Goal: Task Accomplishment & Management: Use online tool/utility

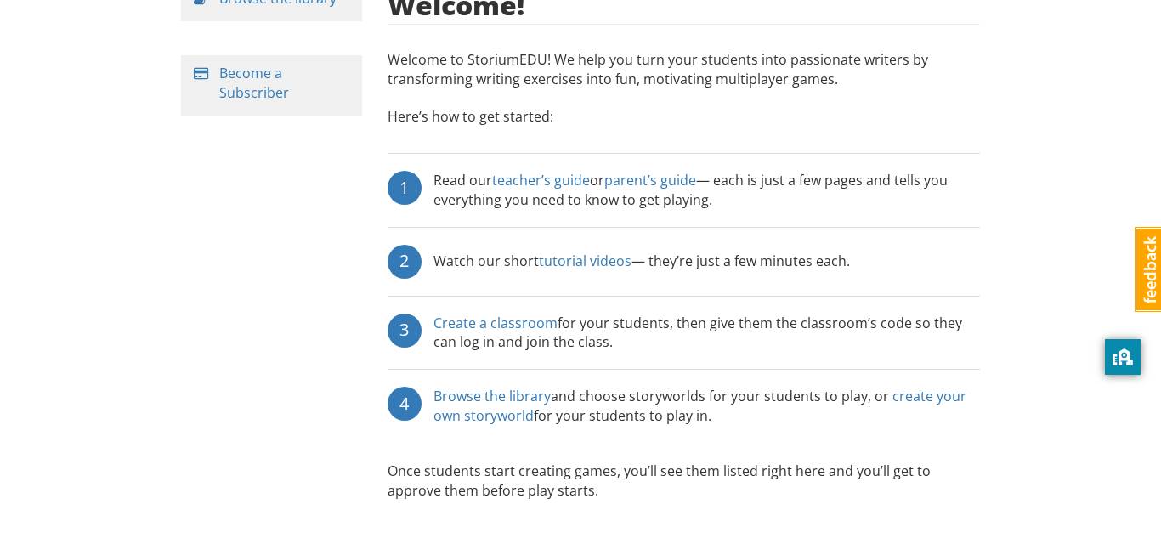
scroll to position [297, 0]
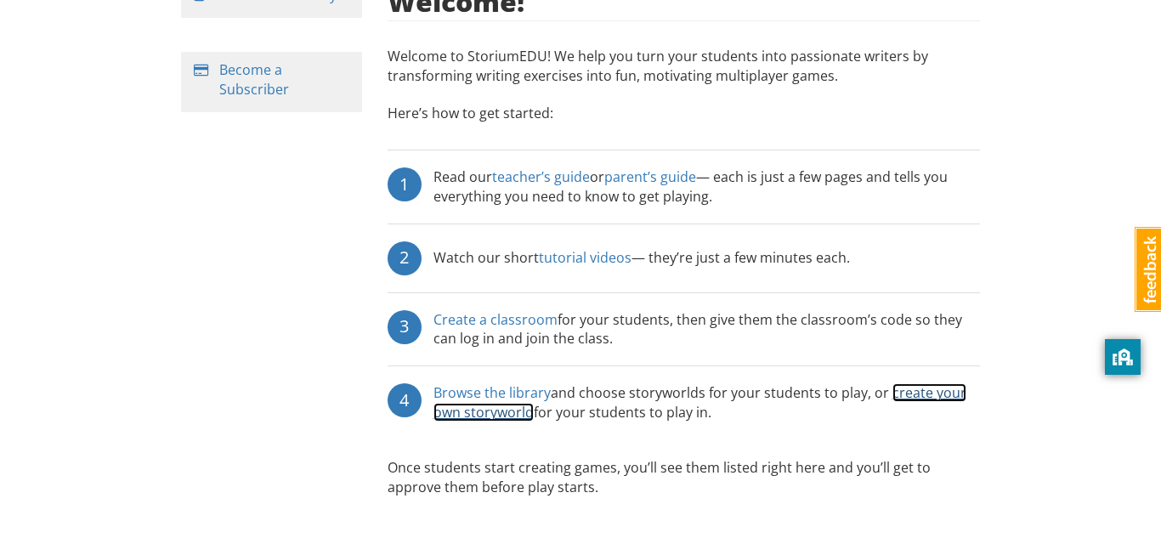
click at [930, 383] on link "create your own storyworld" at bounding box center [699, 402] width 533 height 38
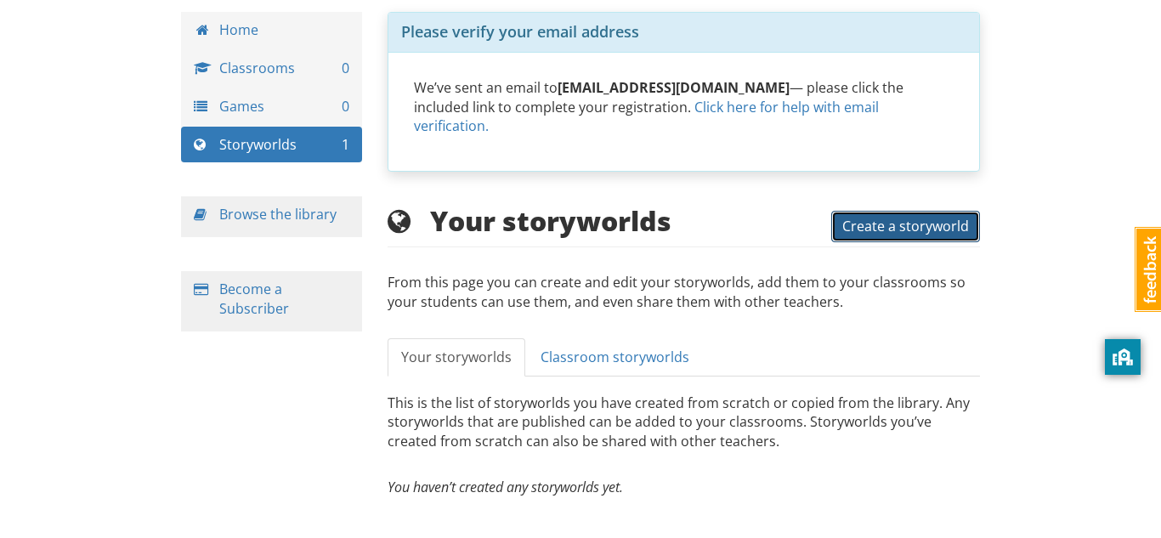
click at [908, 217] on span "Create a storyworld" at bounding box center [905, 226] width 127 height 19
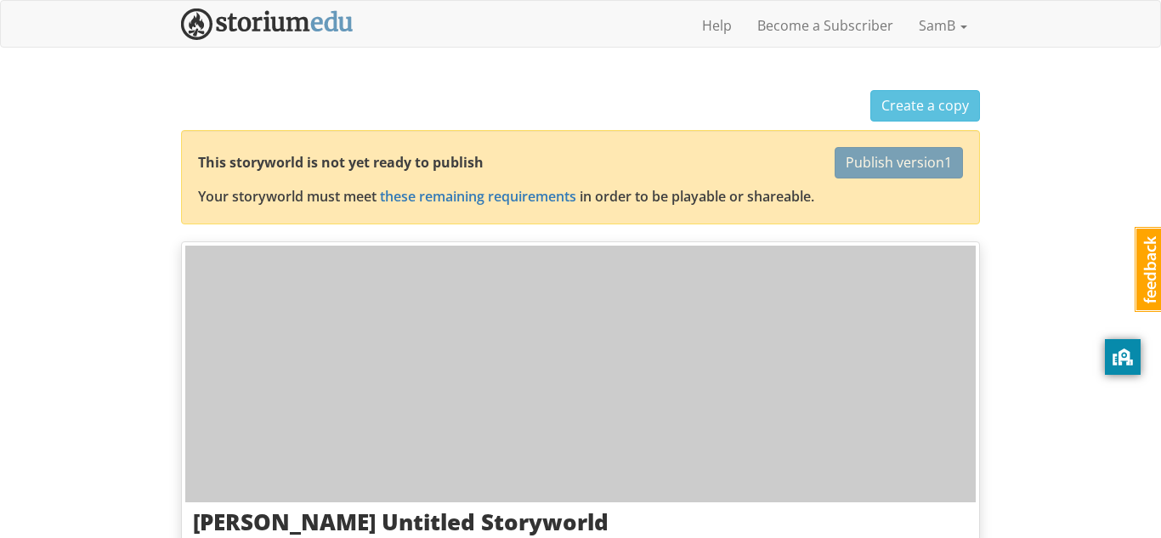
click at [563, 368] on div at bounding box center [580, 374] width 790 height 257
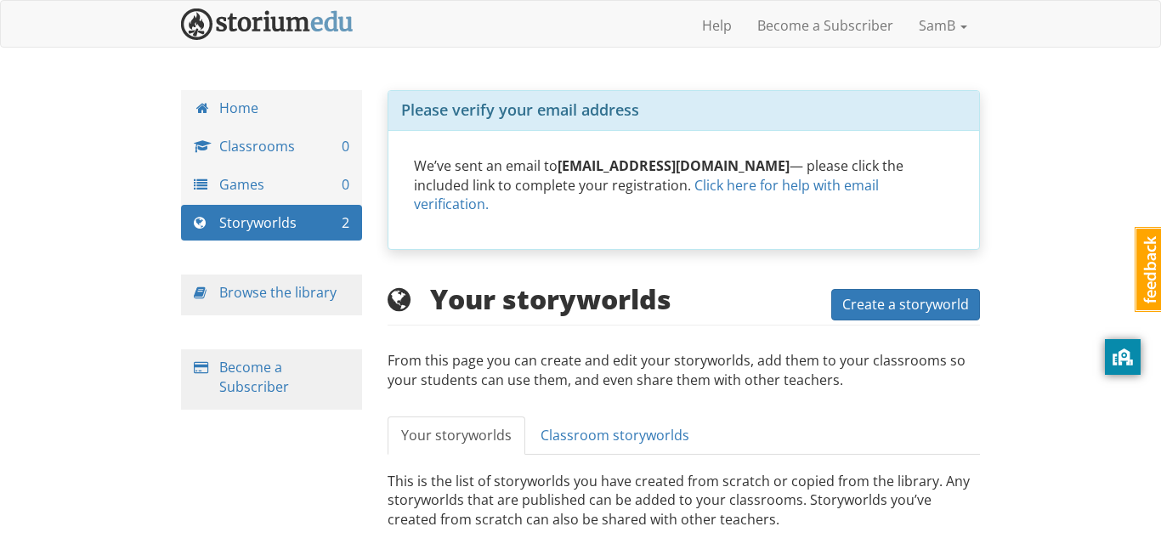
scroll to position [78, 0]
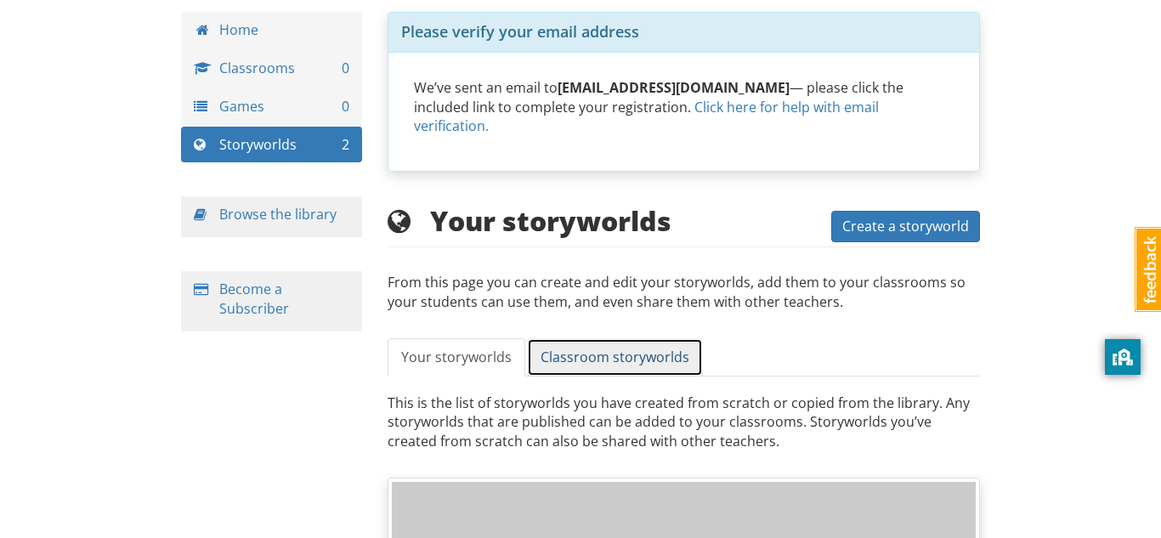
click at [628, 348] on span "Classroom storyworlds" at bounding box center [614, 357] width 149 height 19
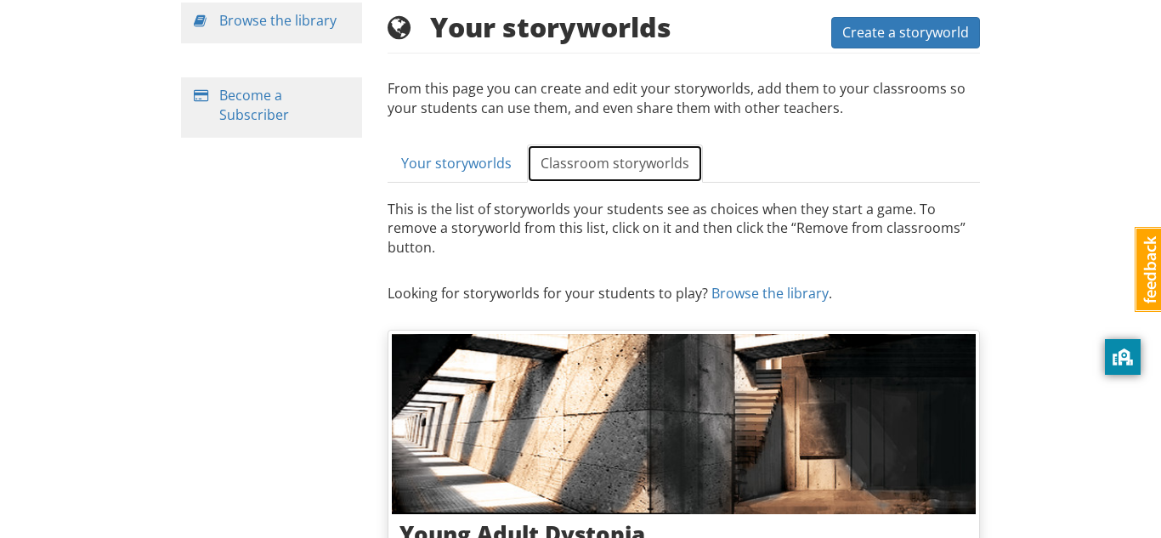
scroll to position [265, 0]
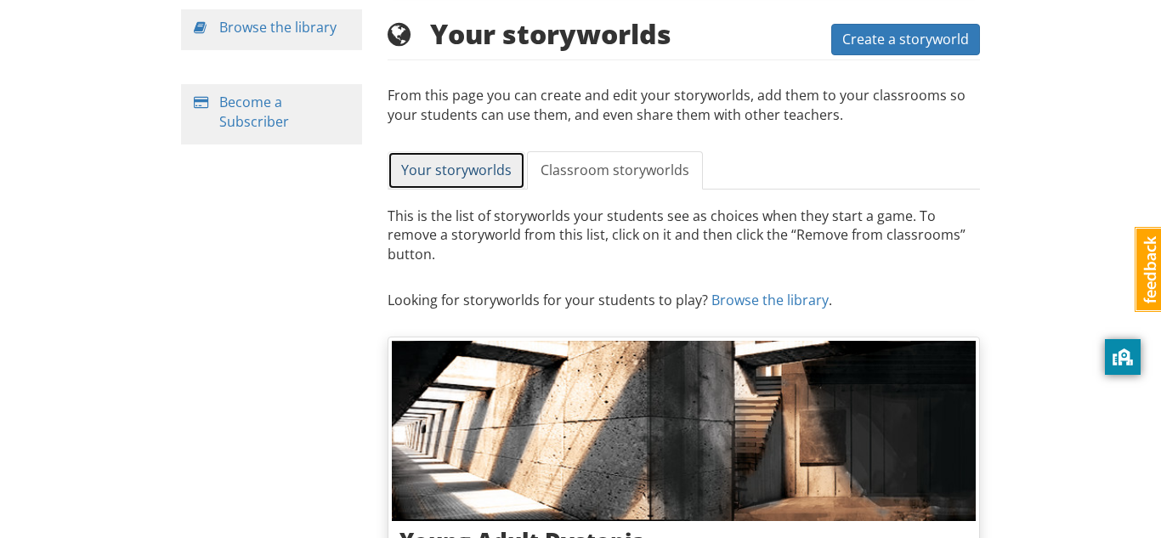
click at [472, 161] on span "Your storyworlds" at bounding box center [456, 170] width 110 height 19
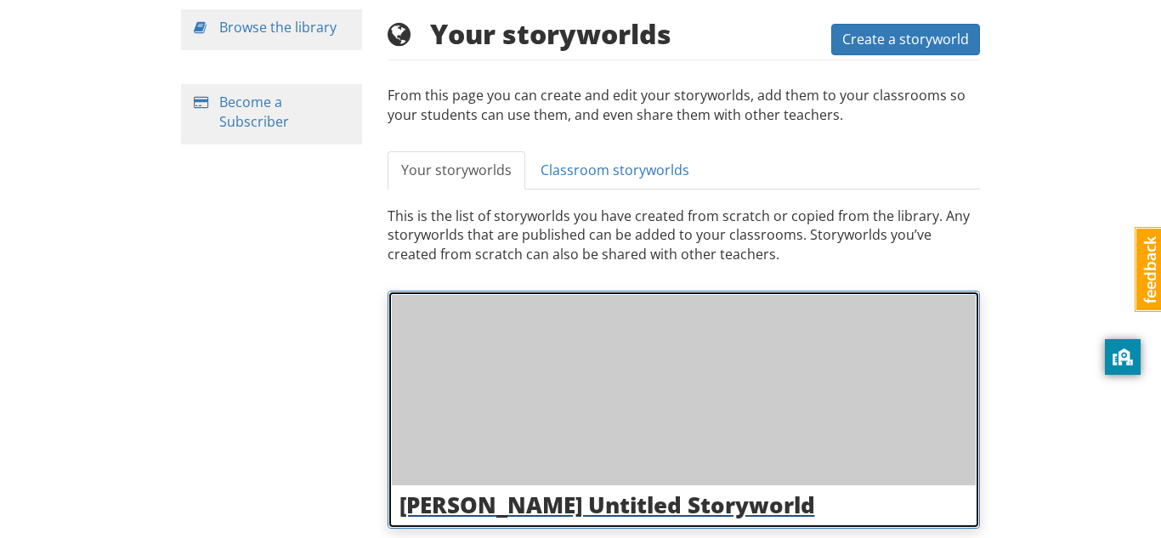
click at [537, 355] on div at bounding box center [684, 389] width 585 height 189
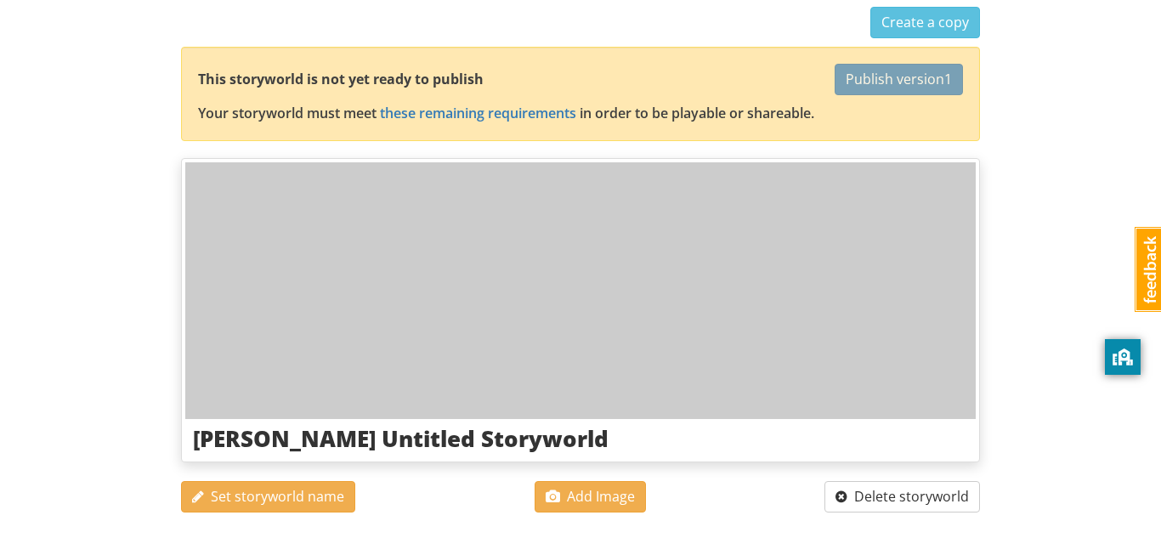
scroll to position [270, 0]
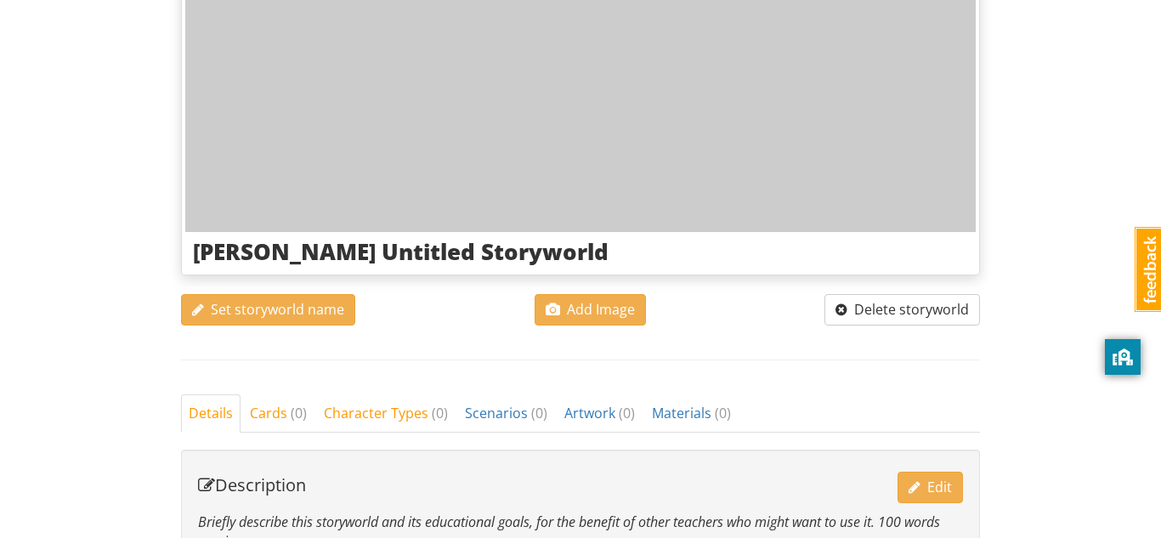
click at [616, 198] on div at bounding box center [580, 103] width 790 height 257
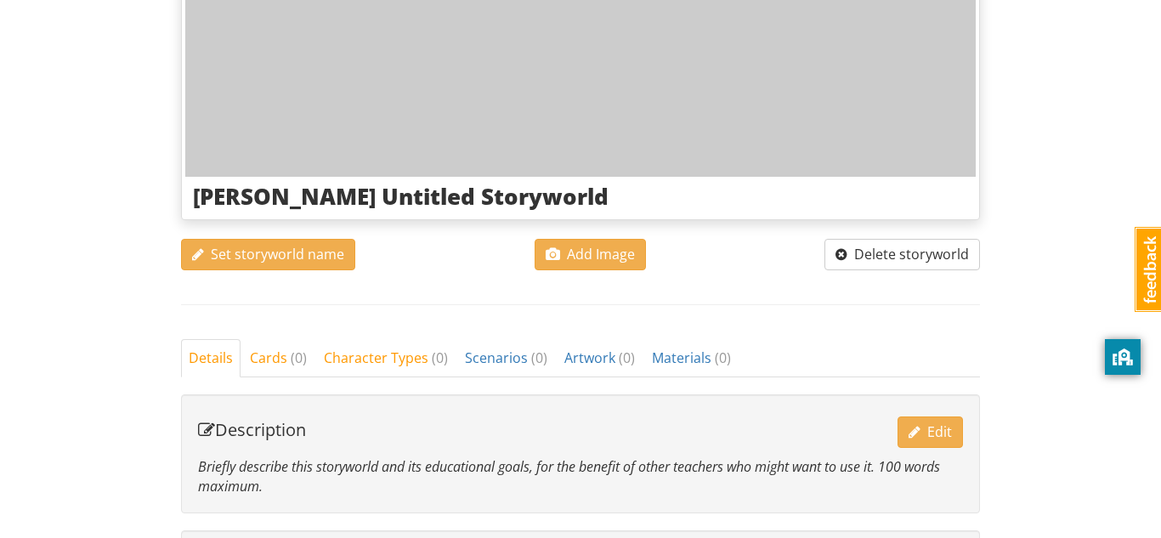
scroll to position [331, 0]
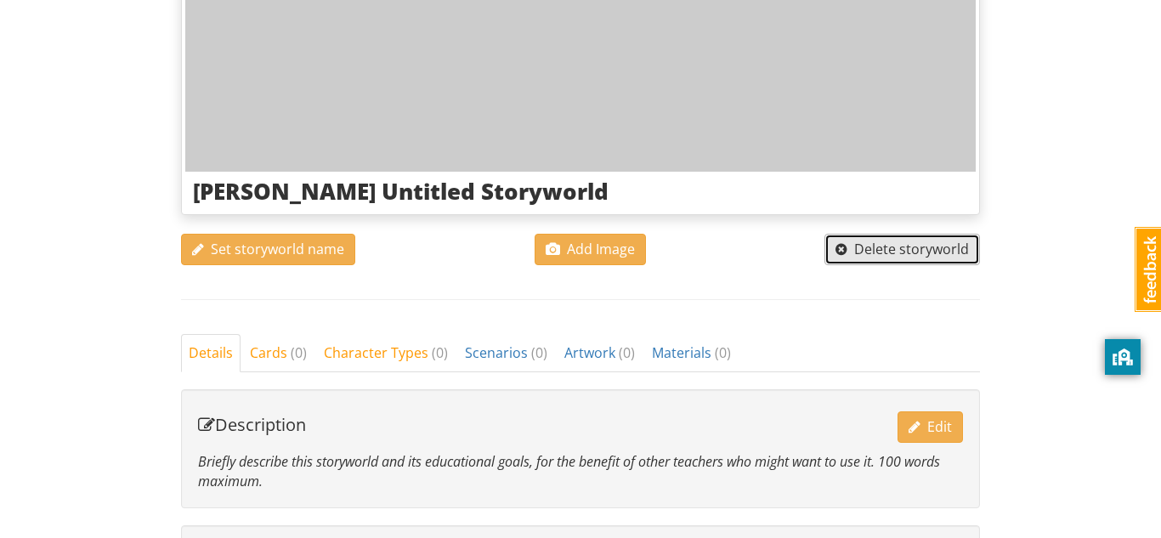
click at [885, 240] on span "Delete storyworld" at bounding box center [901, 249] width 133 height 19
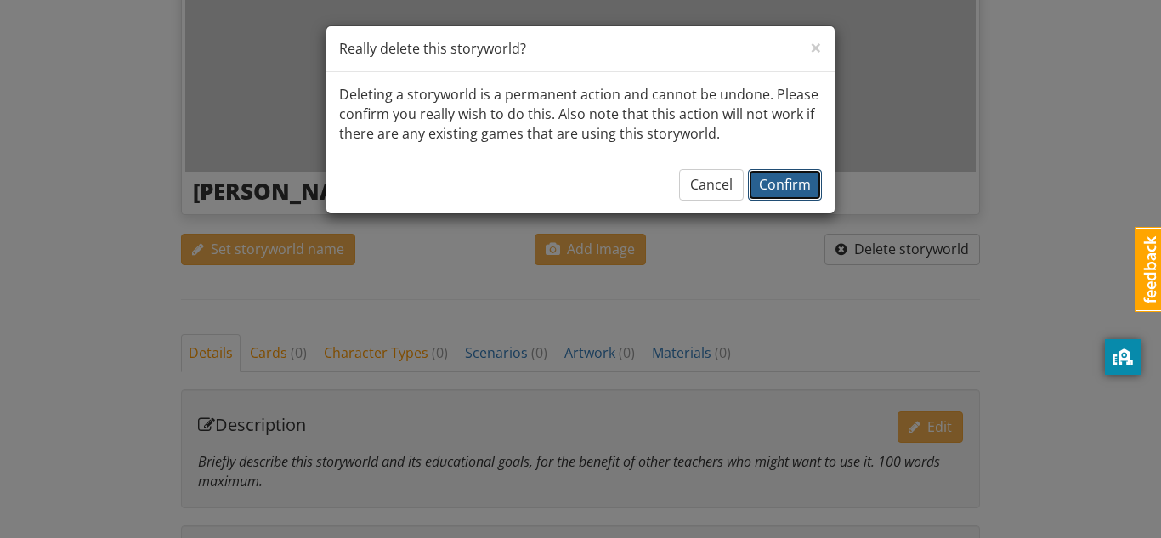
click at [787, 189] on span "Confirm" at bounding box center [785, 184] width 52 height 19
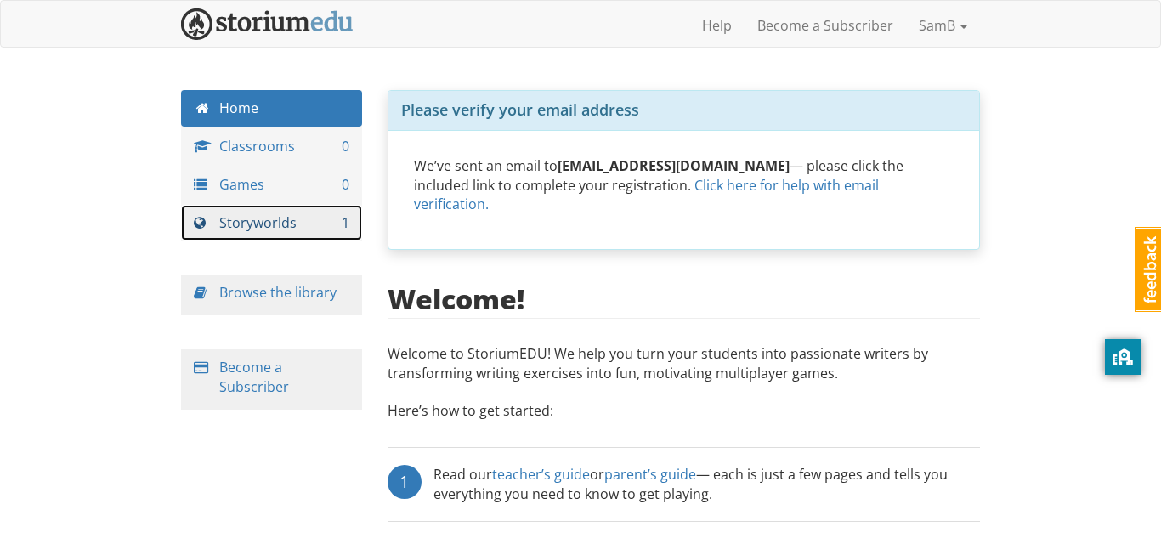
click at [297, 219] on link "Storyworlds 1" at bounding box center [271, 223] width 181 height 37
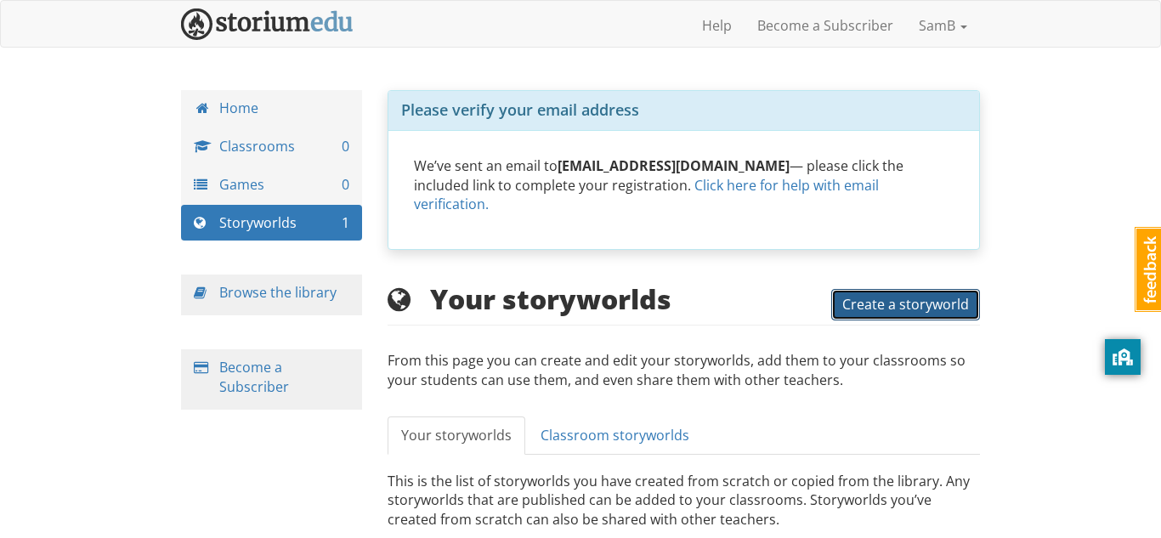
click at [885, 289] on button "Create a storyworld" at bounding box center [905, 304] width 149 height 31
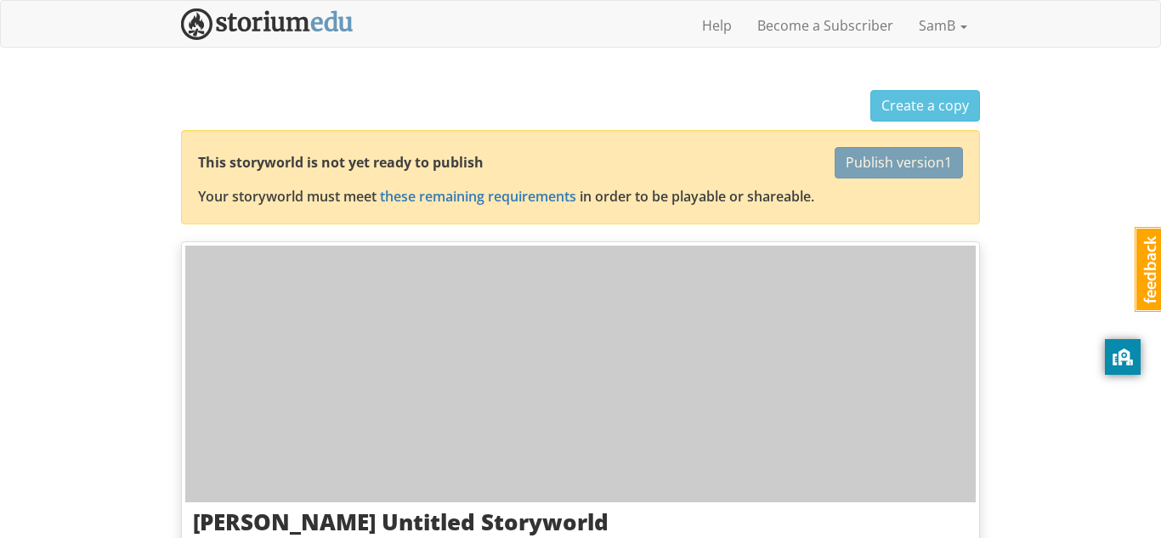
click at [536, 300] on div at bounding box center [580, 374] width 790 height 257
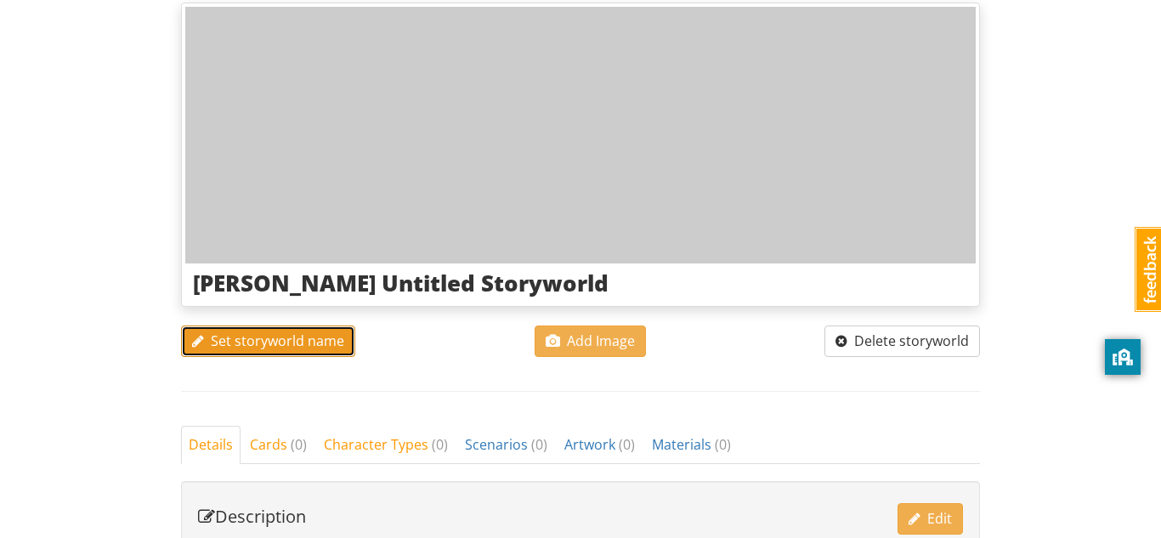
click at [281, 337] on span "Set storyworld name" at bounding box center [268, 340] width 152 height 19
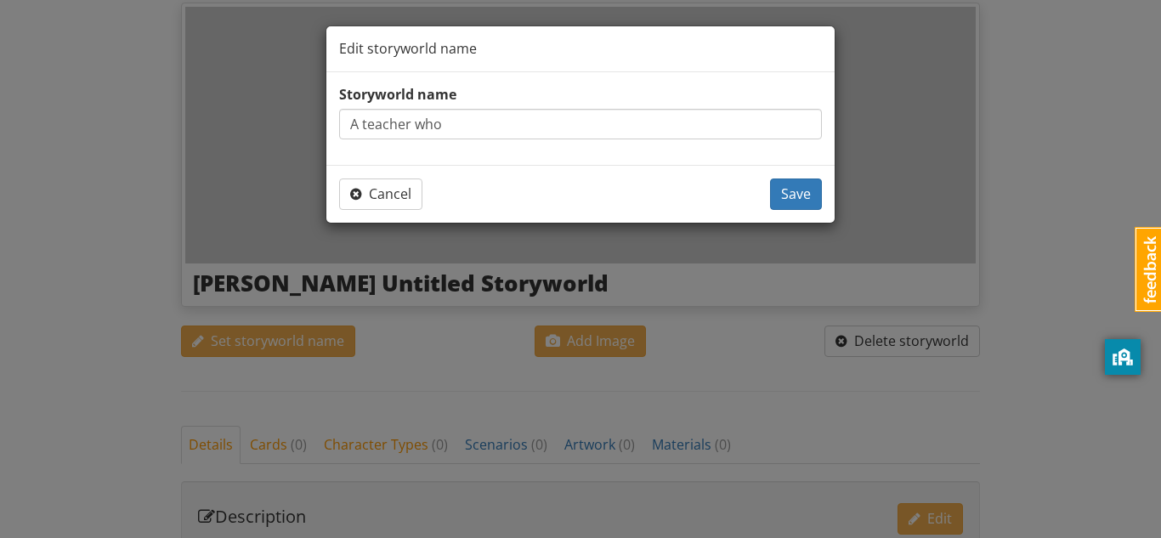
type input "A teacher who"
type input "I"
type input "A Teacher Who Inspired Me"
click at [791, 203] on button "Save" at bounding box center [796, 193] width 52 height 31
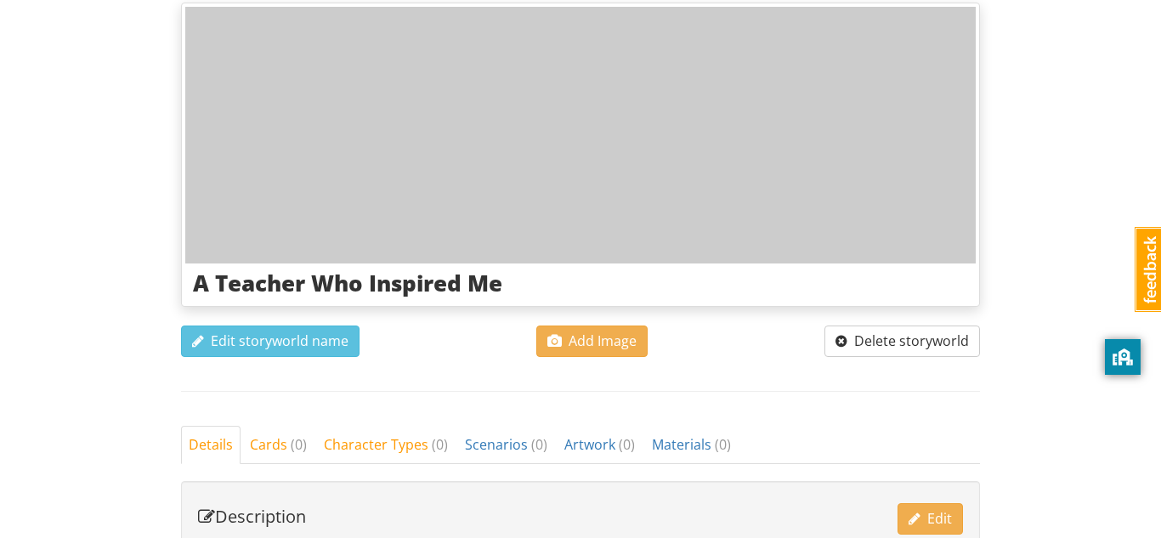
click at [755, 342] on div "Edit storyworld name Add Image Delete storyworld" at bounding box center [580, 340] width 799 height 31
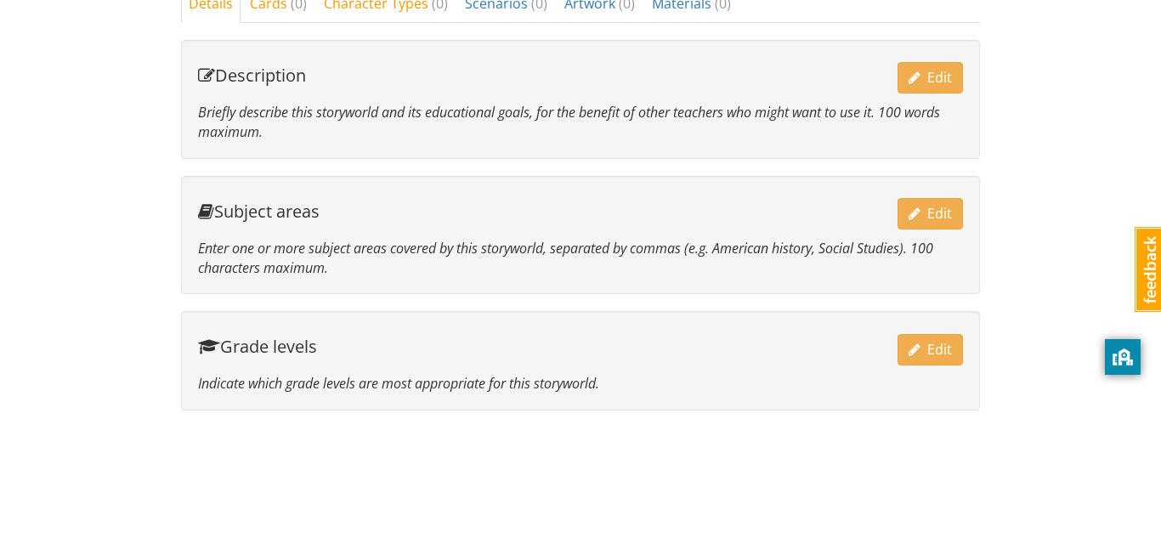
scroll to position [0, 0]
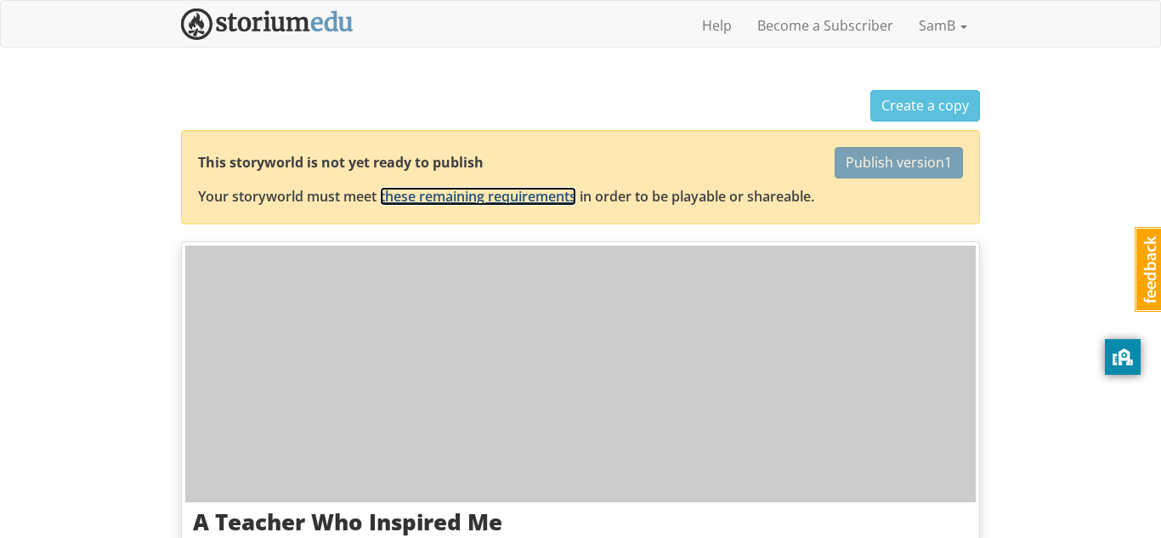
click at [541, 193] on link "these remaining requirements" at bounding box center [478, 196] width 196 height 19
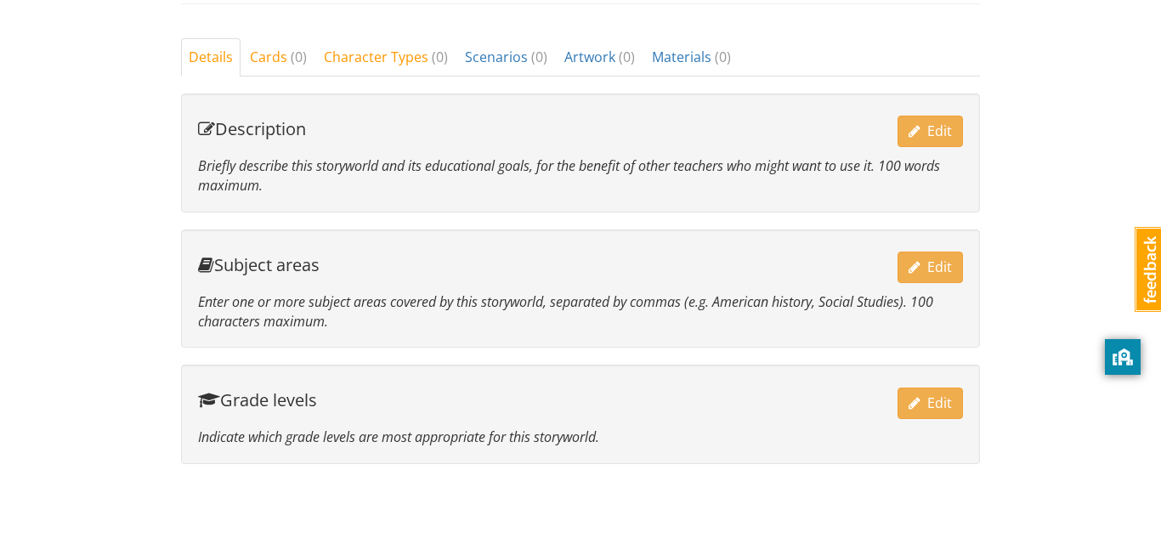
scroll to position [625, 0]
click at [937, 116] on div "Description Edit" at bounding box center [580, 129] width 765 height 37
click at [949, 140] on span "Edit" at bounding box center [929, 131] width 43 height 19
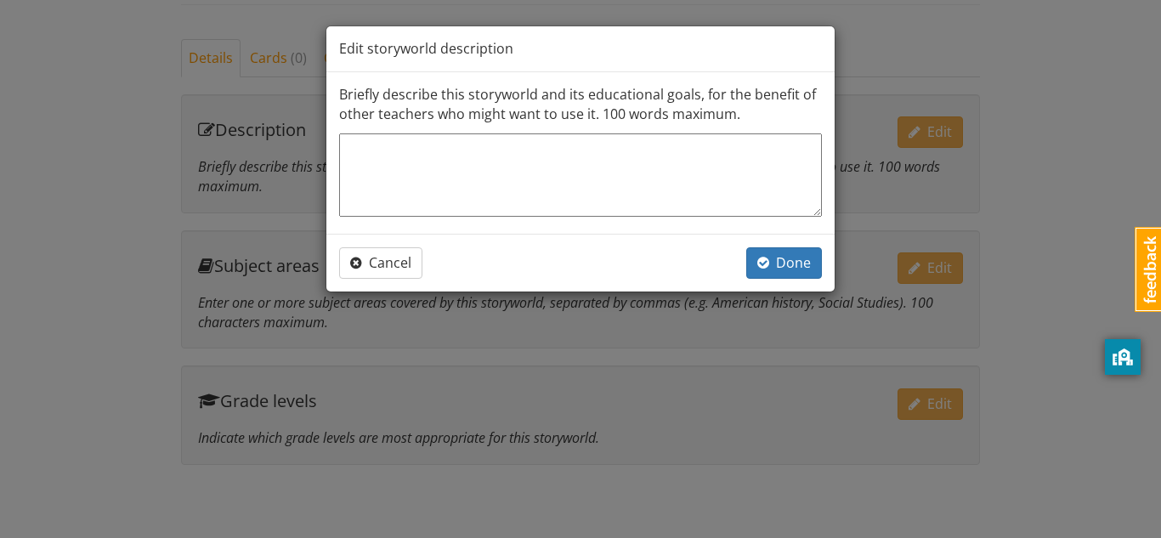
click at [586, 203] on textarea at bounding box center [580, 174] width 483 height 83
type textarea "I"
type textarea "x"
type textarea "It"
type textarea "x"
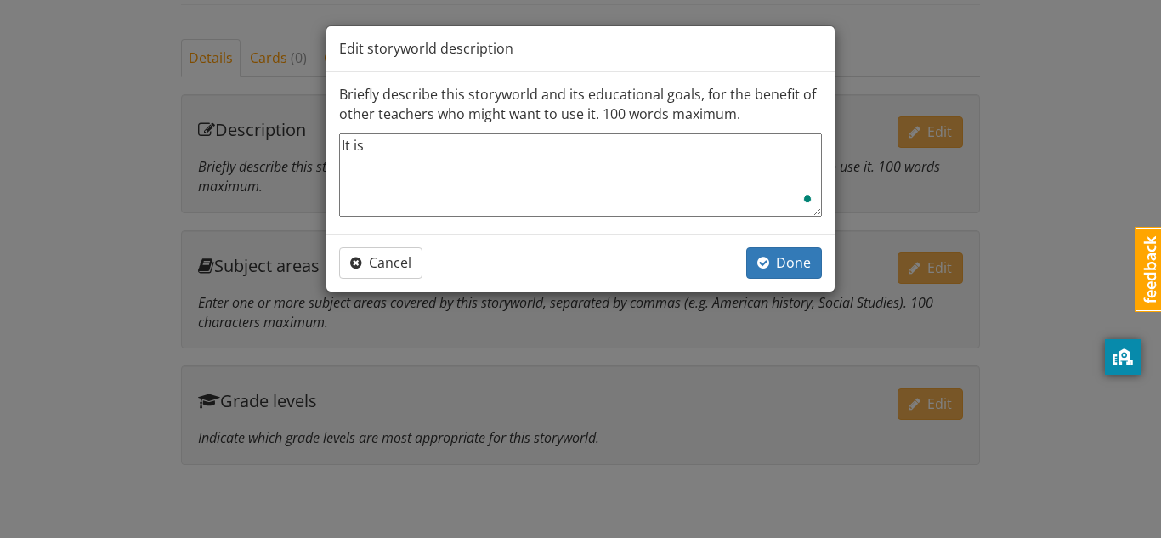
type textarea "It is"
type textarea "x"
type textarea "It is a"
type textarea "x"
type textarea "It is ab"
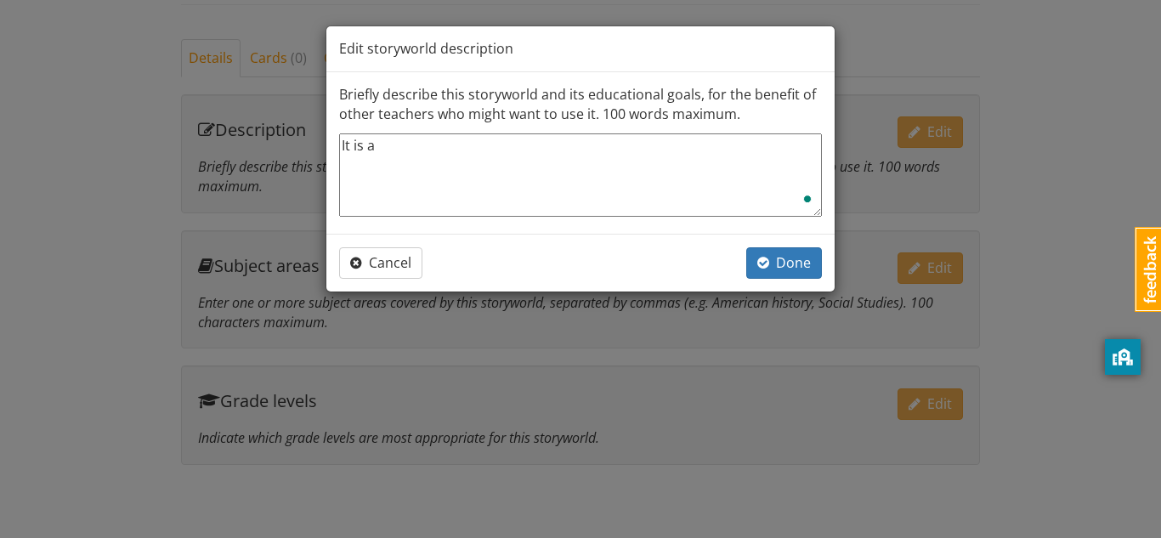
type textarea "x"
type textarea "It is abo"
type textarea "x"
type textarea "It is abou"
type textarea "x"
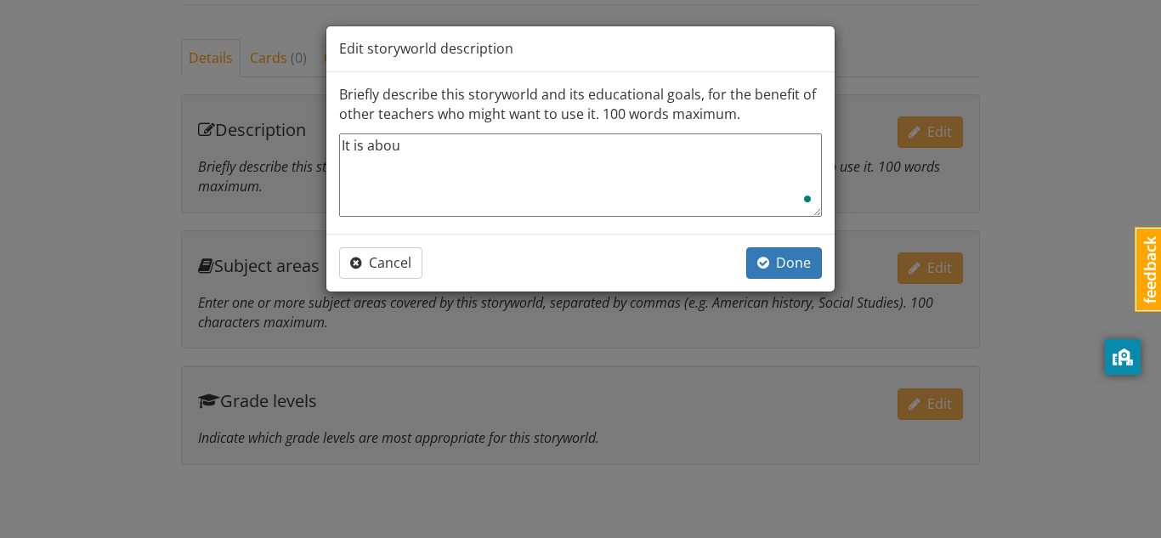
type textarea "It is about"
type textarea "x"
type textarea "It is about"
type textarea "x"
type textarea "It is about a"
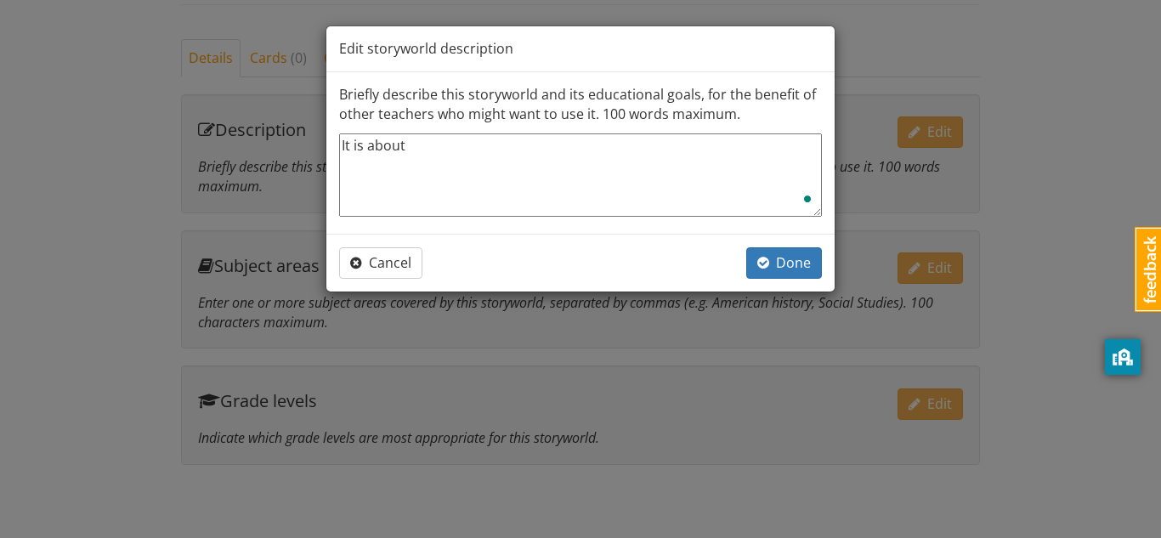
type textarea "x"
type textarea "It is about a"
type textarea "x"
type textarea "It is about a t"
type textarea "x"
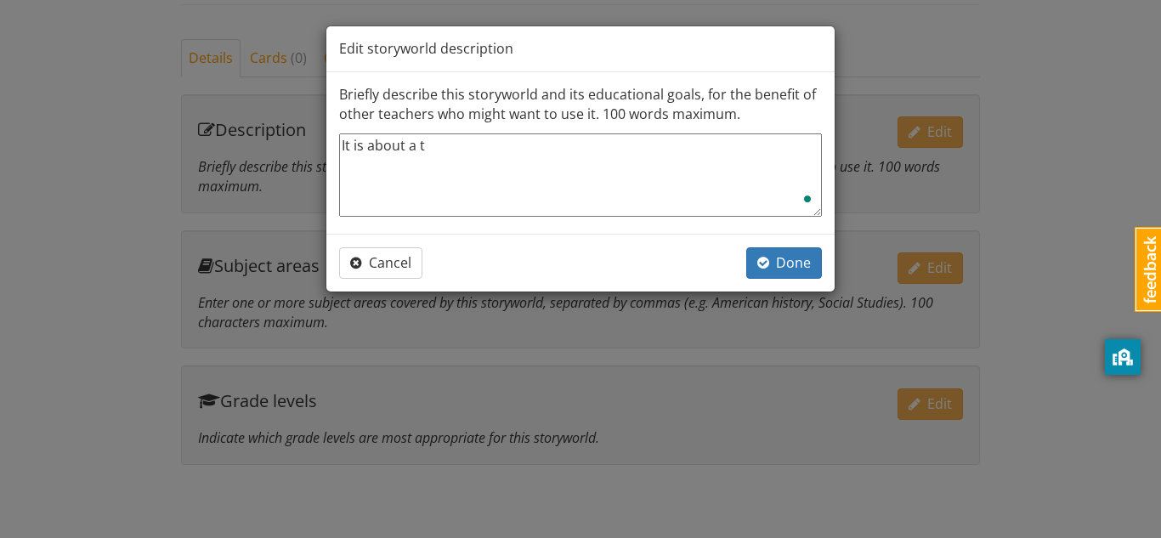
type textarea "It is about a te"
type textarea "x"
type textarea "It is about a tea"
type textarea "x"
type textarea "It is about a teac"
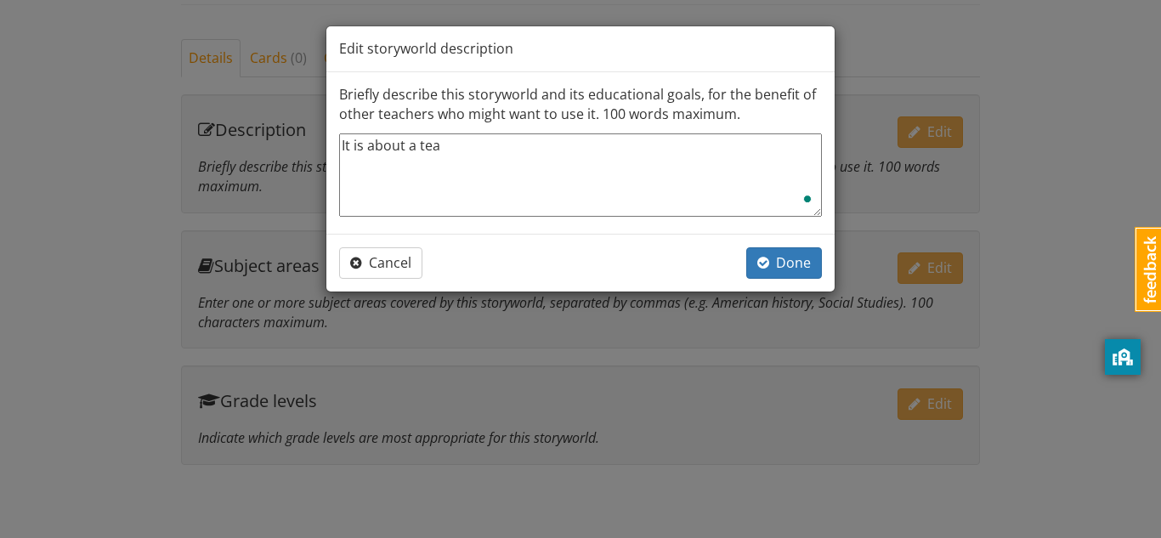
type textarea "x"
type textarea "It is about a teach"
type textarea "x"
type textarea "It is about a teache"
type textarea "x"
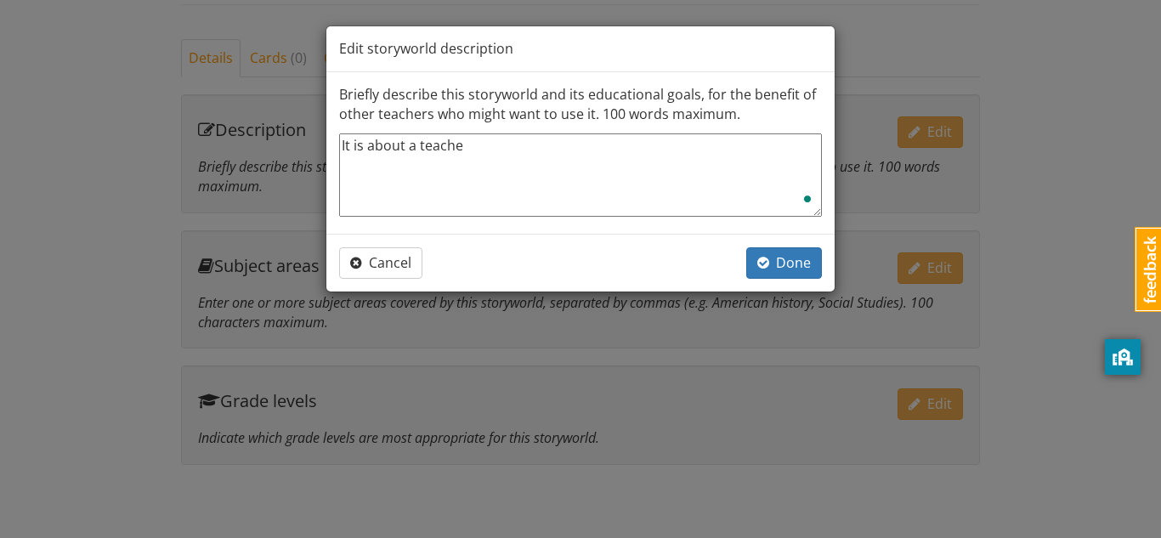
type textarea "It is about a teacher"
type textarea "x"
type textarea "It is about a teacher"
type textarea "x"
type textarea "It is about a teacher who not on"
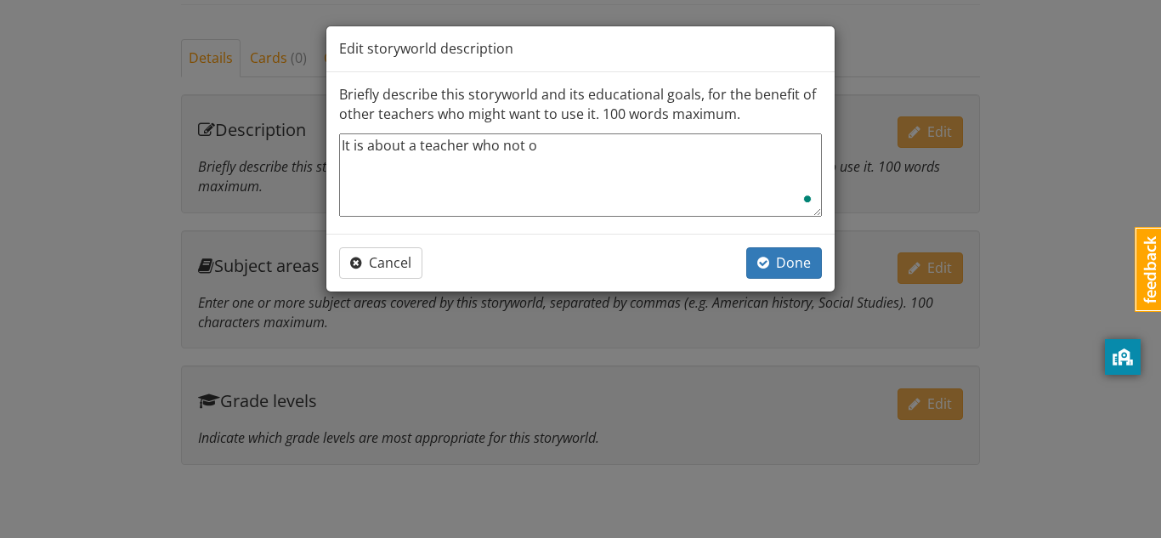
type textarea "x"
type textarea "It is about a teacher who not onl"
type textarea "x"
type textarea "It is about a teacher who not only"
type textarea "x"
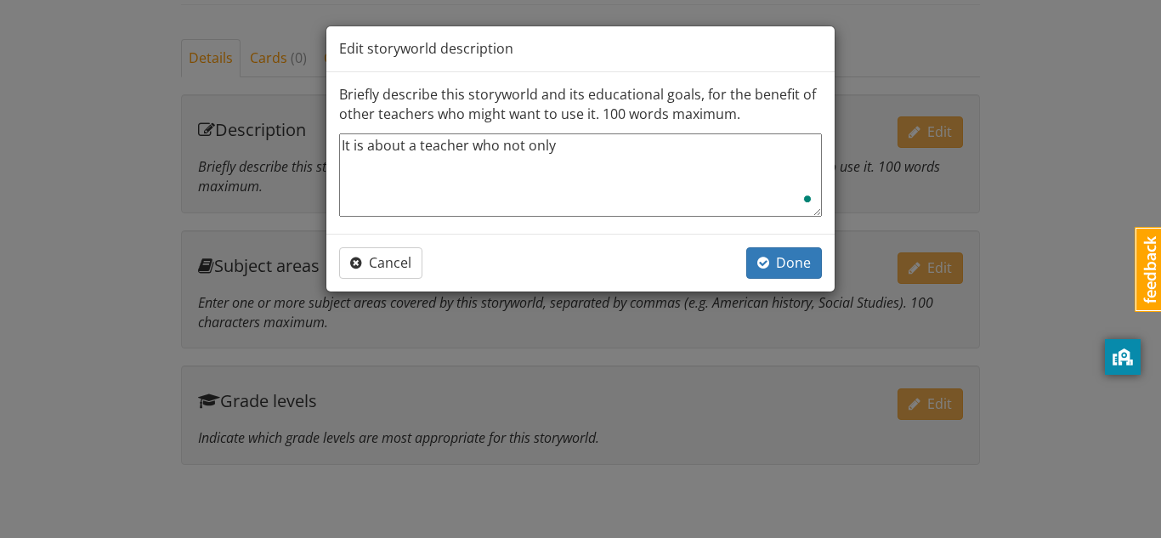
type textarea "It is about a teacher who not only"
type textarea "x"
type textarea "It is about a teacher who not only h"
type textarea "x"
type textarea "It is about a teacher who not only he"
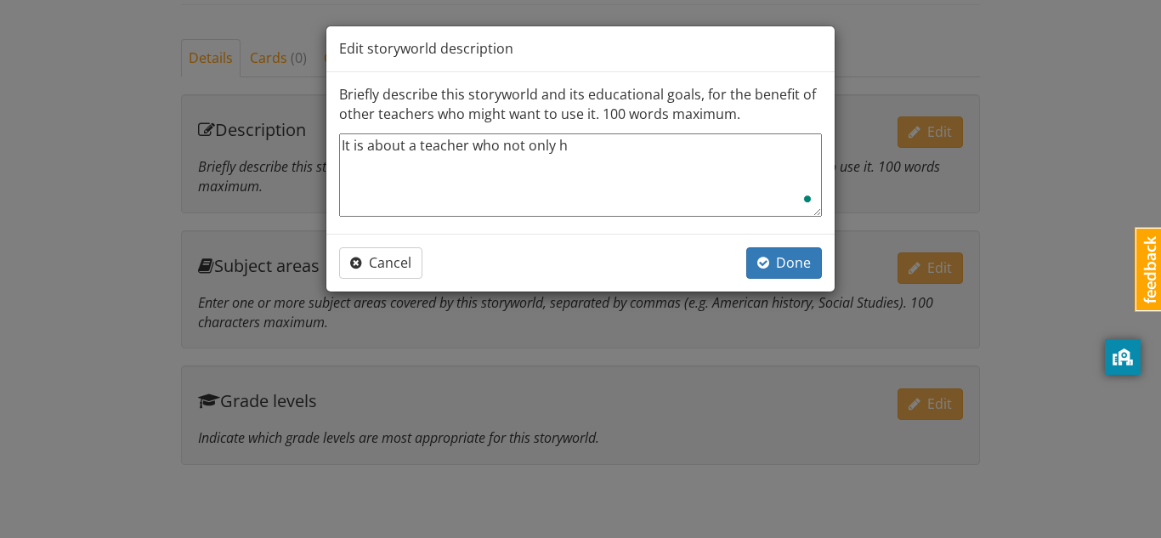
type textarea "x"
type textarea "It is about a teacher who not only hel"
type textarea "x"
type textarea "It is about a teacher who not only helop"
type textarea "x"
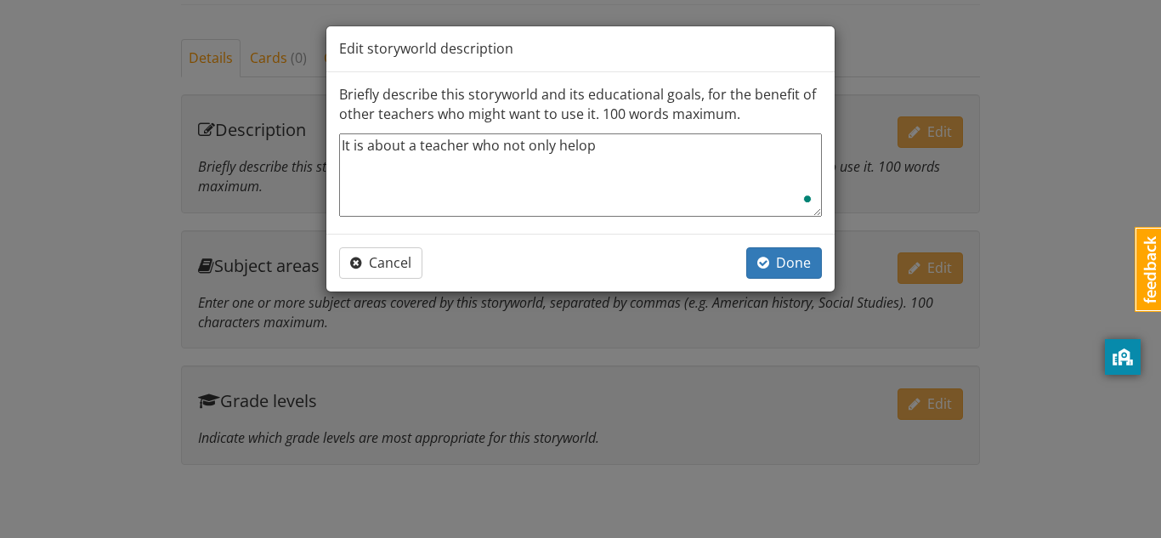
type textarea "It is about a teacher who not only [PERSON_NAME]"
type textarea "x"
type textarea "It is about a teacher who not only heloped"
type textarea "x"
type textarea "It is about a teacher who not only [PERSON_NAME]"
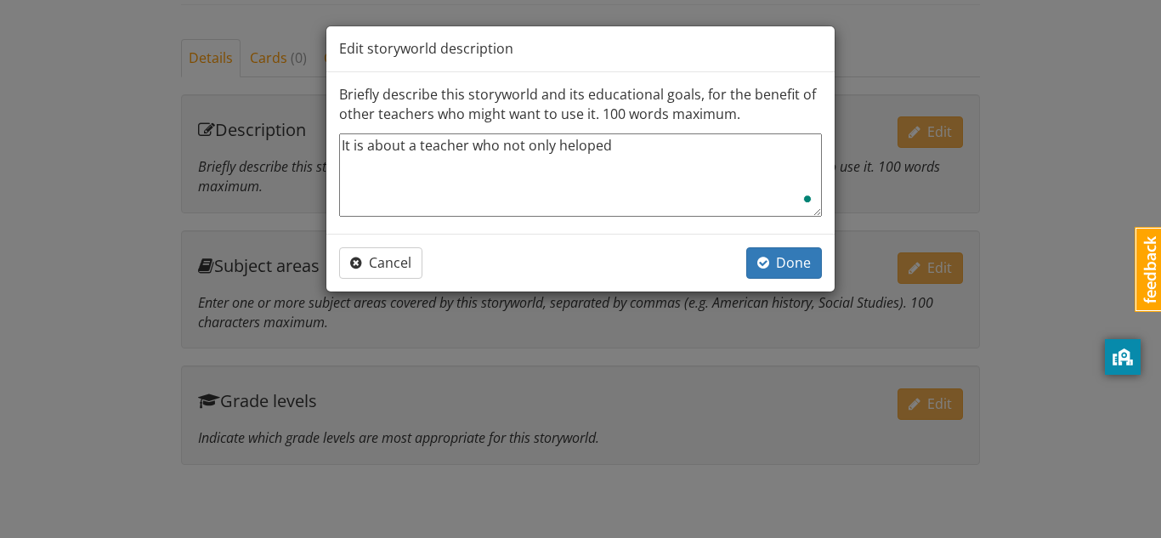
type textarea "x"
type textarea "It is about a teacher who not only helop"
type textarea "x"
type textarea "It is about a teacher who not only [PERSON_NAME]"
type textarea "x"
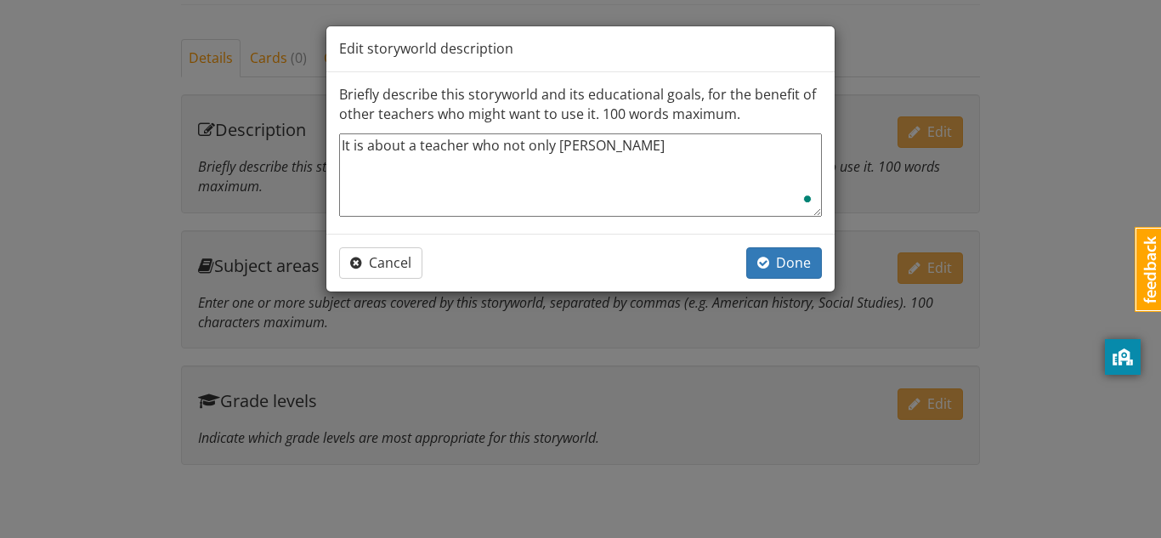
type textarea "It is about a teacher who not only hel"
type textarea "x"
type textarea "It is about a teacher who not only help"
type textarea "x"
type textarea "It is about a teacher who not only helpde"
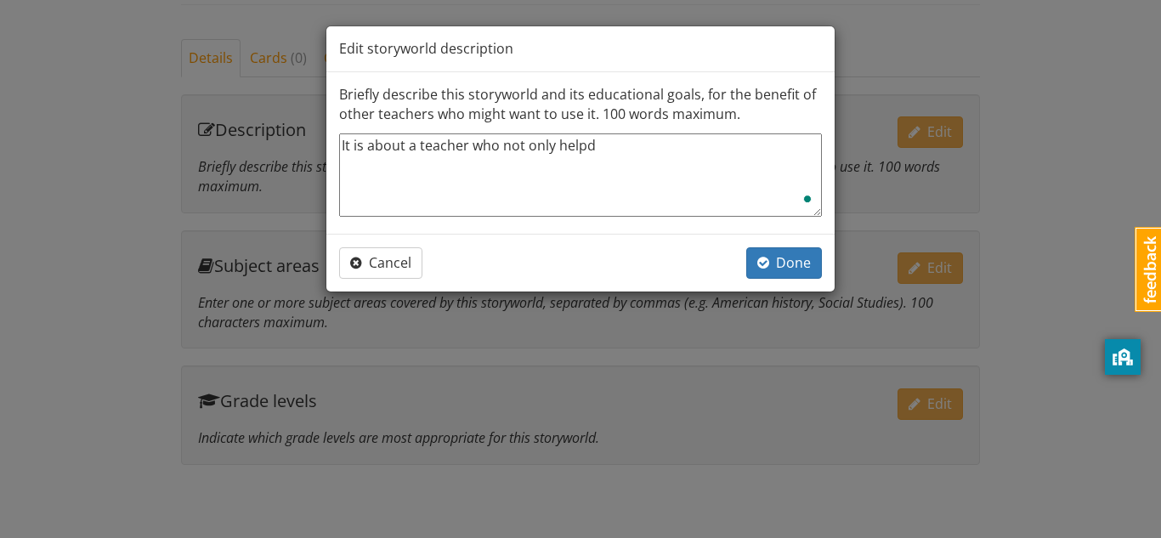
type textarea "x"
type textarea "It is about a teacher who not only helpde"
type textarea "x"
type textarea "It is about a teacher who not only helpde u"
type textarea "x"
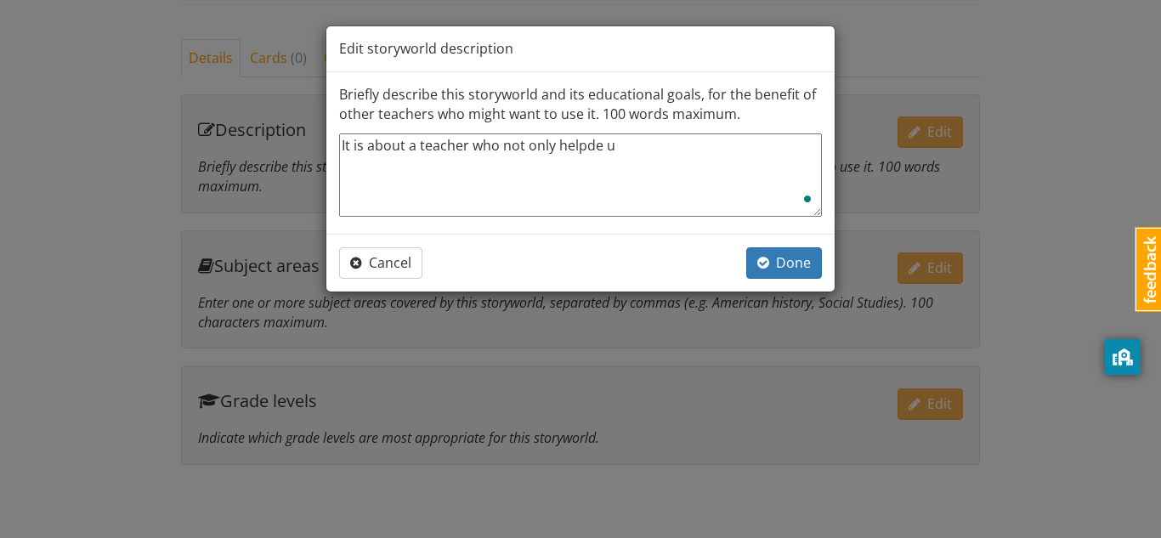
type textarea "It is about a teacher who not only helpde us"
type textarea "x"
type textarea "It is about a teacher who not only helpde us"
type textarea "x"
type textarea "It is about a teacher who not only helpde us A"
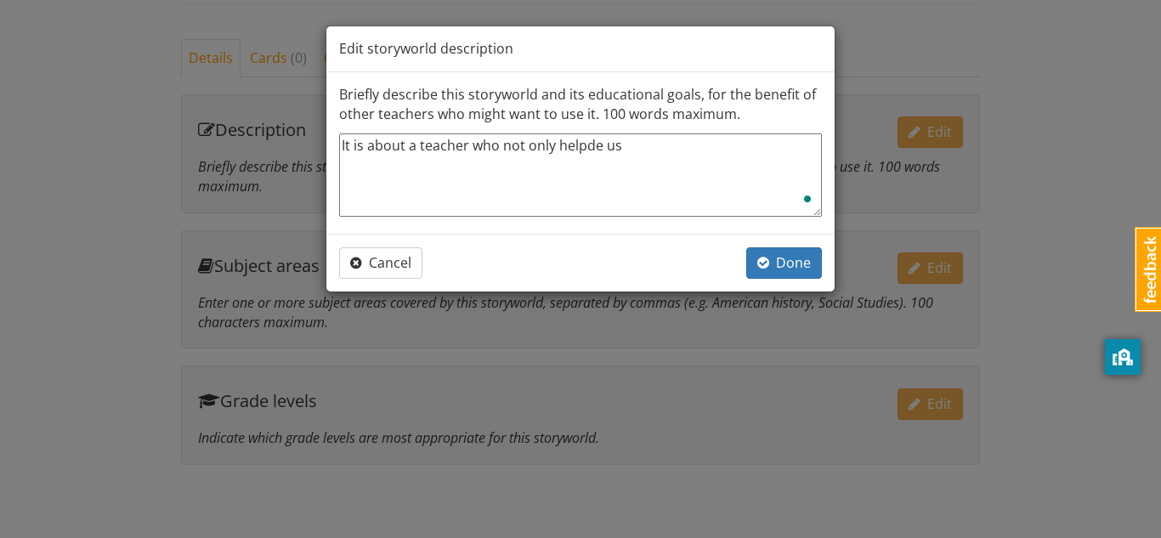
type textarea "x"
type textarea "It is about a teacher who not only helpde us"
type textarea "x"
type textarea "It is about a teacher who not only helpde us a"
type textarea "x"
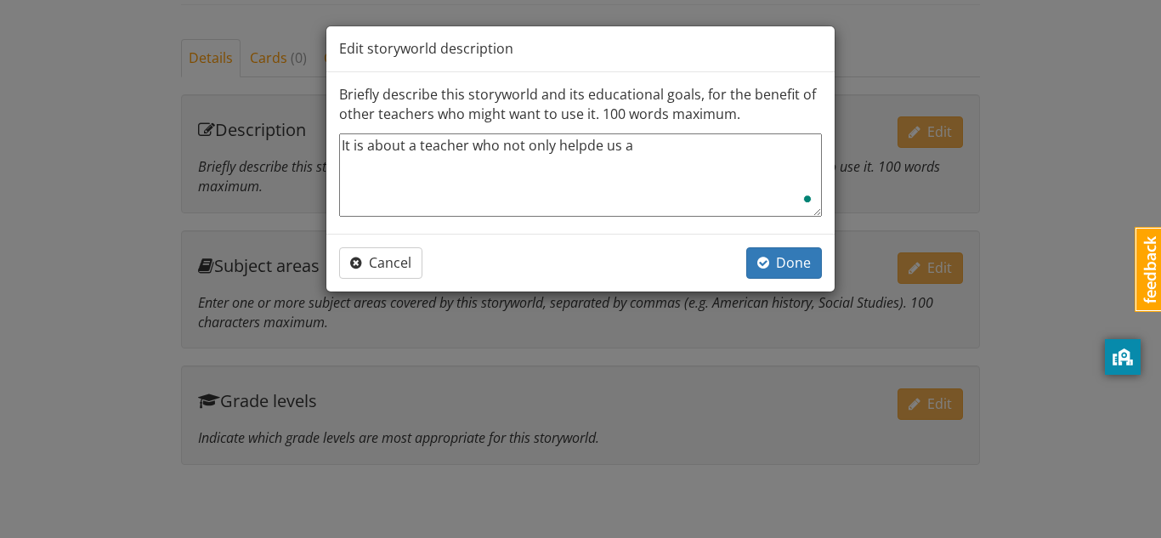
type textarea "It is about a teacher who not only helpde us ac"
type textarea "x"
type textarea "It is about a teacher who not only helpde us ace"
type textarea "x"
type textarea "It is about a teacher who not only helpde us aced"
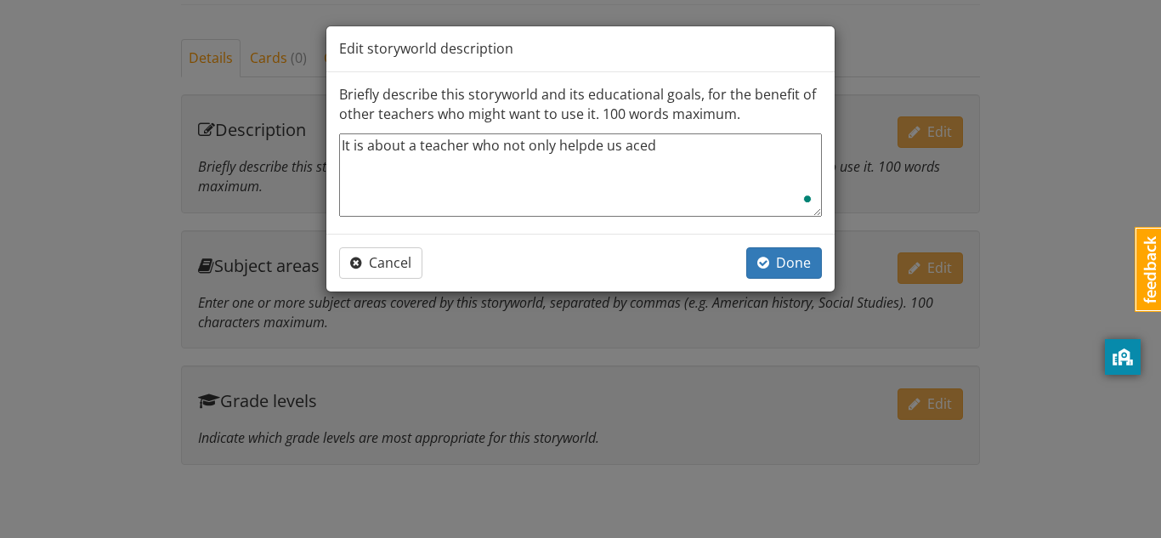
type textarea "x"
type textarea "It is about a teacher who not only helpde us acede"
type textarea "x"
type textarea "It is about a teacher who not only helpde us acedem"
type textarea "x"
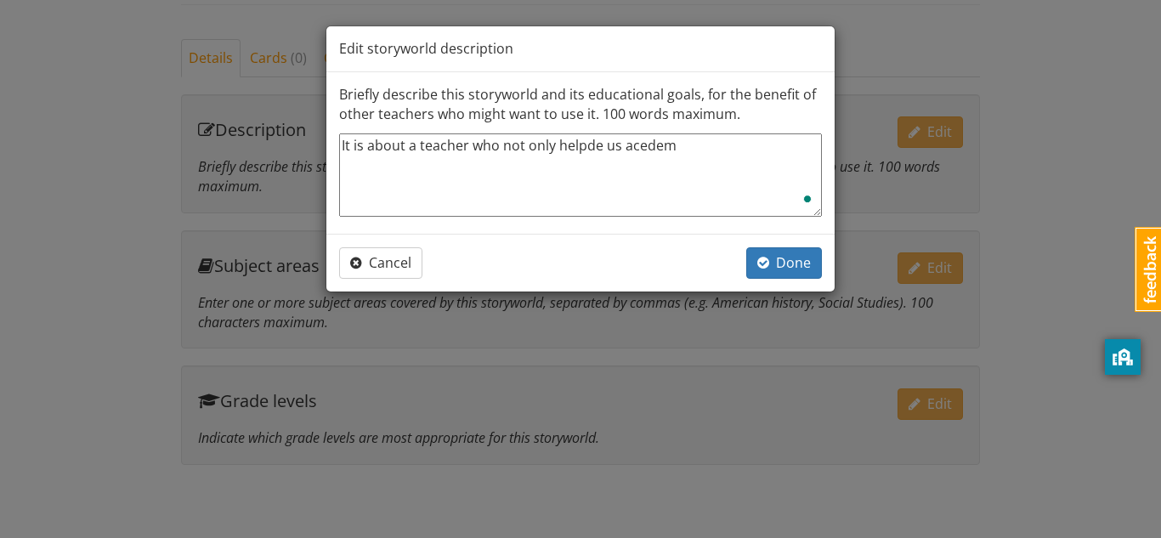
type textarea "It is about a teacher who not only helpde us acedemi"
type textarea "x"
type textarea "It is about a teacher who not only helpde us acedemic"
type textarea "x"
type textarea "It is about a teacher who not only helpde us acedemicl"
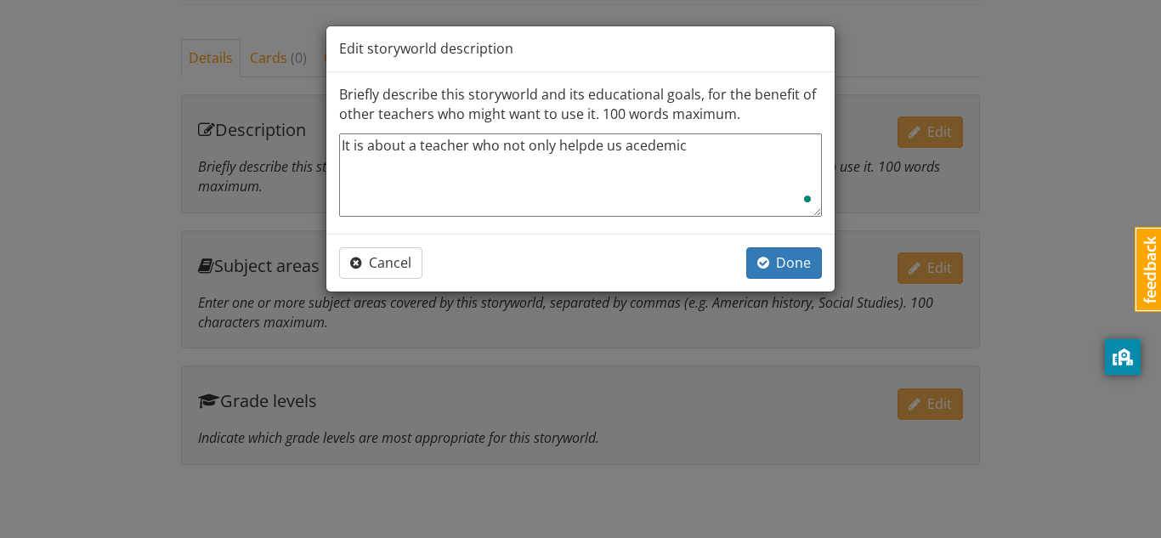
type textarea "x"
type textarea "It is about a teacher who not only helpde us acedemicly"
type textarea "x"
type textarea "It is about a teacher who not only helpde us acedemicly"
type textarea "x"
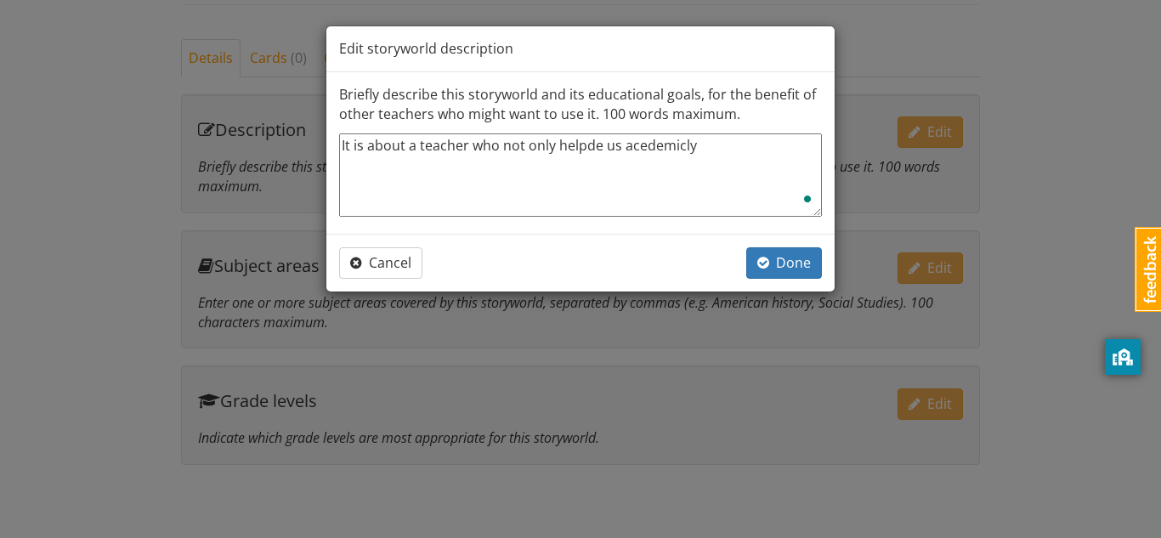
type textarea "It is about a teacher who not only helpde us acedemicly b"
type textarea "x"
type textarea "It is about a teacher who not only helpde us acedemicly bu"
type textarea "x"
type textarea "It is about a teacher who not only helpde us acedemicly but"
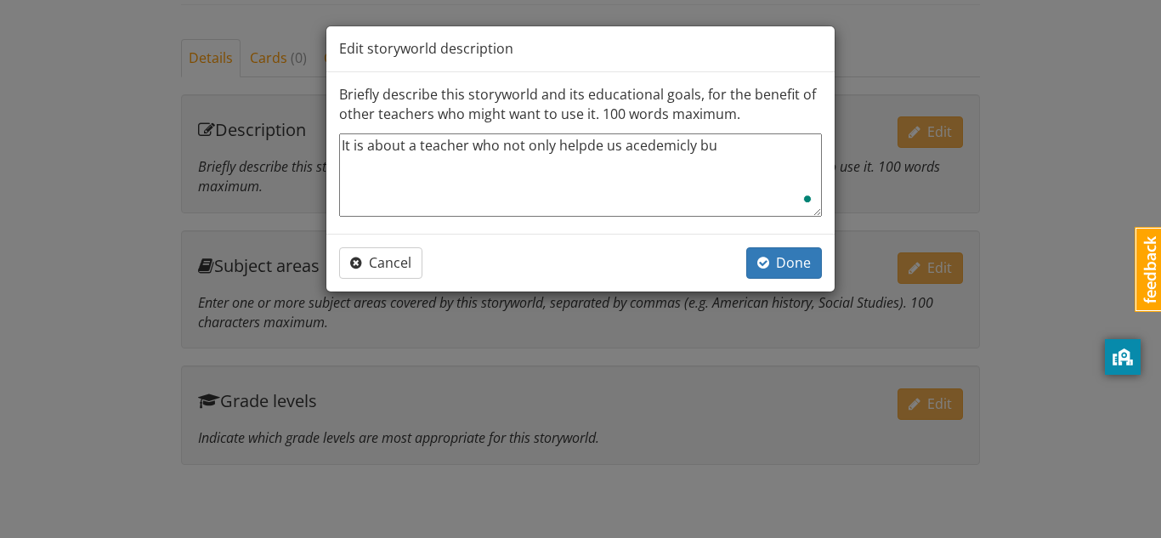
type textarea "x"
type textarea "It is about a teacher who not only helpde us acedemicly but"
type textarea "x"
type textarea "It is about a teacher who not only helpde us acedemicly but a"
type textarea "x"
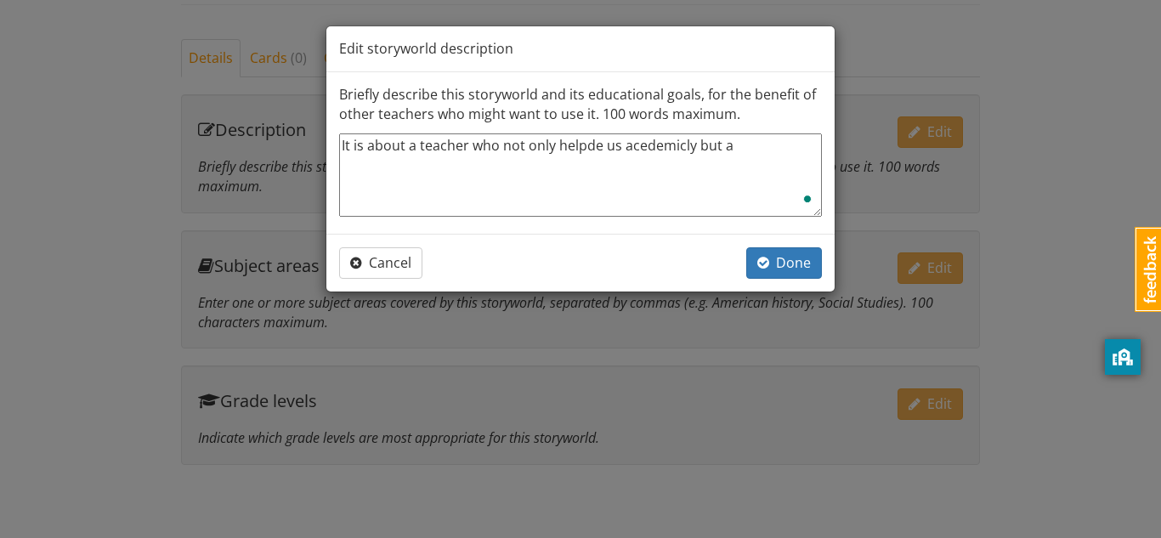
type textarea "It is about a teacher who not only helpde us acedemicly but al"
type textarea "x"
type textarea "It is about a teacher who not only helpde us acedemicly but als"
type textarea "x"
type textarea "It is about a teacher who not only helpde us acedemicly but [PERSON_NAME]"
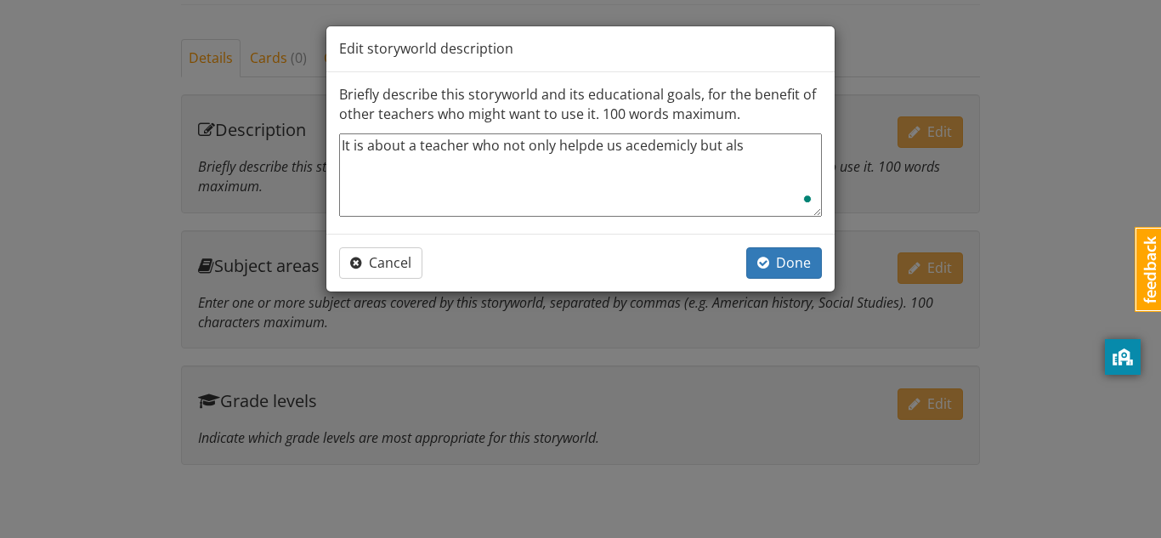
type textarea "x"
type textarea "It is about a teacher who not only helpde us acedemicly but [PERSON_NAME]"
type textarea "x"
type textarea "It is about a teacher who not only helpde us acedemicly but [PERSON_NAME]"
type textarea "x"
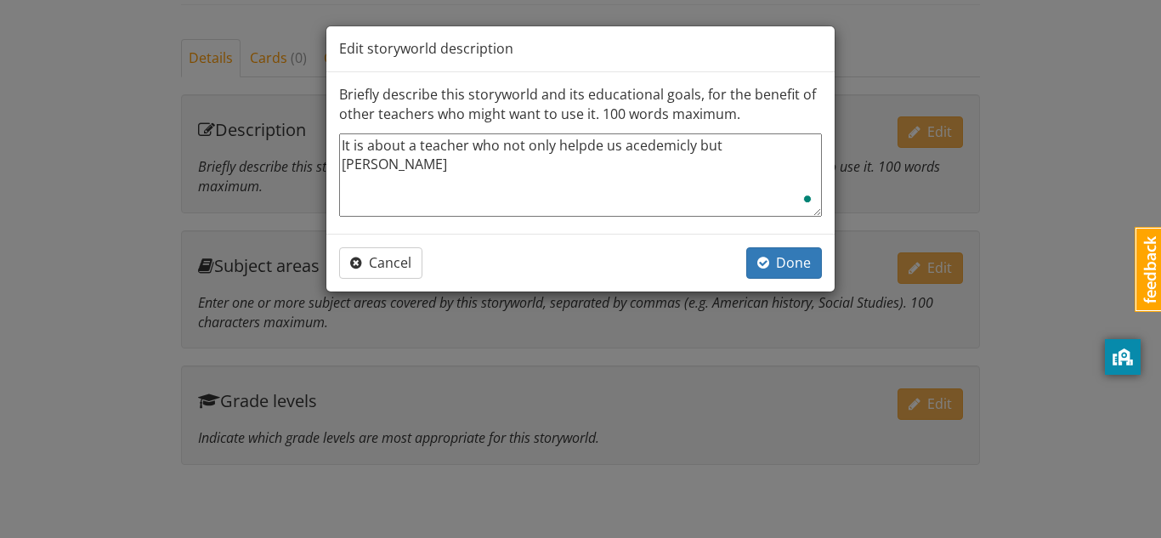
type textarea "It is about a teacher who not only helpde us acedemicly but als"
type textarea "x"
type textarea "It is about a teacher who not only helpde us acedemicly but also"
type textarea "x"
type textarea "It is about a teacher who not only helpde us acedemicly but also"
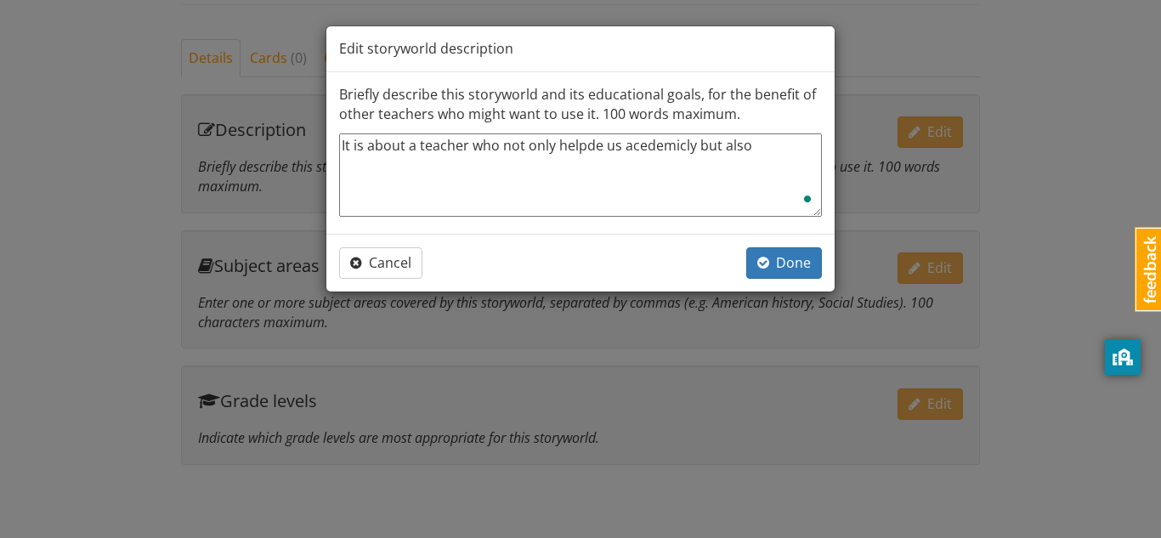
type textarea "x"
type textarea "It is about a teacher who not only helpde us acedemicly but also m"
type textarea "x"
type textarea "It is about a teacher who not only helpde us acedemicly but also"
type textarea "x"
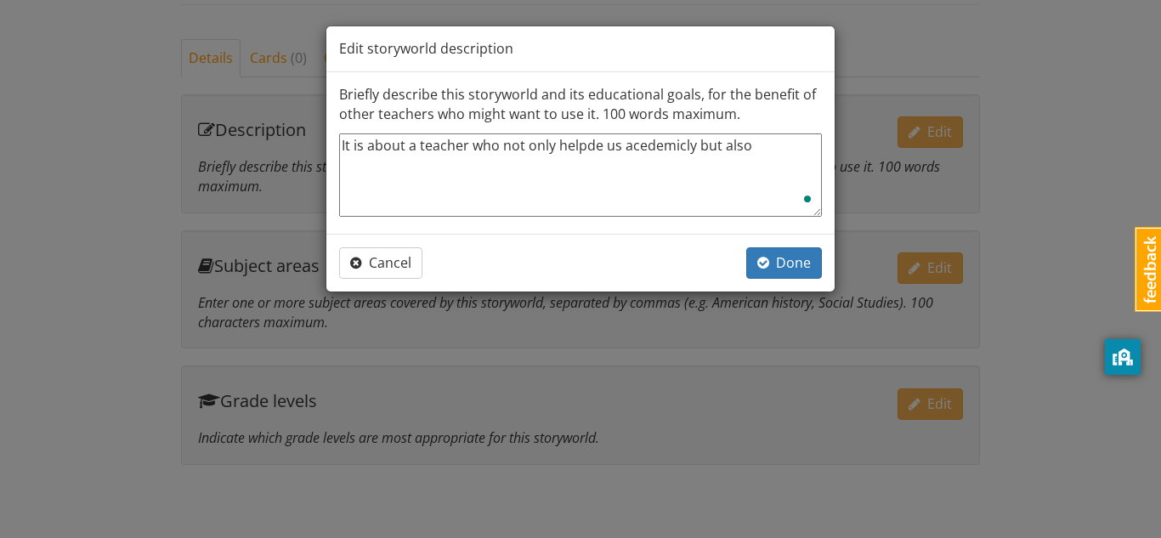
type textarea "It is about a teacher who not only helpde us acedemicly but also e"
type textarea "x"
type textarea "It is about a teacher who not only helpde us acedemicly but also em"
type textarea "x"
type textarea "It is about a teacher who not only helpde us acedemicly but also emt"
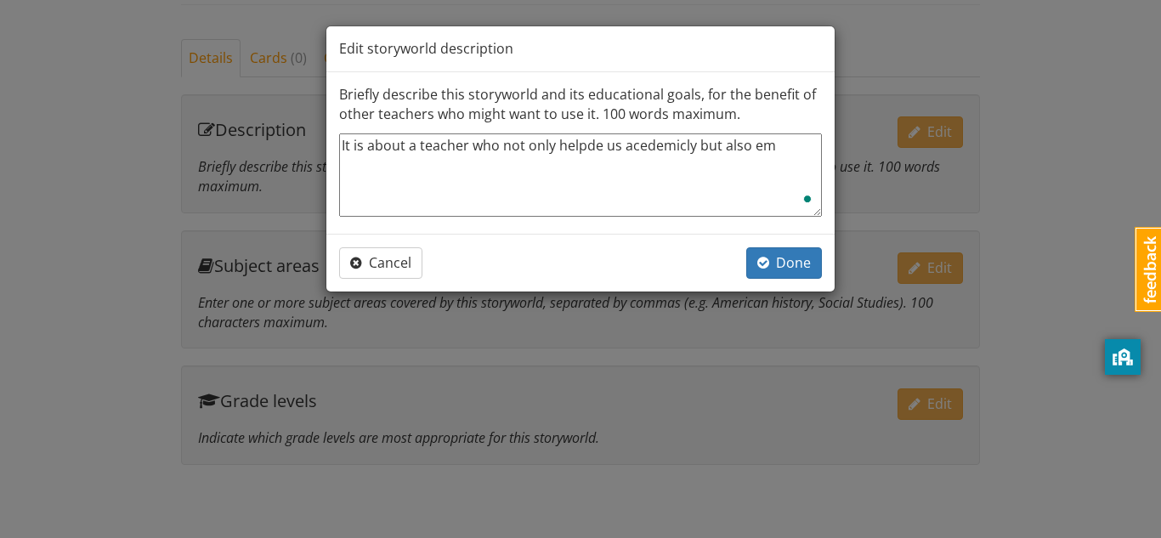
type textarea "x"
type textarea "It is about a teacher who not only helpde us acedemicly but also emti"
type textarea "x"
type textarea "It is about a teacher who not only helpde us acedemicly but also [PERSON_NAME]"
type textarea "x"
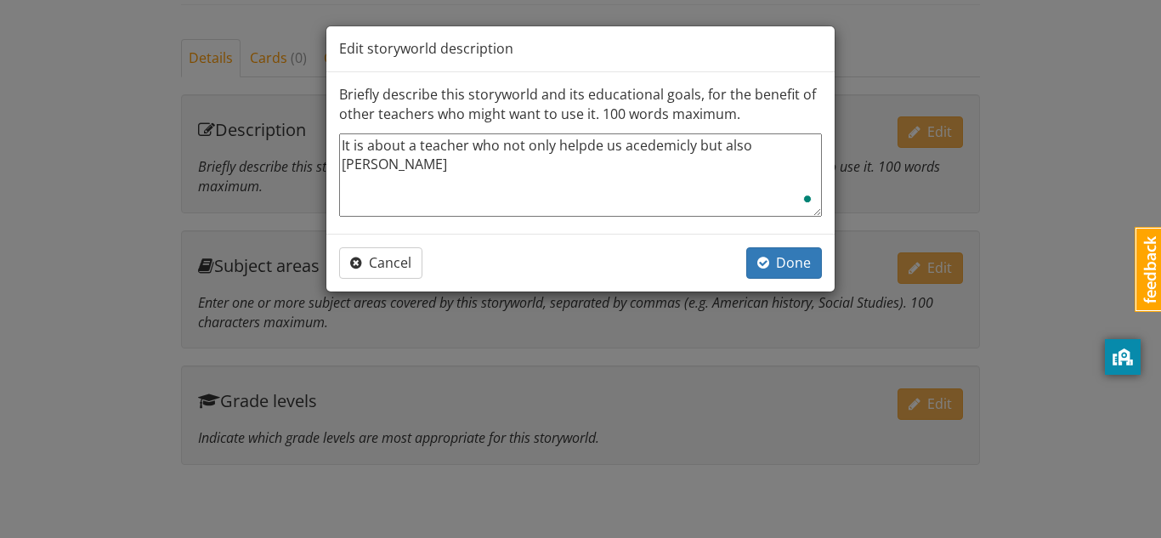
type textarea "It is about a teacher who not only helpde us acedemicly but also emtion"
type textarea "x"
type textarea "It is about a teacher who not only helpde us acedemicly but also emtiona"
type textarea "x"
type textarea "It is about a teacher who not only helpde us acedemicly but also emtional"
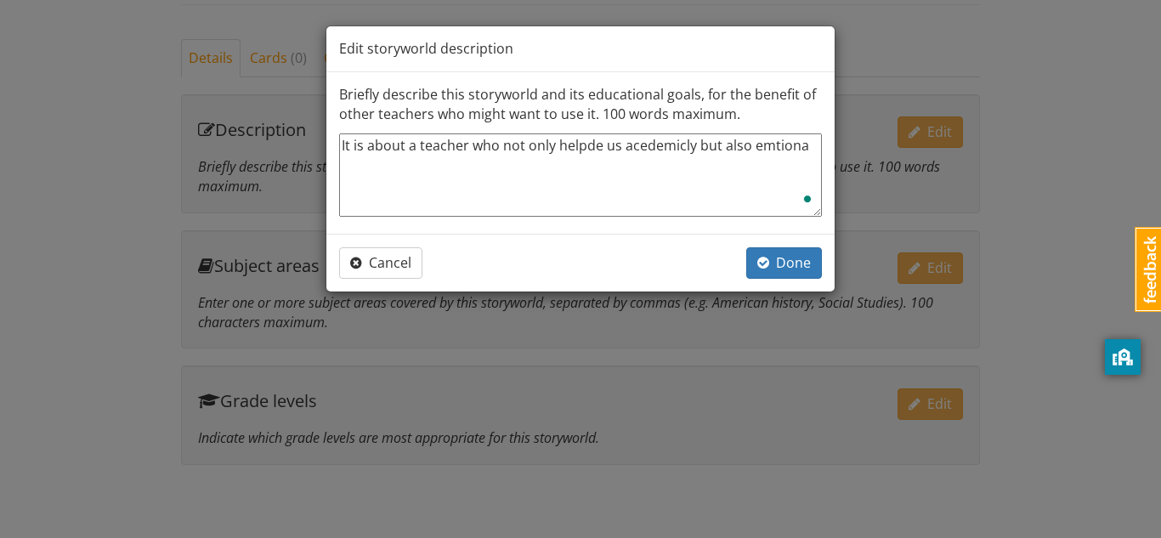
type textarea "x"
type textarea "It is about a teacher who not only helpde us acedemicly but also emtionaly"
type textarea "x"
type textarea "It is about a teacher who not only helpde us acedemicly but also emtional"
type textarea "x"
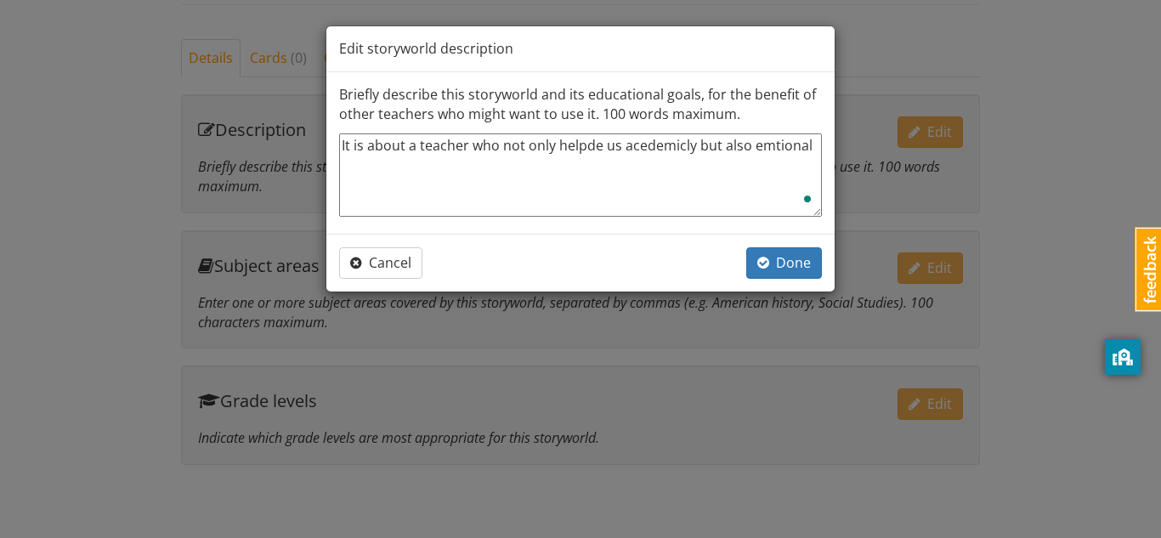
type textarea "It is about a teacher who not only helpde us acedemicly but also emtionall"
type textarea "x"
type textarea "It is about a teacher who not only helpde us acedemicly but also emtionally"
type textarea "x"
type textarea "It is about a teacher who not only helpde us acedemicly but also emtionally."
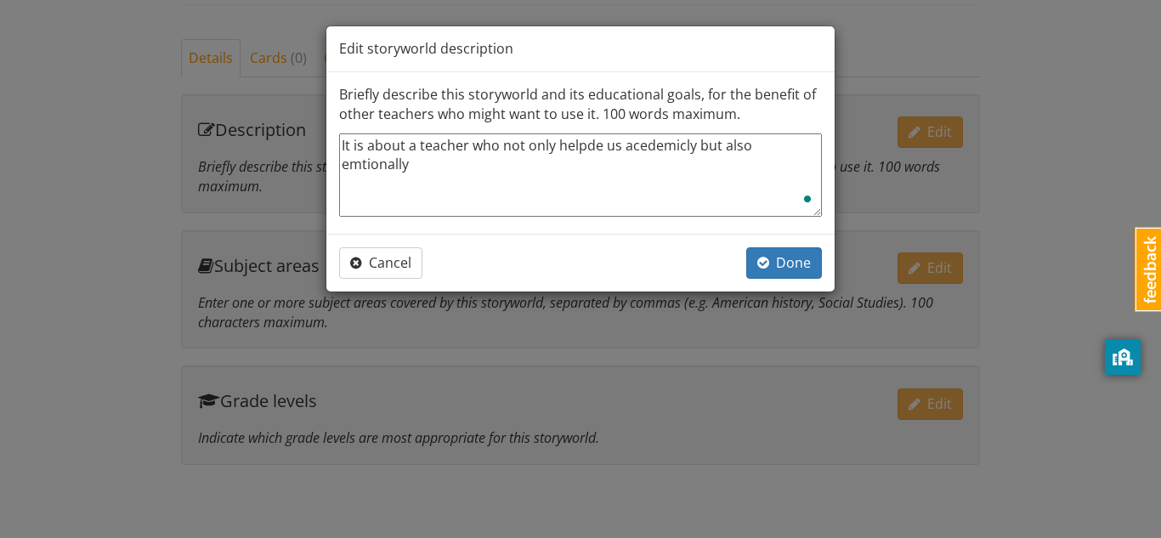
type textarea "x"
type textarea "It is about a teacher who not only helpde us acedemicly but also emtionally."
type textarea "x"
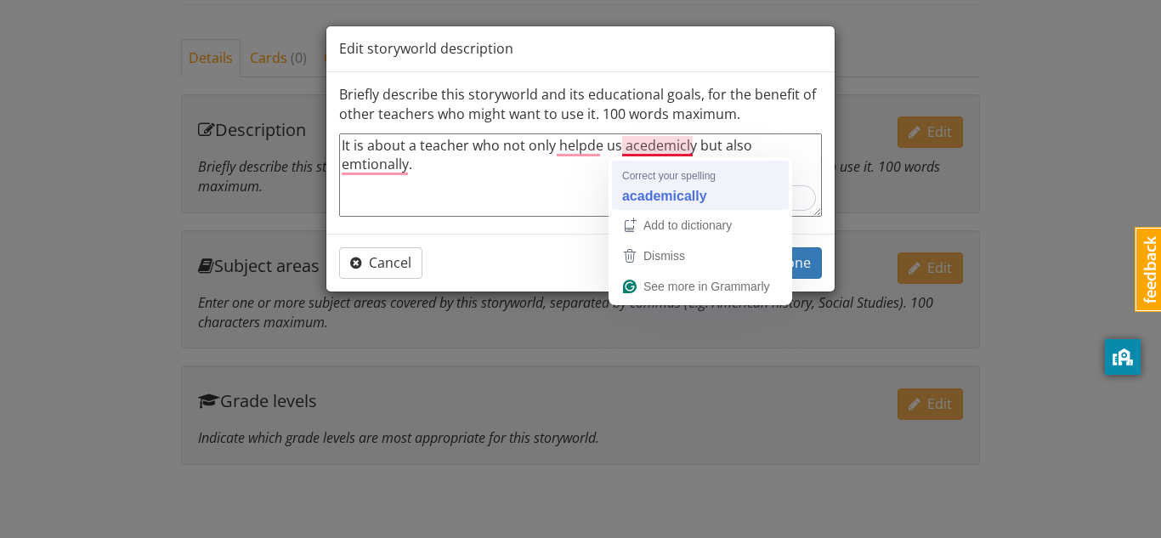
type textarea "It is about a teacher who not only helpde us academically but also emtionally."
type textarea "x"
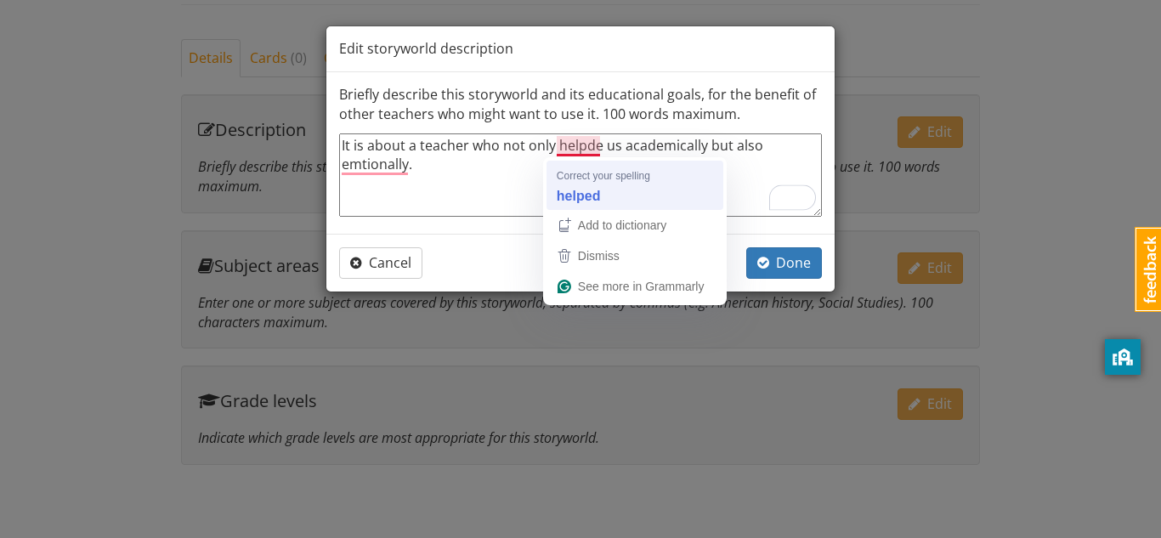
type textarea "It is about a teacher who not only helped us academically but also emtionally."
type textarea "x"
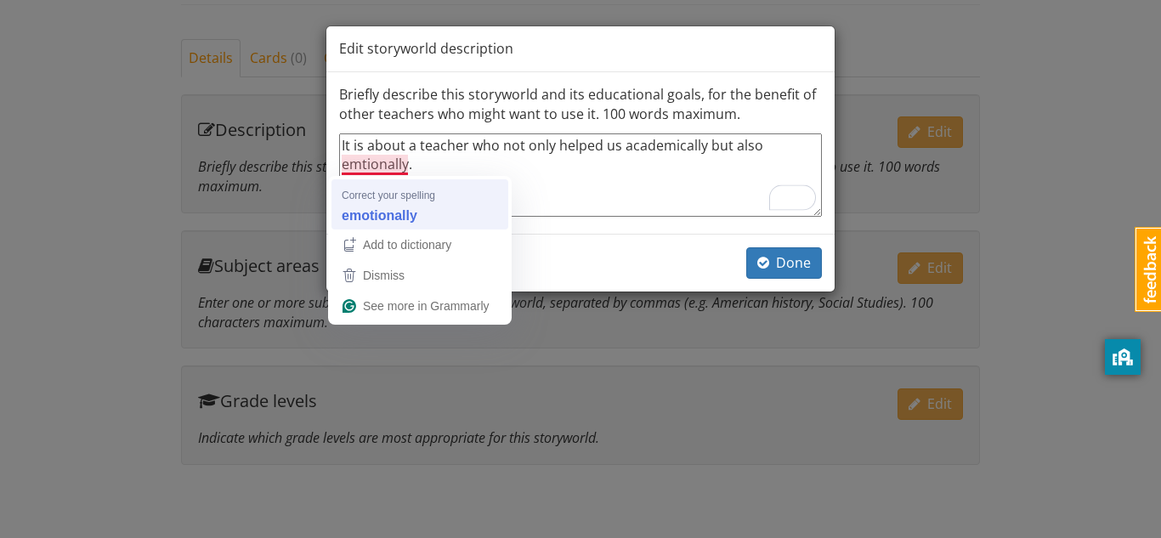
type textarea "It is about a teacher who not only helped us academically but also emotionally."
type textarea "x"
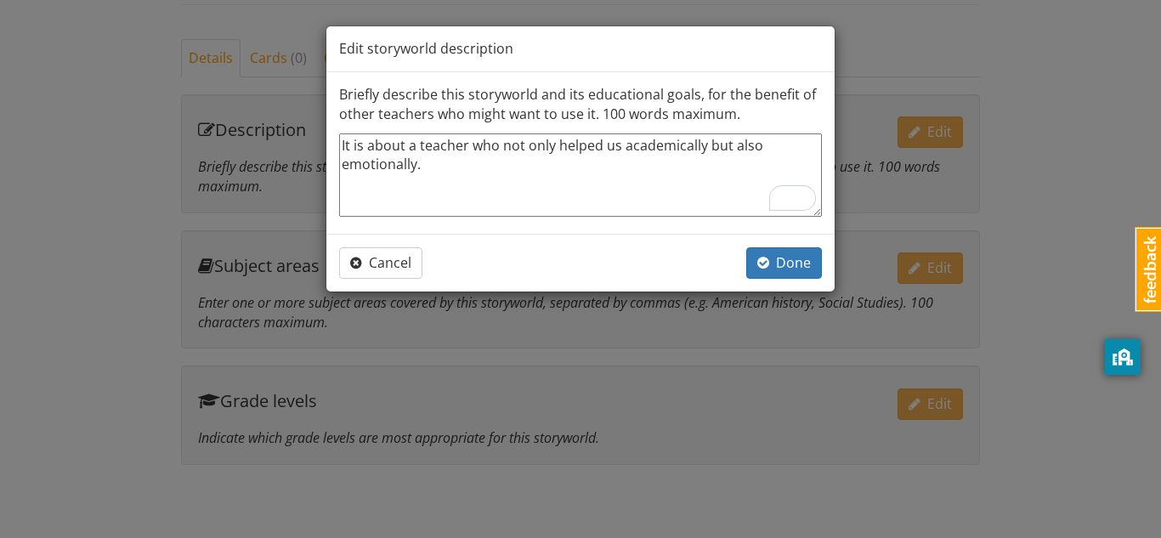
type textarea "It is about a teacher who not only helped us academically but also emotionally."
click at [800, 246] on div "Cancel Done" at bounding box center [580, 263] width 508 height 58
click at [810, 271] on span "Done" at bounding box center [784, 262] width 54 height 19
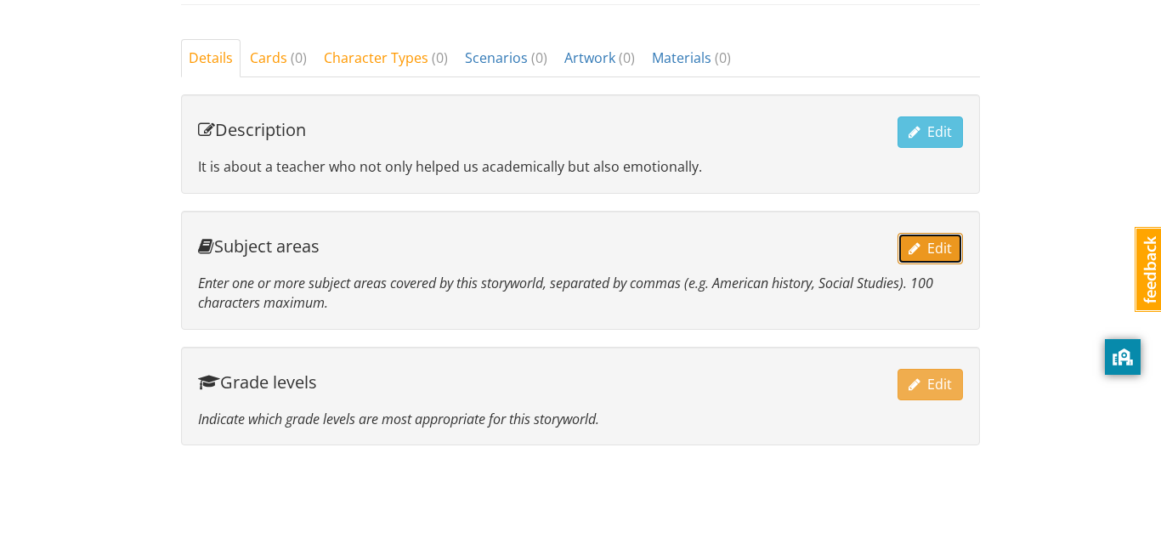
click at [938, 239] on span "Edit" at bounding box center [929, 248] width 43 height 19
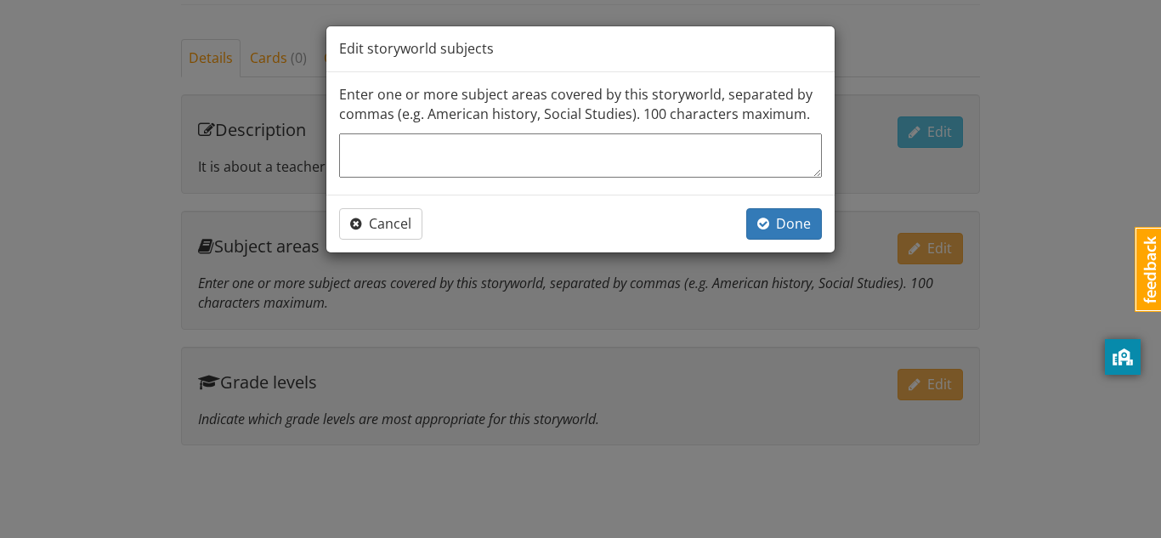
click at [559, 147] on textarea at bounding box center [580, 155] width 483 height 44
type textarea "x"
type textarea "T"
type textarea "x"
type textarea "Te"
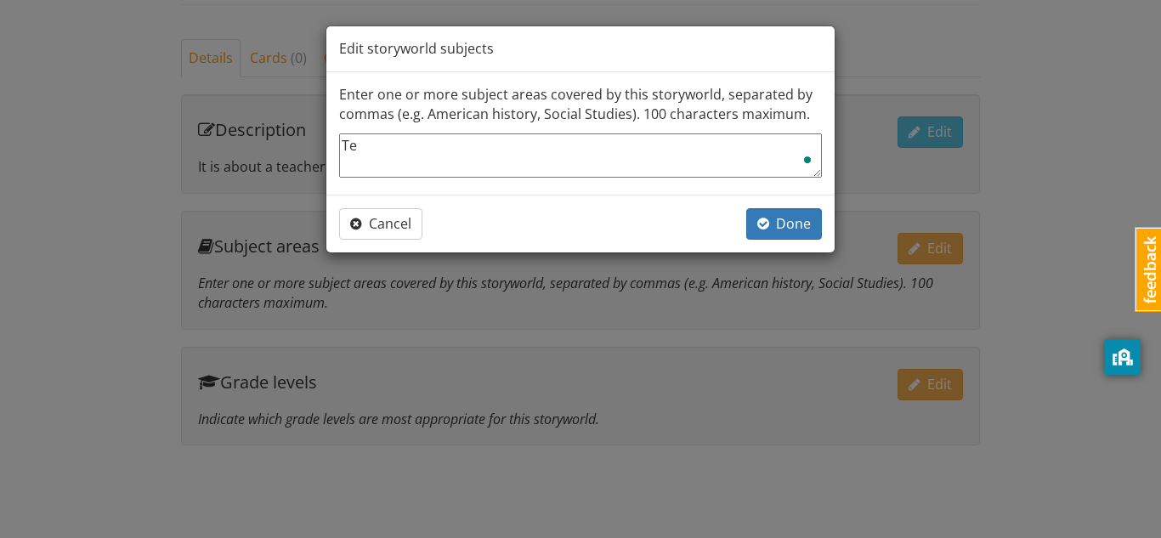
type textarea "x"
type textarea "Tea"
type textarea "x"
type textarea "Teac"
type textarea "x"
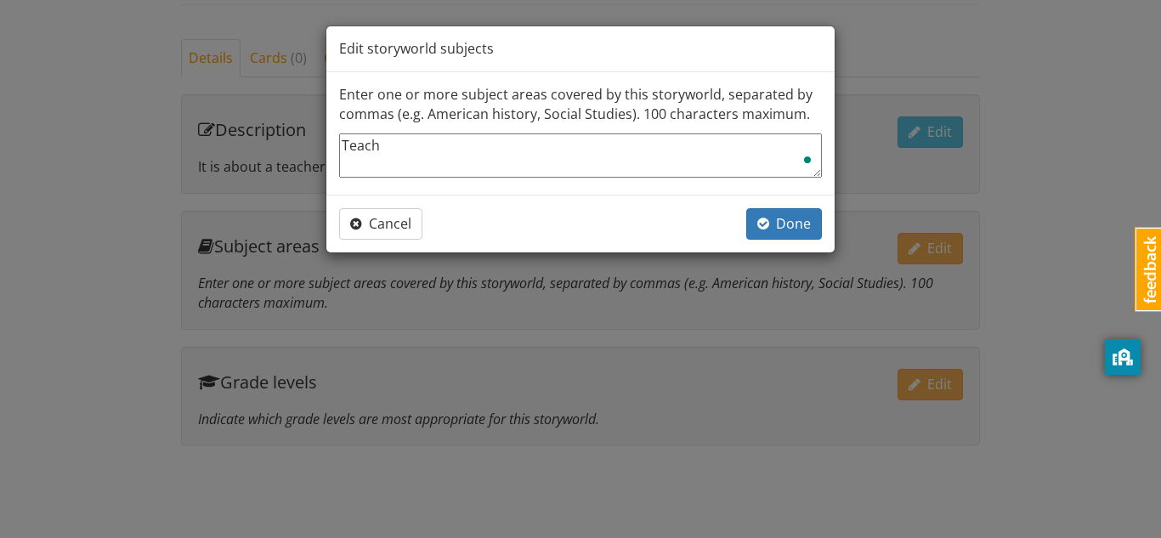
type textarea "Teache"
type textarea "x"
type textarea "Teacher"
type textarea "x"
type textarea "Teacher"
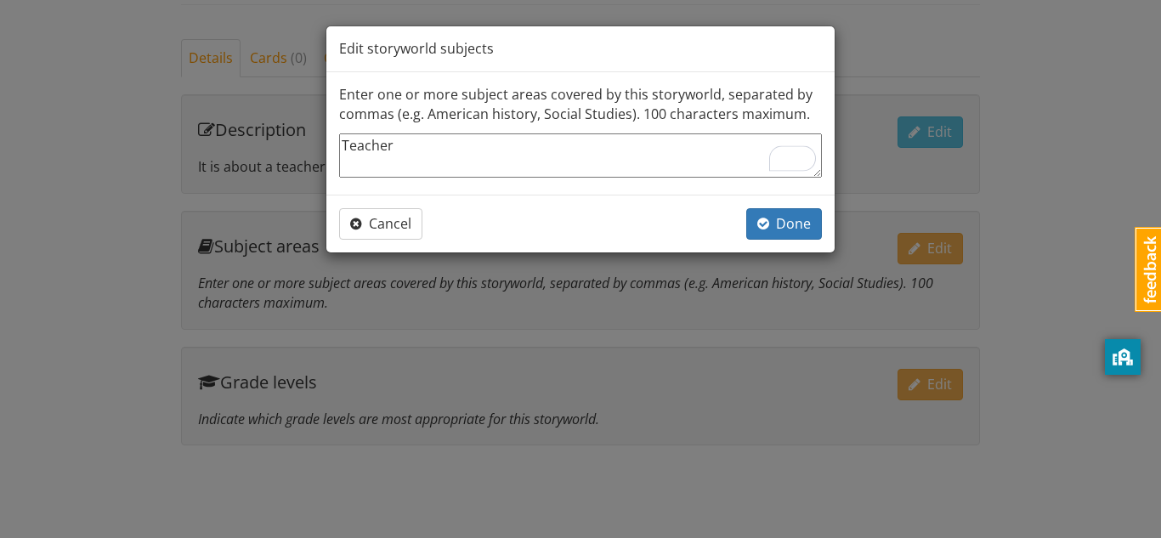
type textarea "x"
type textarea "Teacher -"
type textarea "x"
type textarea "Teacher -"
type textarea "x"
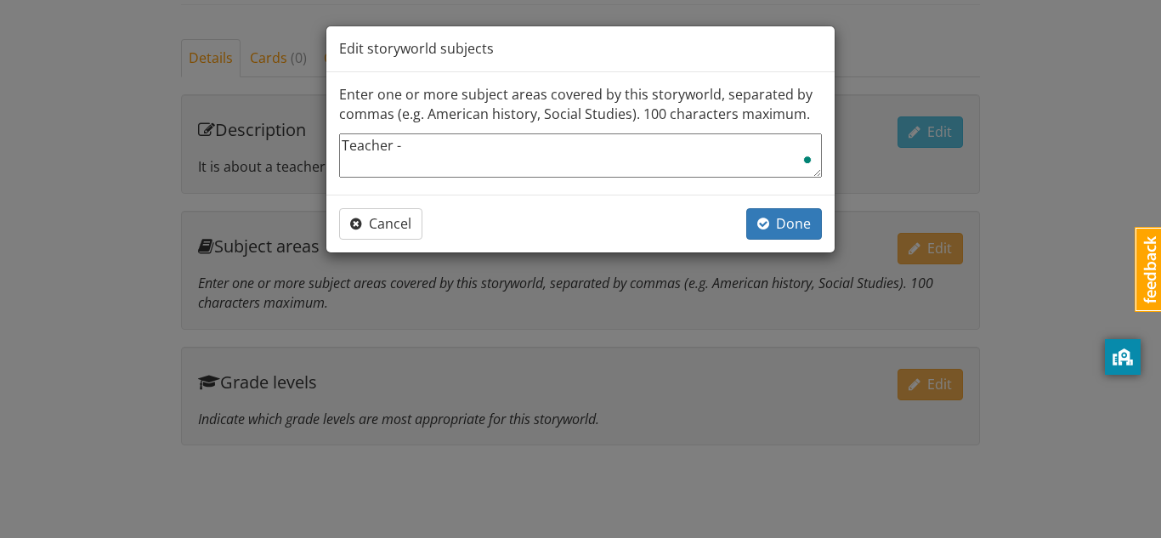
type textarea "Teacher - n"
type textarea "x"
type textarea "Teacher - no"
type textarea "x"
type textarea "Teacher - no"
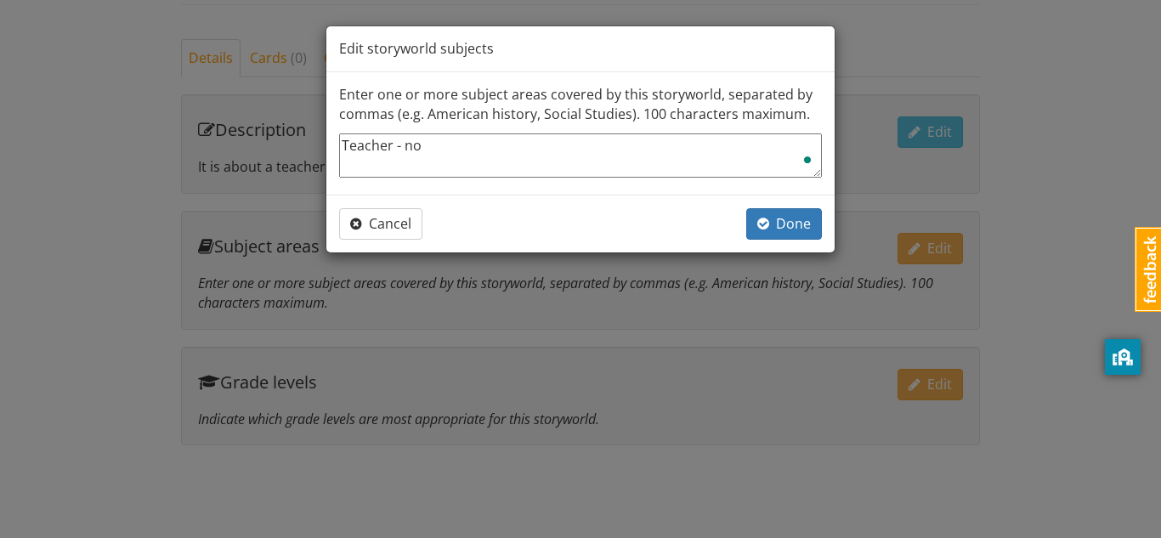
type textarea "x"
type textarea "Teacher - no s"
type textarea "x"
type textarea "Teacher - no su"
click at [781, 219] on span "Done" at bounding box center [784, 223] width 54 height 19
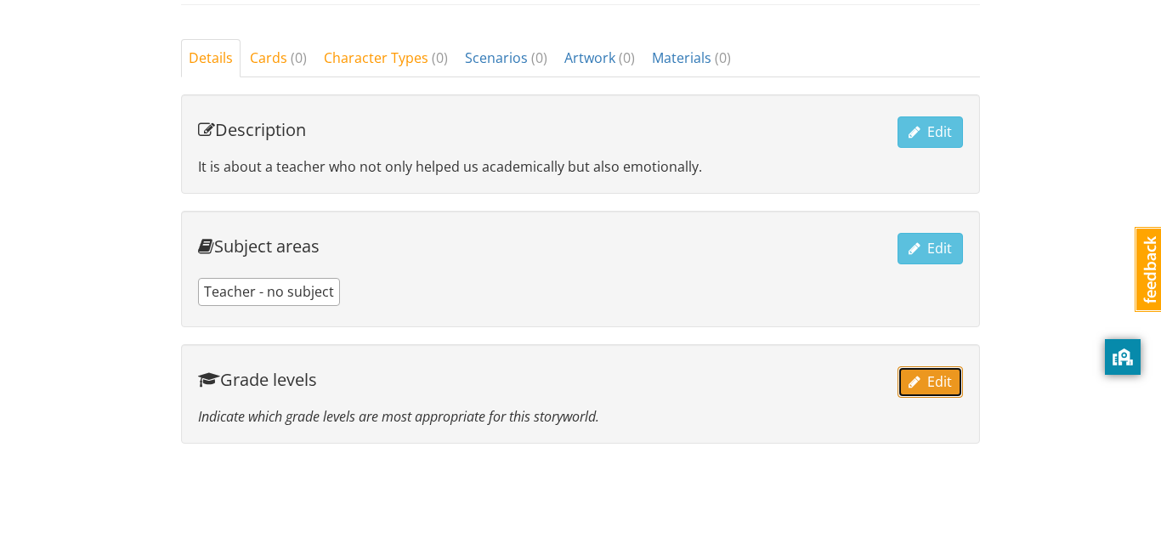
click at [947, 369] on button "Edit" at bounding box center [929, 381] width 65 height 31
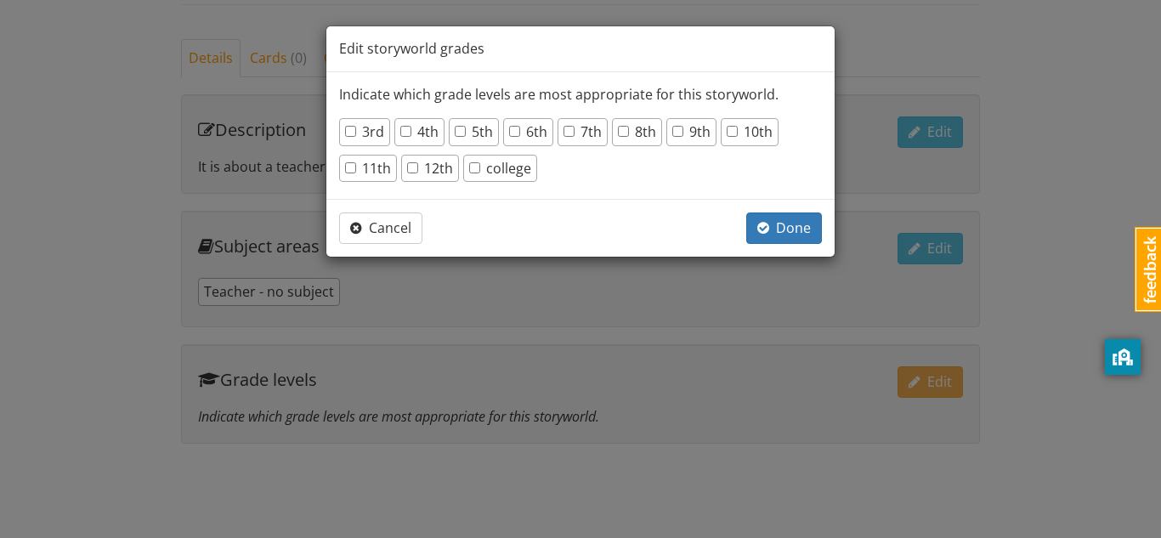
click at [367, 130] on label "3rd" at bounding box center [364, 132] width 39 height 20
click at [356, 130] on input "3rd" at bounding box center [350, 131] width 11 height 11
click at [413, 162] on input "12th" at bounding box center [412, 167] width 11 height 11
click at [370, 159] on label "11th" at bounding box center [368, 169] width 46 height 20
click at [356, 162] on input "11th" at bounding box center [350, 167] width 11 height 11
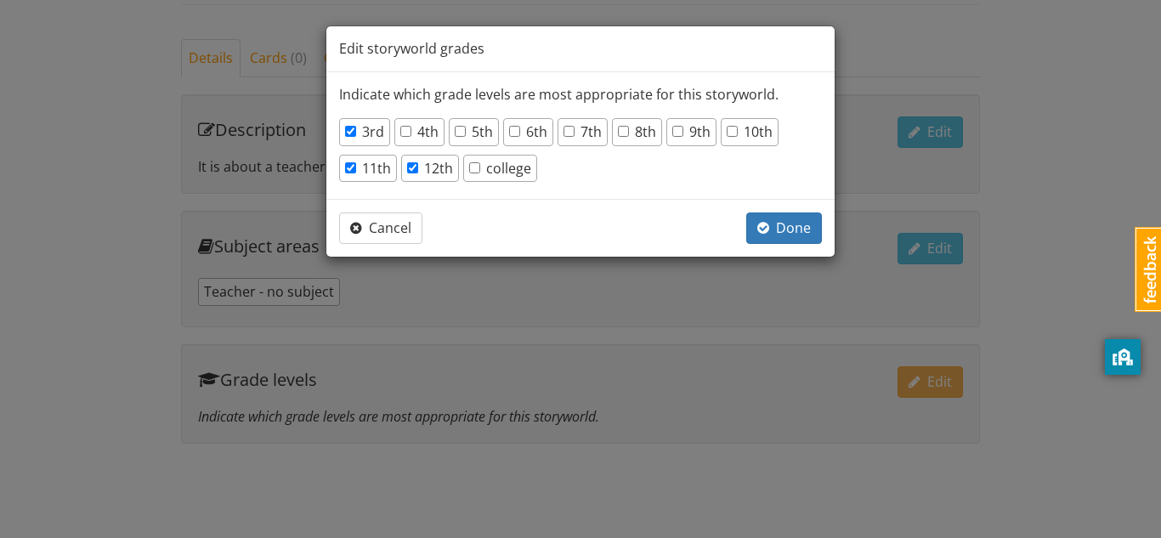
click at [411, 138] on label "4th" at bounding box center [419, 132] width 38 height 20
click at [411, 137] on input "4th" at bounding box center [405, 131] width 11 height 11
click at [473, 136] on label "5th" at bounding box center [474, 132] width 38 height 20
click at [466, 136] on input "5th" at bounding box center [460, 131] width 11 height 11
click at [484, 137] on label "5th" at bounding box center [474, 132] width 38 height 20
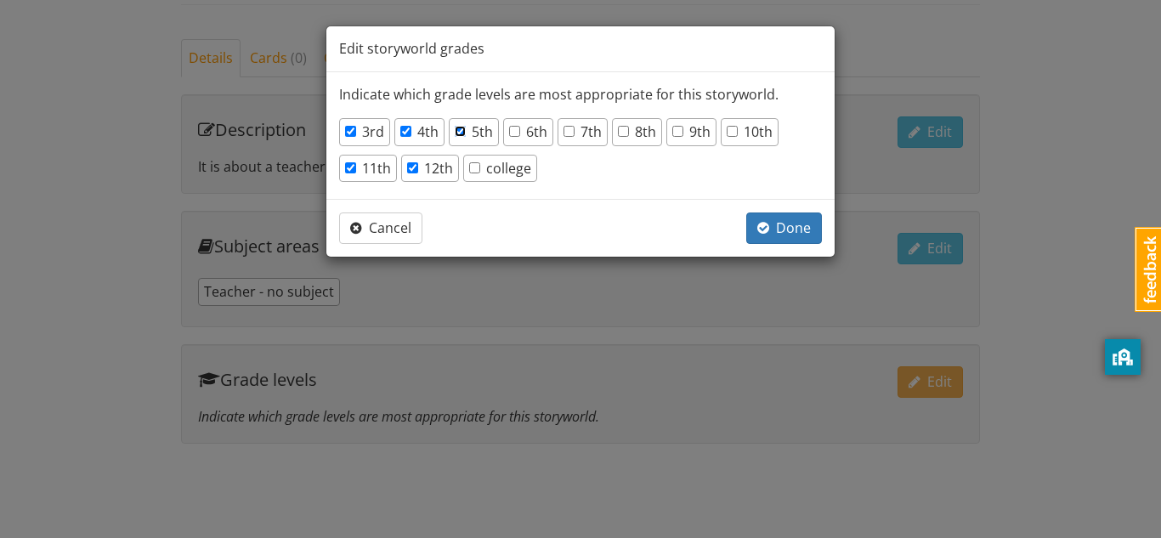
click at [466, 137] on input "5th" at bounding box center [460, 131] width 11 height 11
click at [484, 137] on label "5th" at bounding box center [474, 132] width 38 height 20
click at [466, 137] on input "5th" at bounding box center [460, 131] width 11 height 11
click at [504, 136] on div "6th" at bounding box center [528, 132] width 50 height 28
click at [512, 133] on input "6th" at bounding box center [514, 131] width 11 height 11
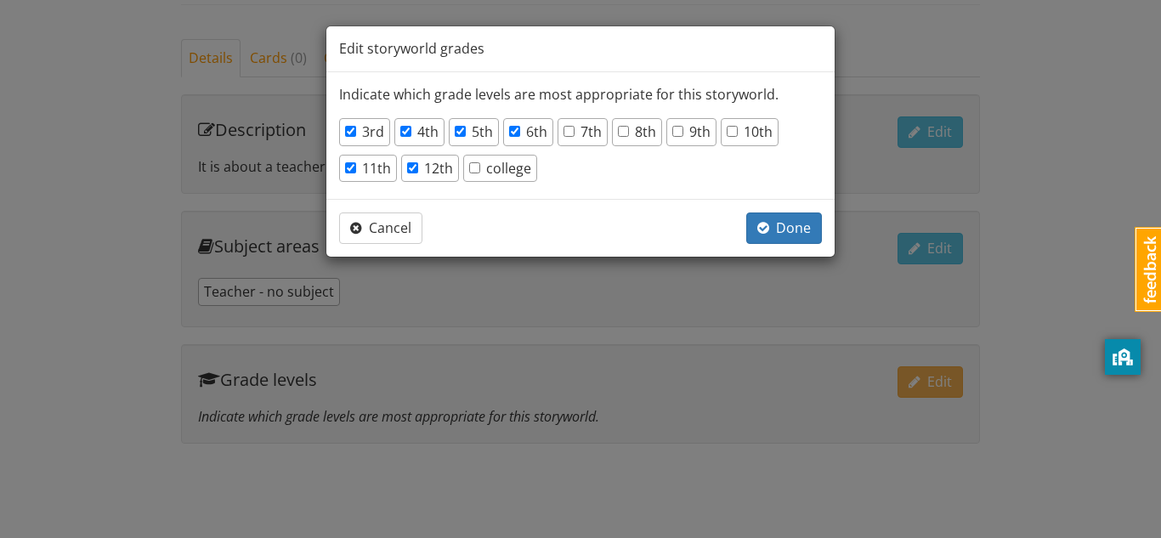
click at [580, 133] on label "7th" at bounding box center [582, 132] width 38 height 20
click at [574, 133] on input "7th" at bounding box center [568, 131] width 11 height 11
click at [623, 132] on input "8th" at bounding box center [623, 131] width 11 height 11
click at [689, 137] on label "9th" at bounding box center [691, 132] width 38 height 20
click at [683, 137] on input "9th" at bounding box center [677, 131] width 11 height 11
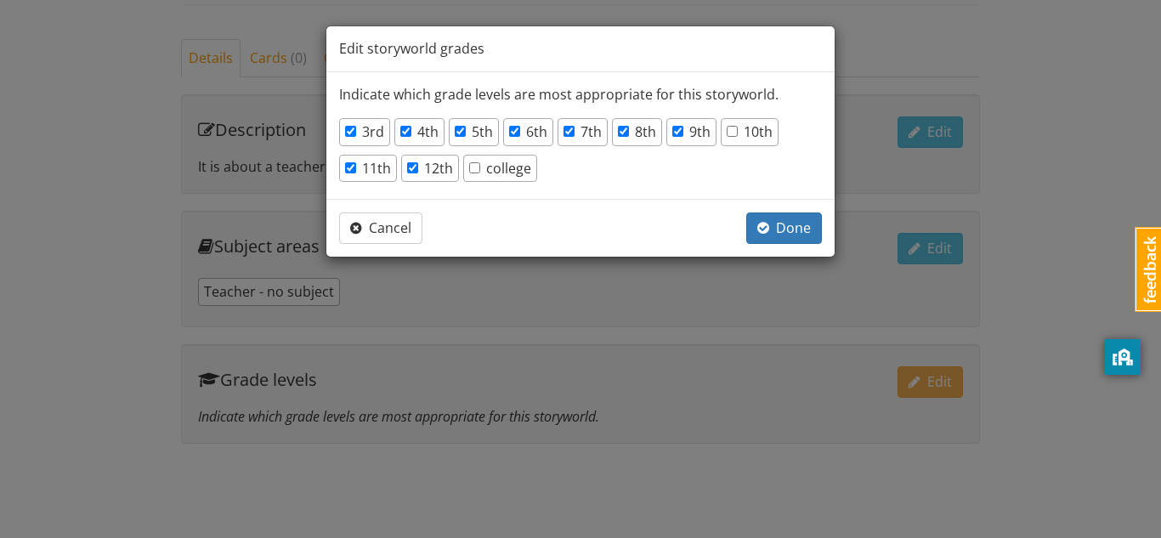
click at [741, 133] on label "10th" at bounding box center [750, 132] width 46 height 20
click at [738, 133] on input "10th" at bounding box center [732, 131] width 11 height 11
click at [516, 170] on label "college" at bounding box center [500, 169] width 62 height 20
click at [480, 170] on input "college" at bounding box center [474, 167] width 11 height 11
click at [800, 235] on span "Done" at bounding box center [784, 227] width 54 height 19
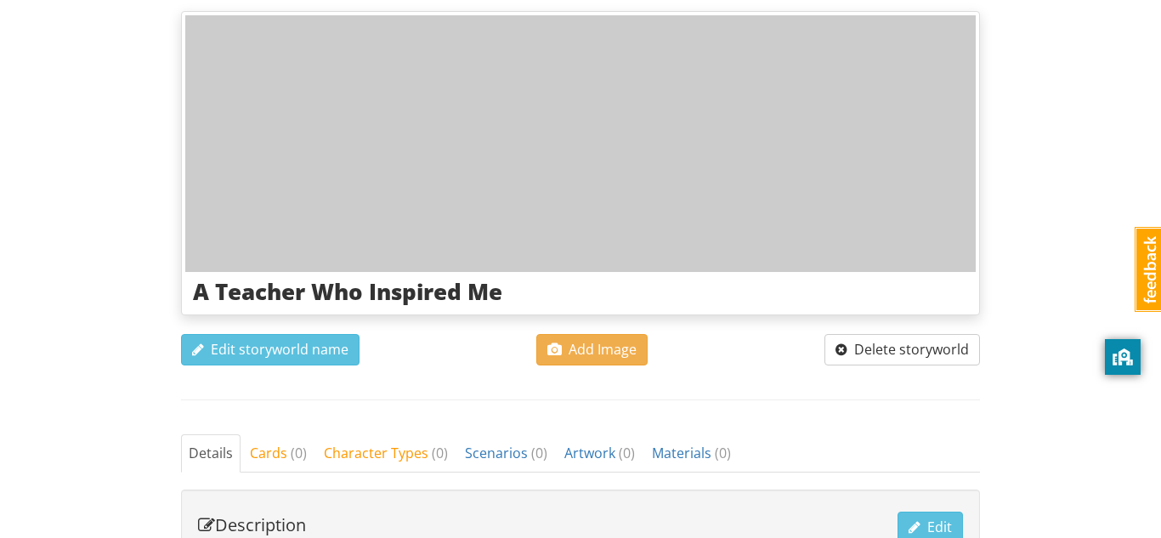
scroll to position [218, 0]
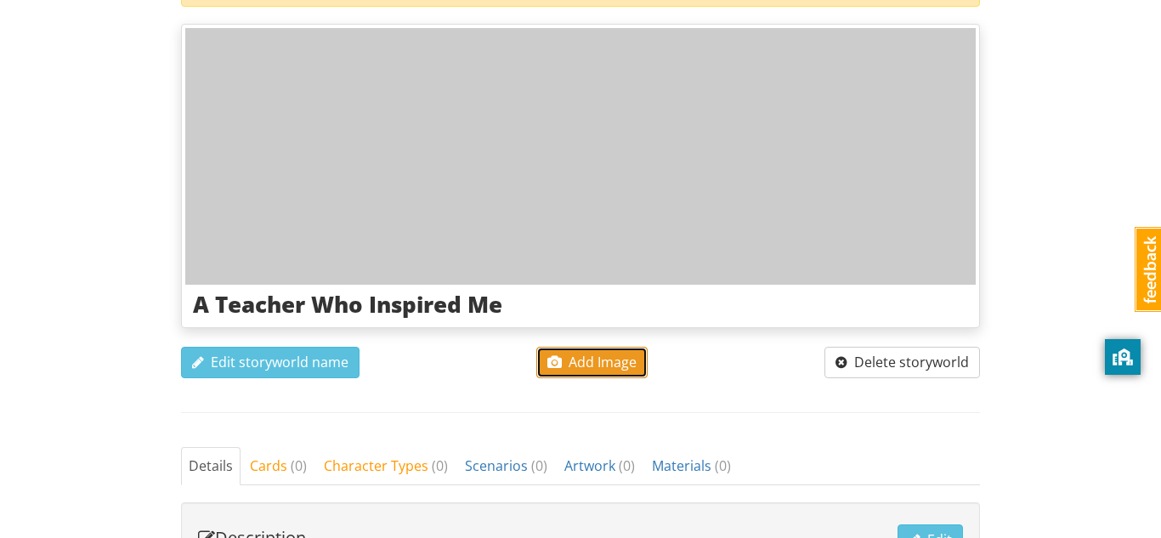
click at [603, 362] on span "Add Image" at bounding box center [591, 362] width 89 height 19
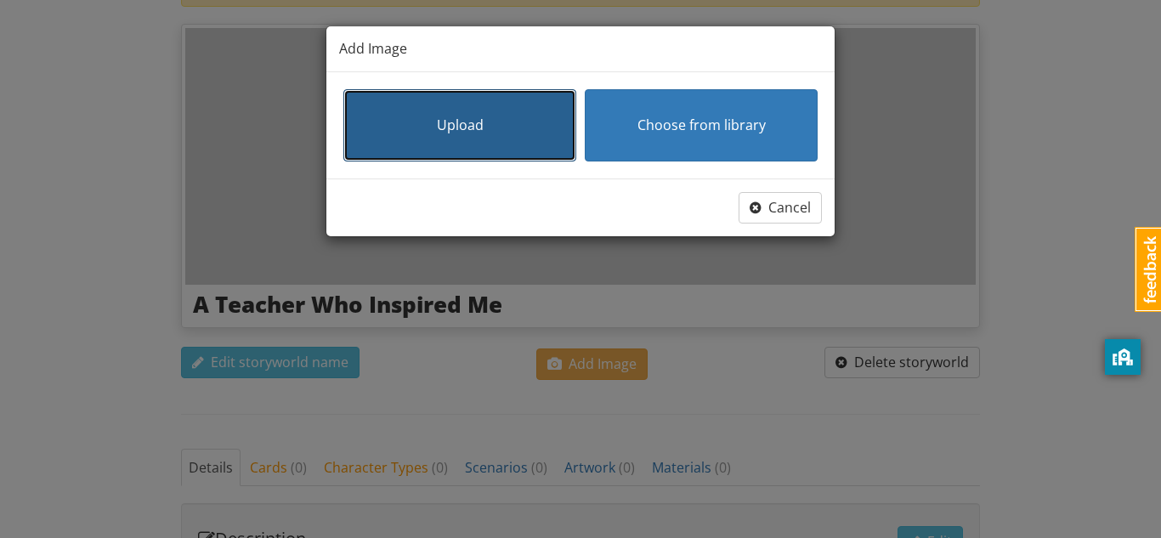
click at [523, 142] on button "Upload" at bounding box center [459, 125] width 233 height 72
click at [546, 101] on button "Upload" at bounding box center [459, 125] width 233 height 72
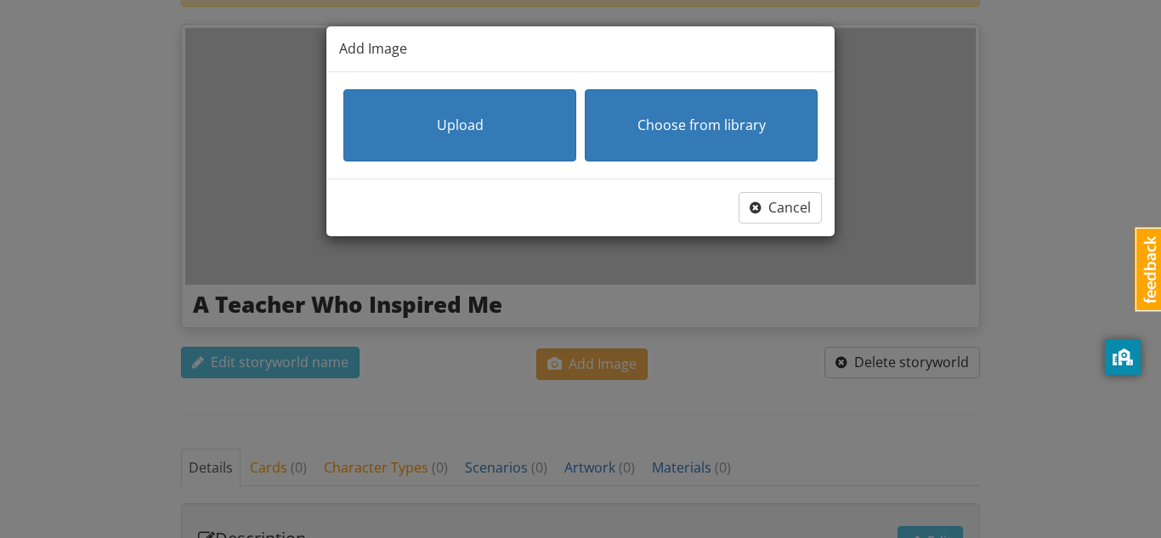
click at [568, 85] on div "Upload Choose from library" at bounding box center [580, 125] width 483 height 81
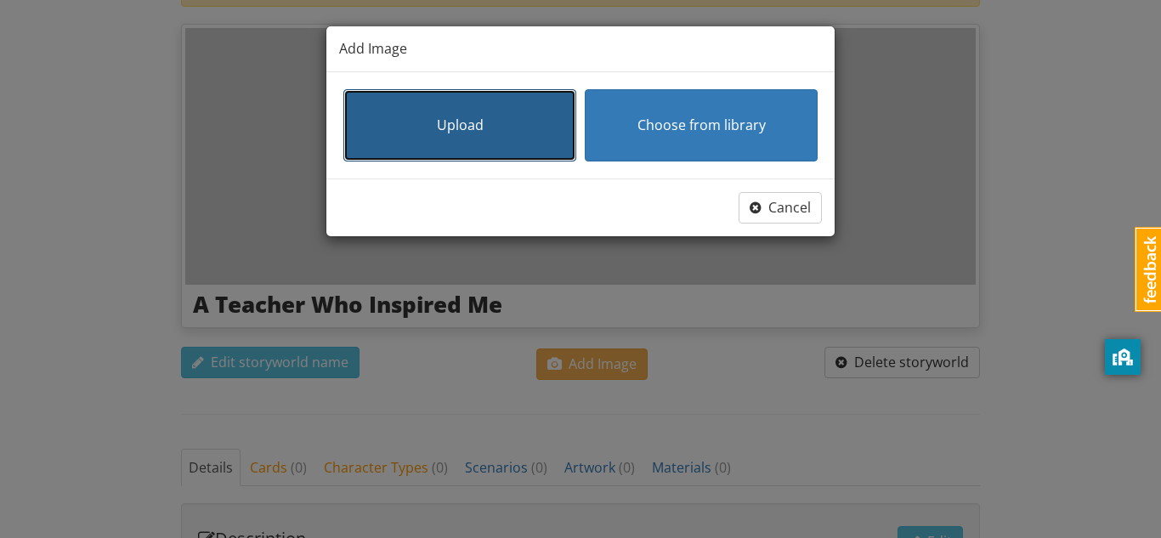
click at [501, 131] on button "Upload" at bounding box center [459, 125] width 233 height 72
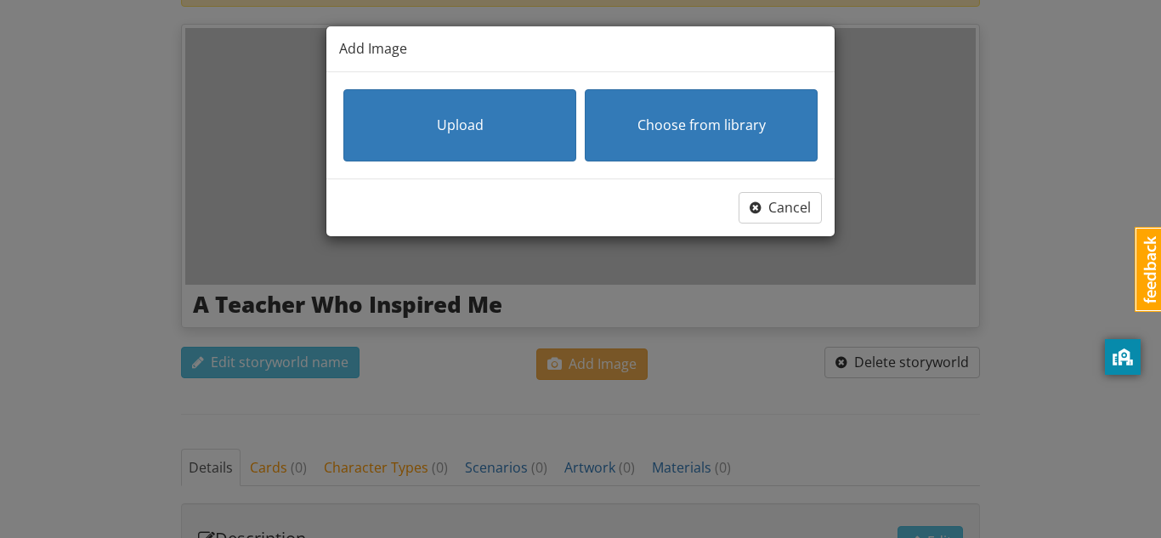
click at [0, 0] on iframe at bounding box center [0, 0] width 0 height 0
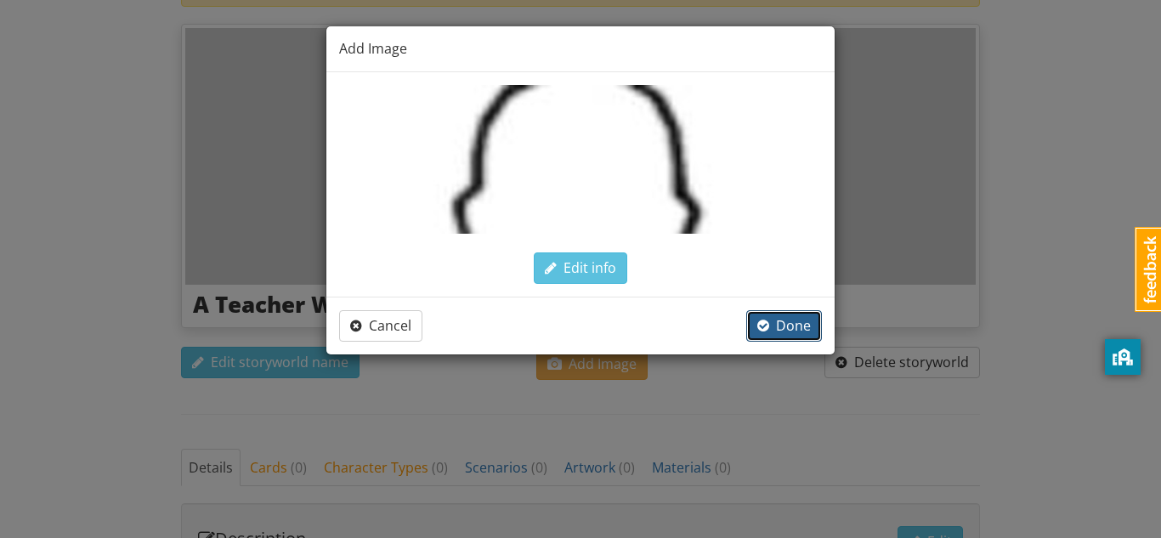
click at [802, 331] on span "Done" at bounding box center [784, 325] width 54 height 19
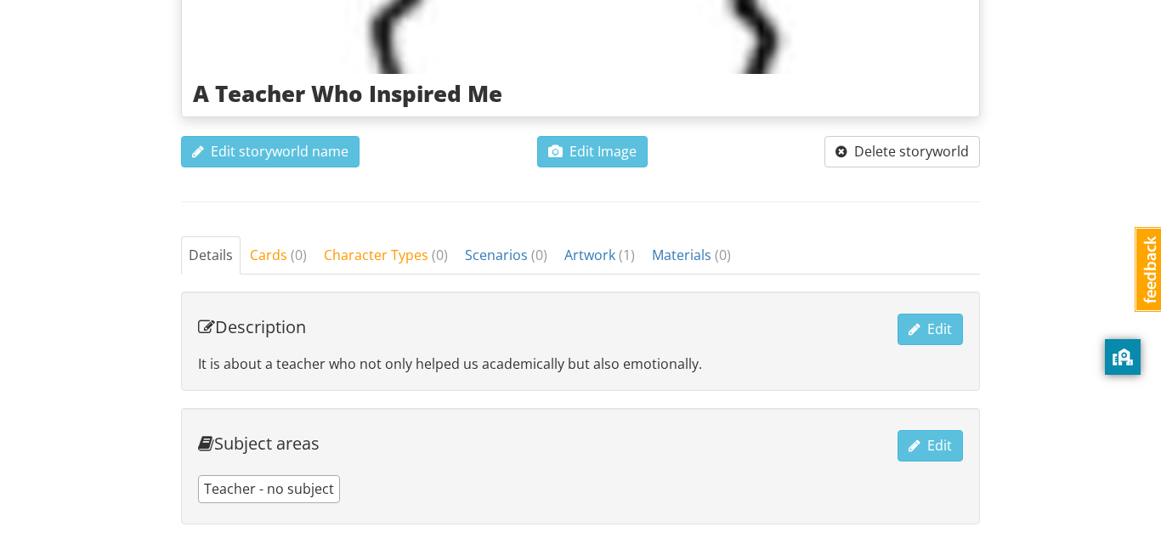
scroll to position [419, 0]
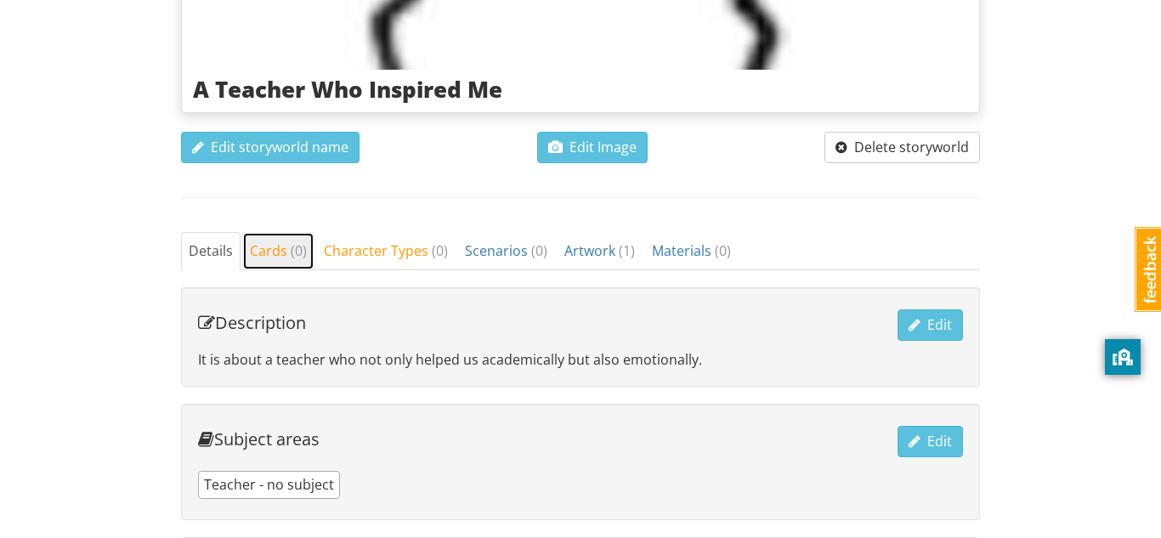
click at [291, 257] on span "( 0 )" at bounding box center [299, 250] width 16 height 19
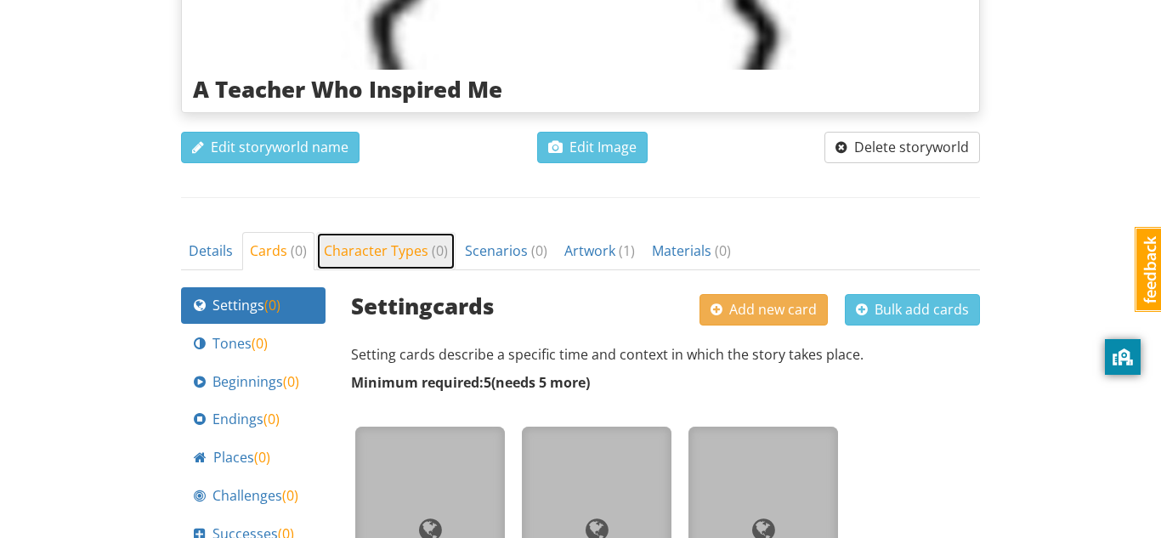
click at [367, 246] on span "Character Types ( 0 )" at bounding box center [386, 250] width 124 height 19
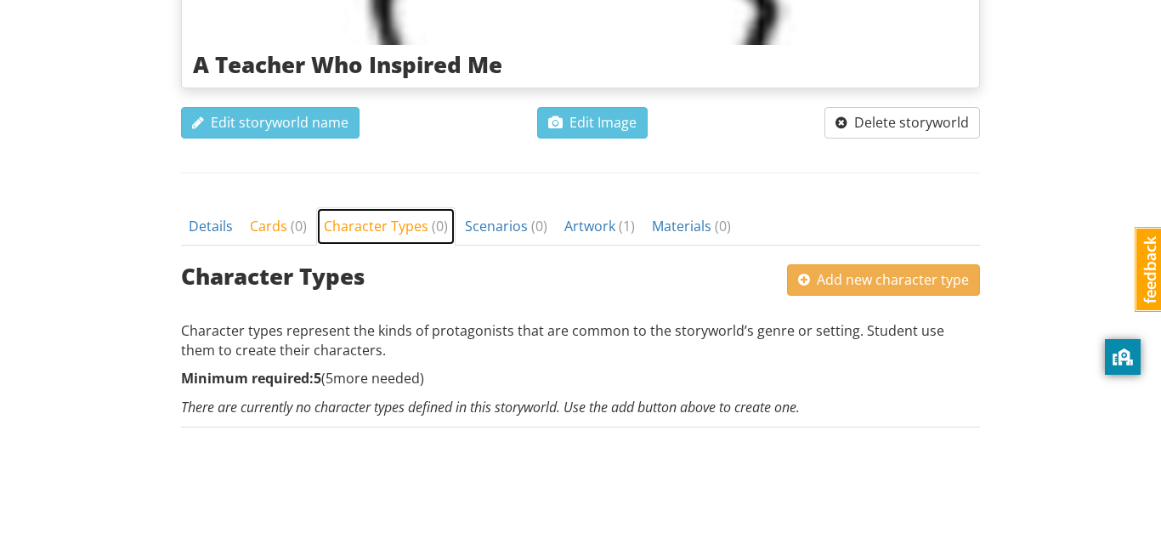
scroll to position [443, 0]
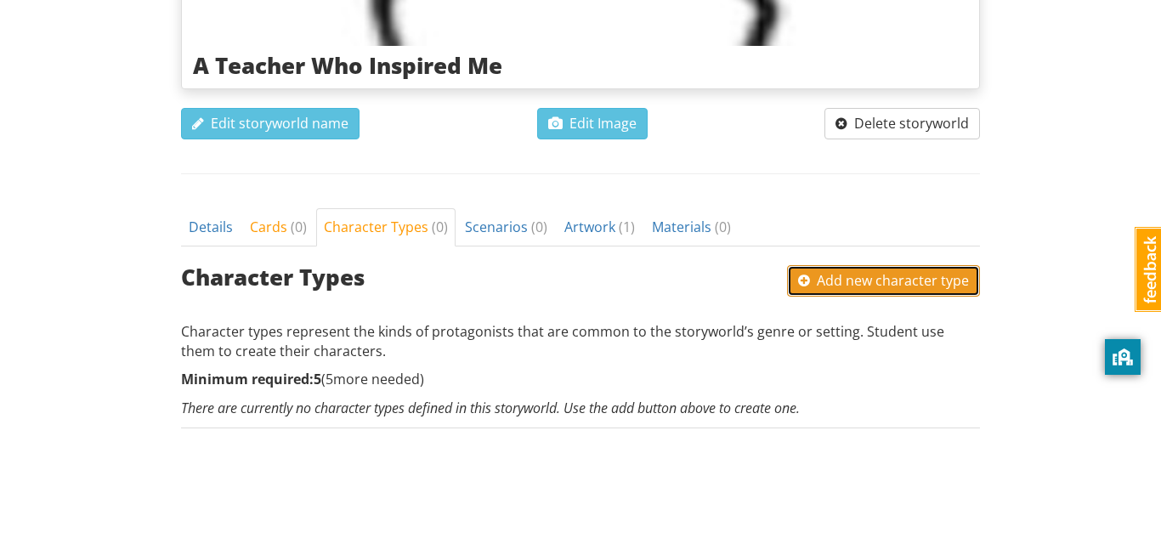
click at [869, 286] on span "Add new character type" at bounding box center [883, 280] width 171 height 19
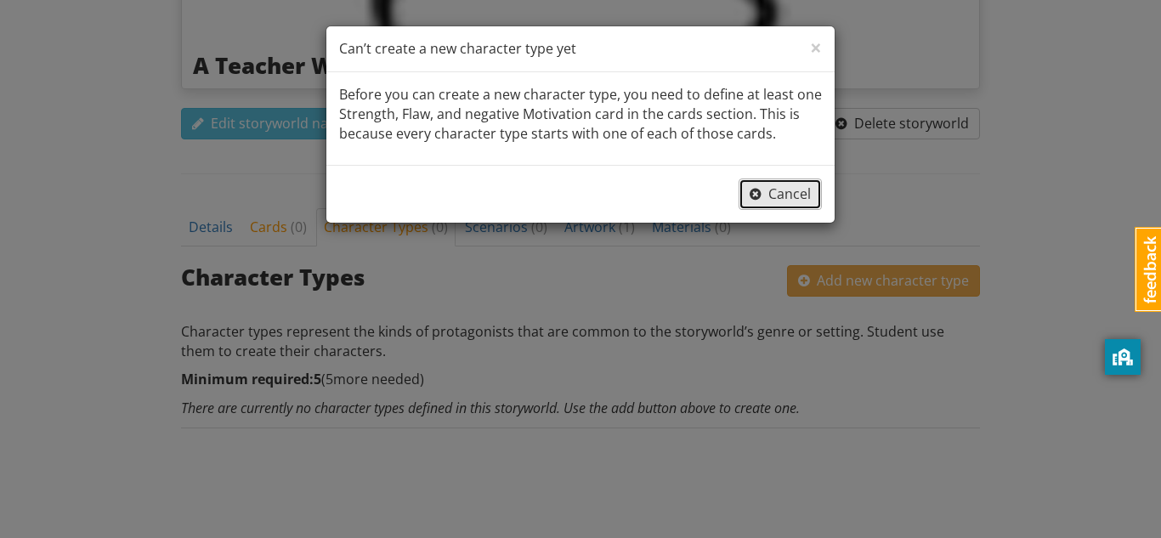
click at [789, 204] on button "Cancel" at bounding box center [779, 193] width 83 height 31
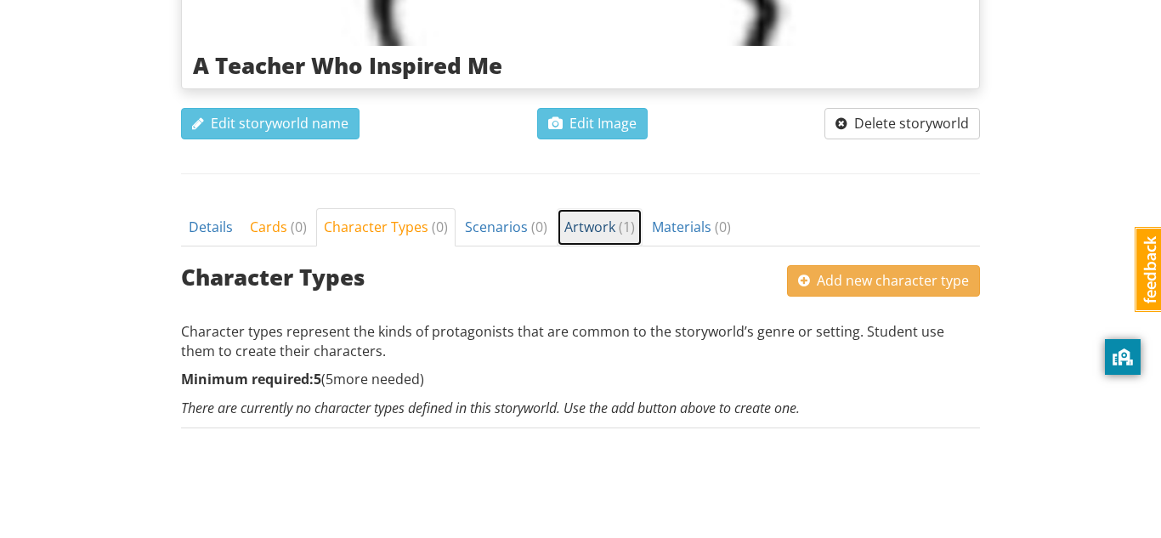
click at [631, 236] on link "Artwork ( 1 )" at bounding box center [600, 227] width 86 height 38
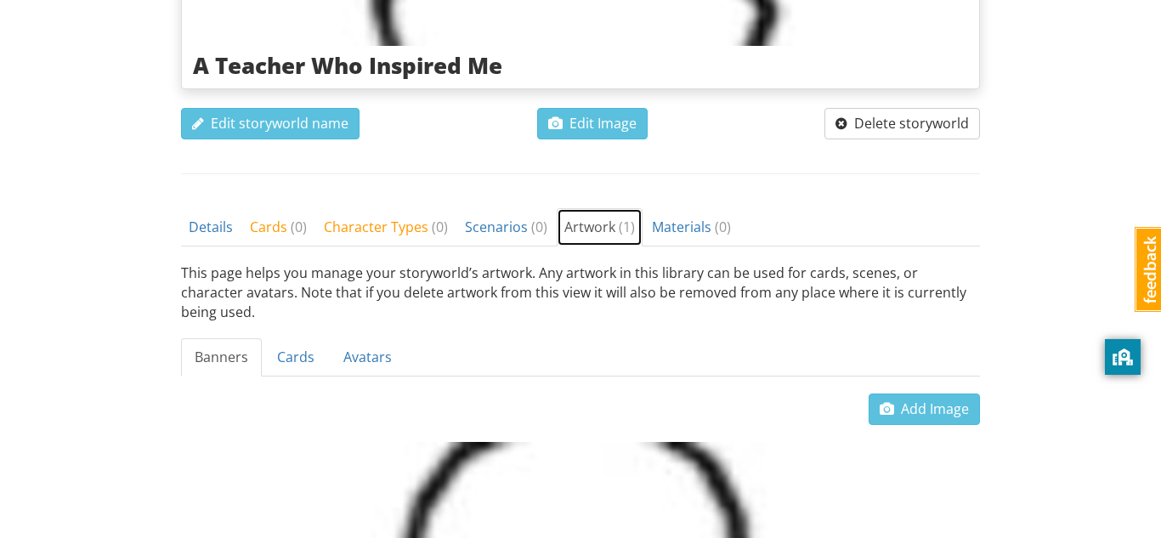
click at [631, 236] on link "Artwork ( 1 )" at bounding box center [600, 227] width 86 height 38
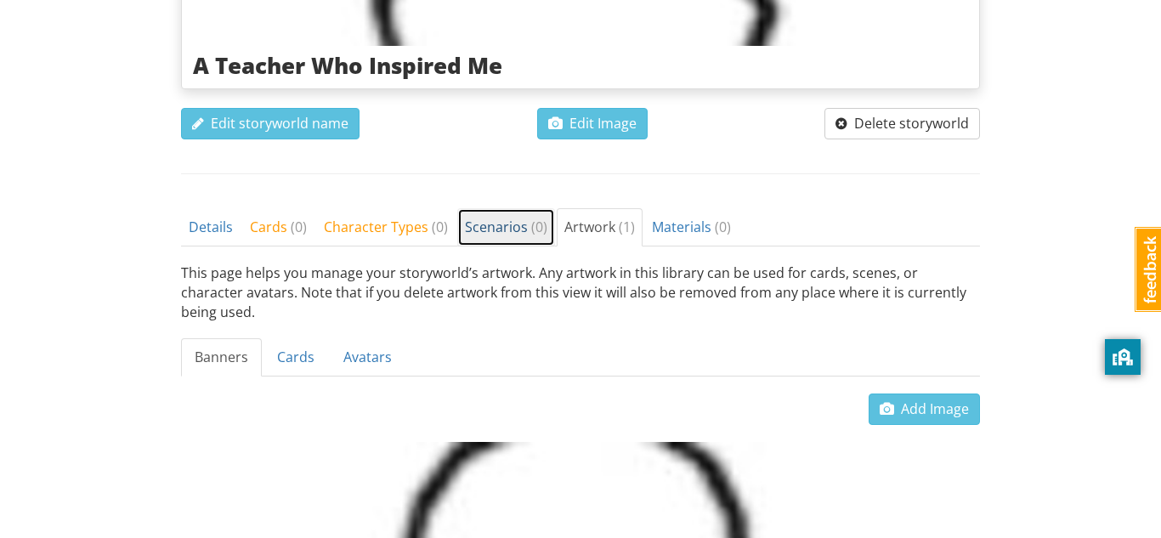
click at [498, 235] on span "Scenarios ( 0 )" at bounding box center [506, 227] width 82 height 19
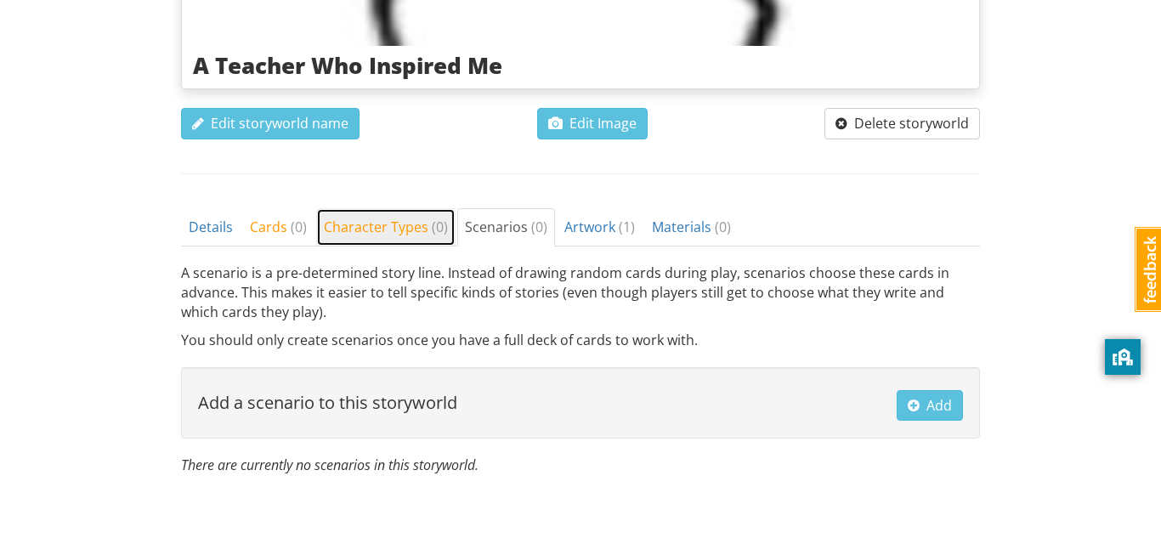
click at [331, 243] on link "Character Types ( 0 )" at bounding box center [385, 227] width 139 height 38
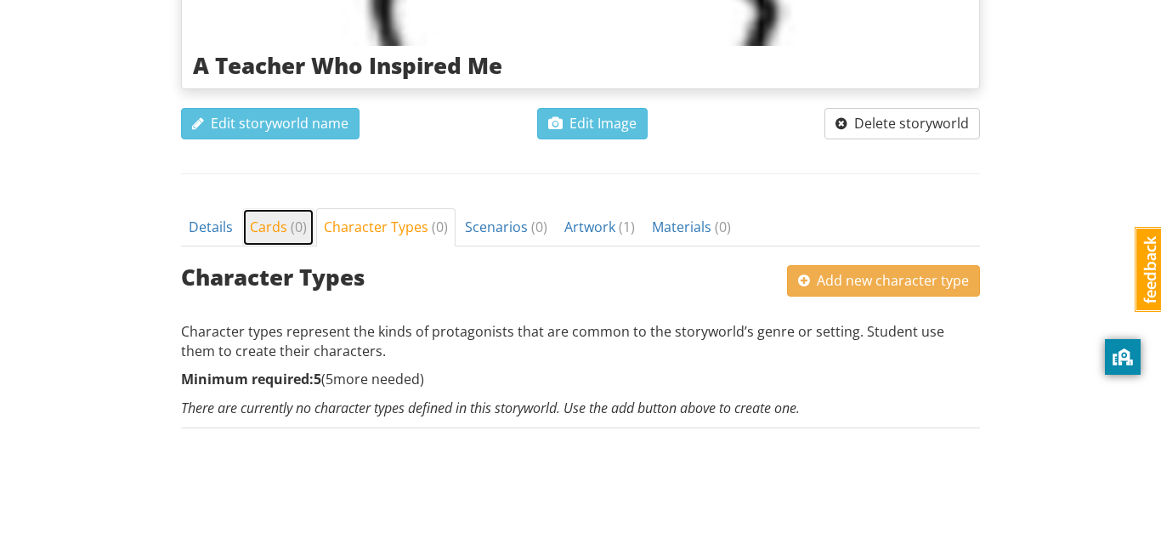
click at [274, 240] on link "Cards ( 0 )" at bounding box center [278, 227] width 72 height 38
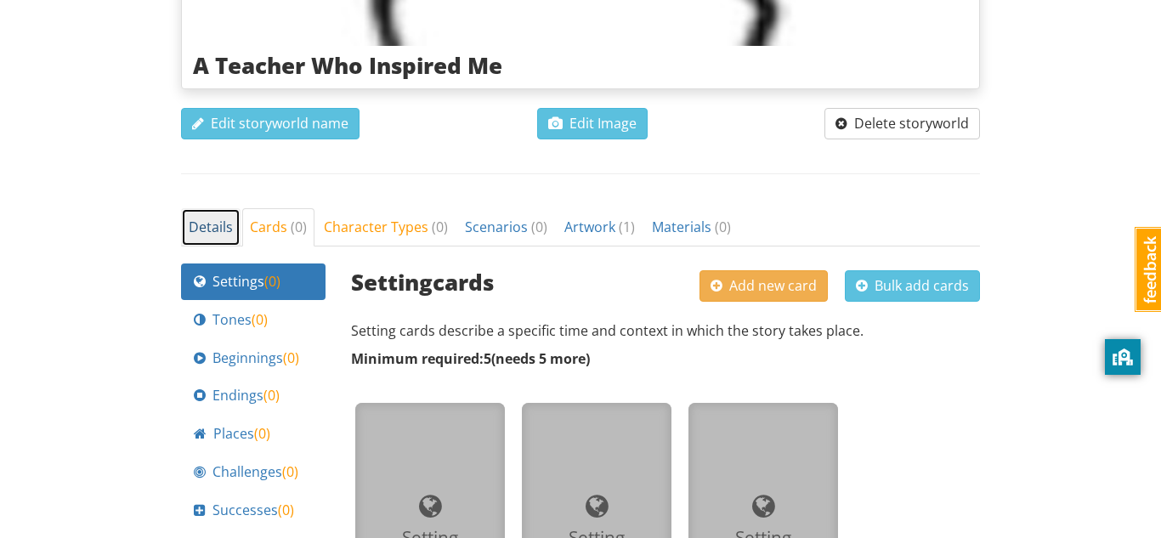
click at [196, 231] on span "Details" at bounding box center [211, 227] width 44 height 19
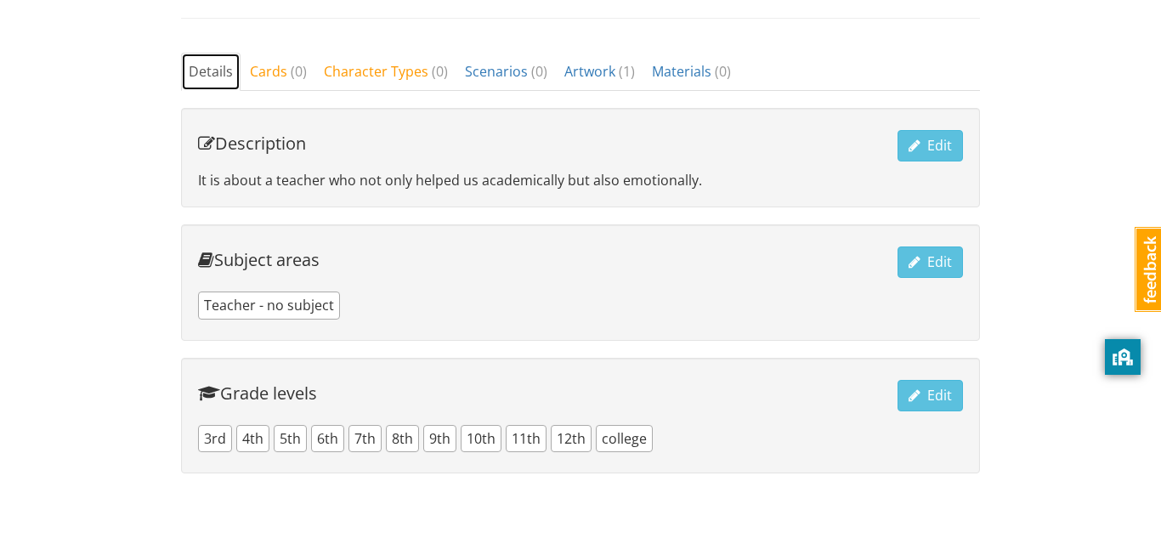
scroll to position [49, 0]
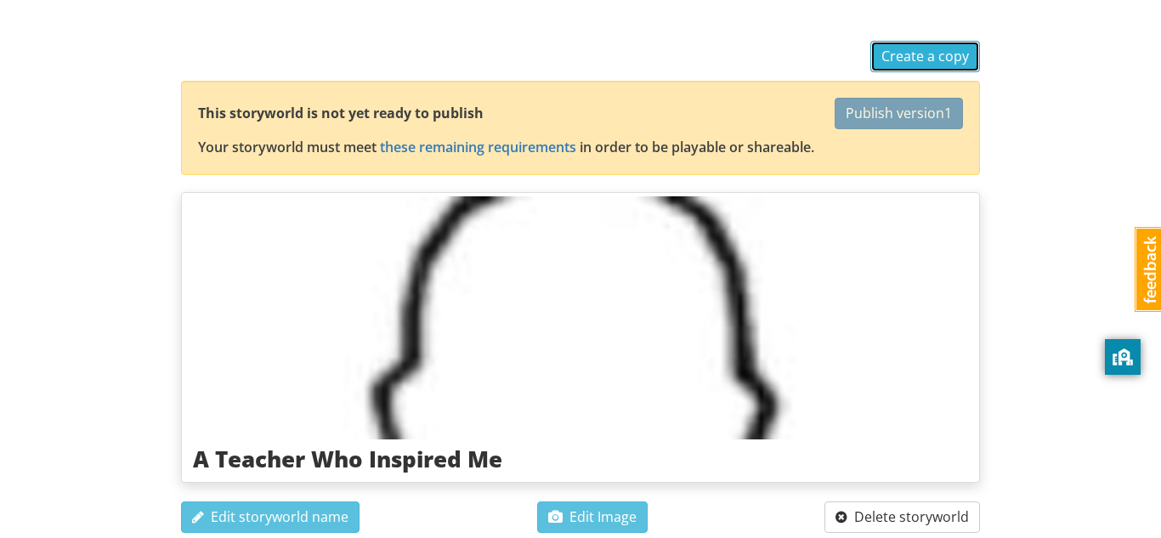
click at [931, 57] on span "Create a copy" at bounding box center [925, 56] width 88 height 19
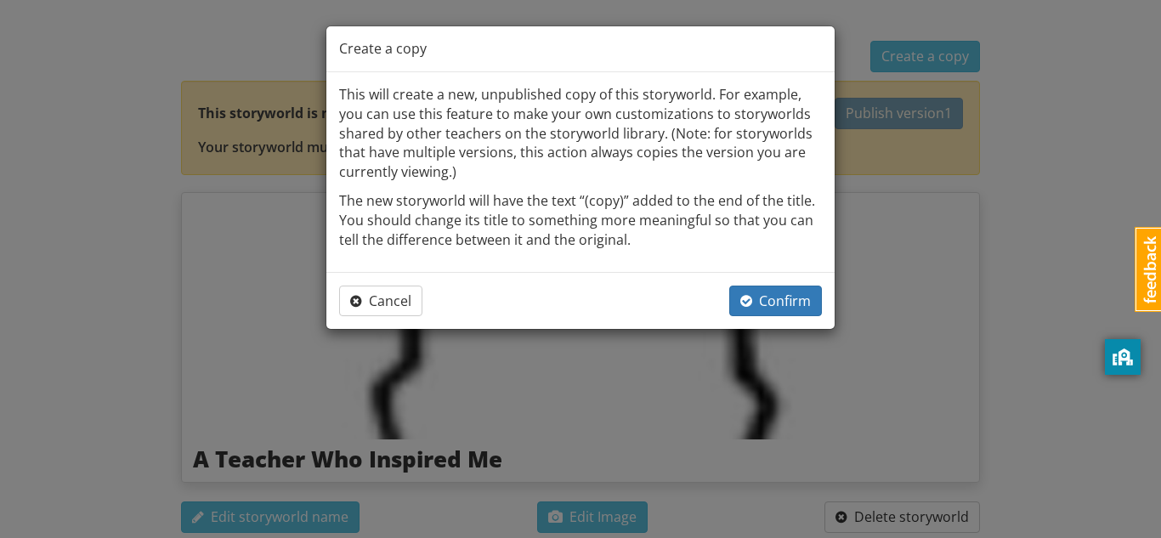
click at [389, 277] on div "Cancel Confirm" at bounding box center [580, 301] width 508 height 58
click at [403, 296] on span "Cancel" at bounding box center [380, 300] width 61 height 19
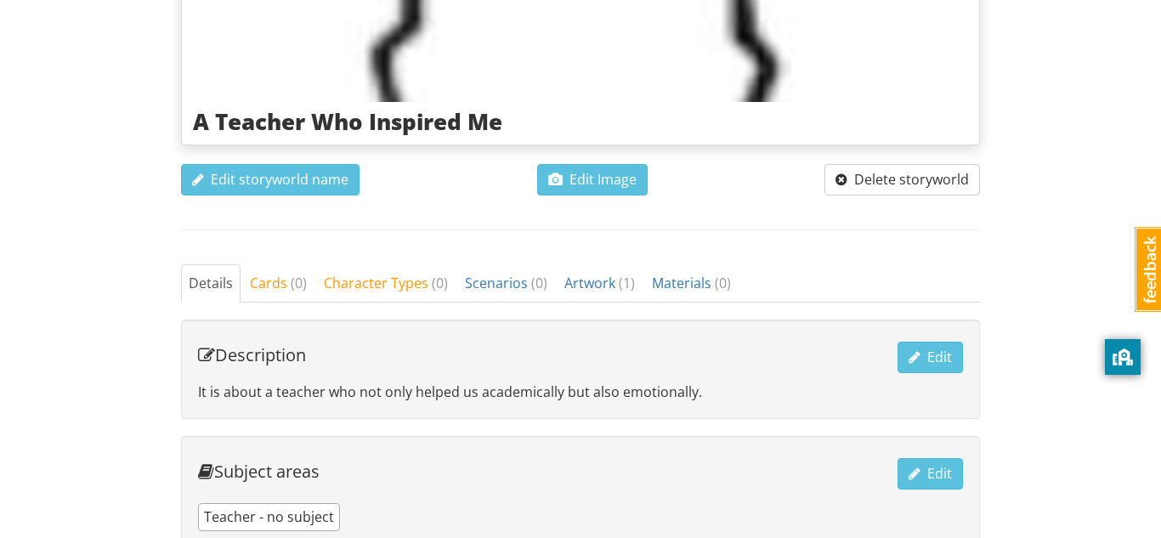
scroll to position [387, 0]
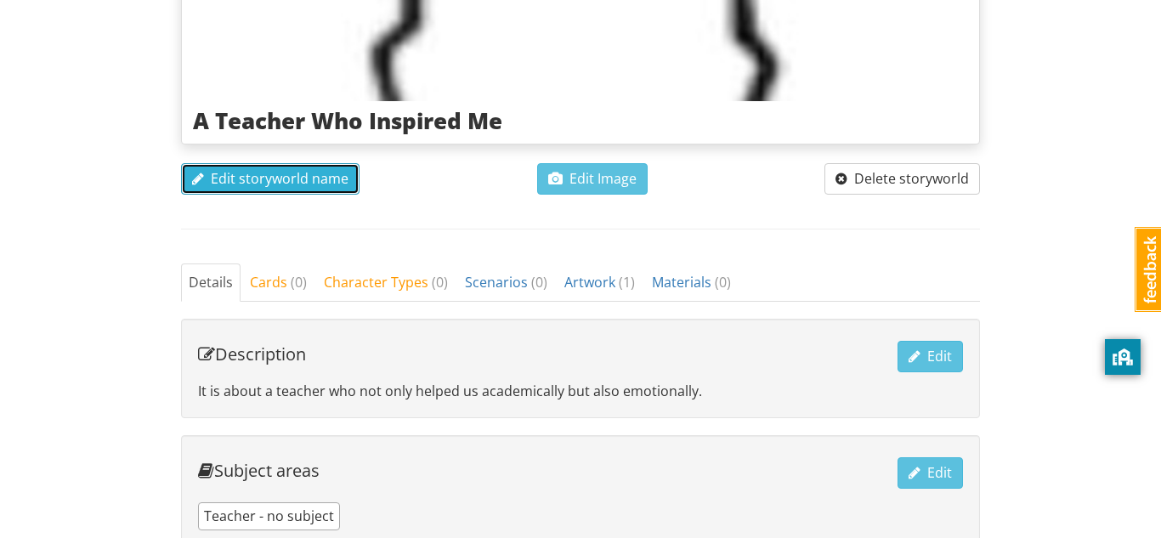
click at [305, 167] on button "Edit storyworld name" at bounding box center [270, 178] width 178 height 31
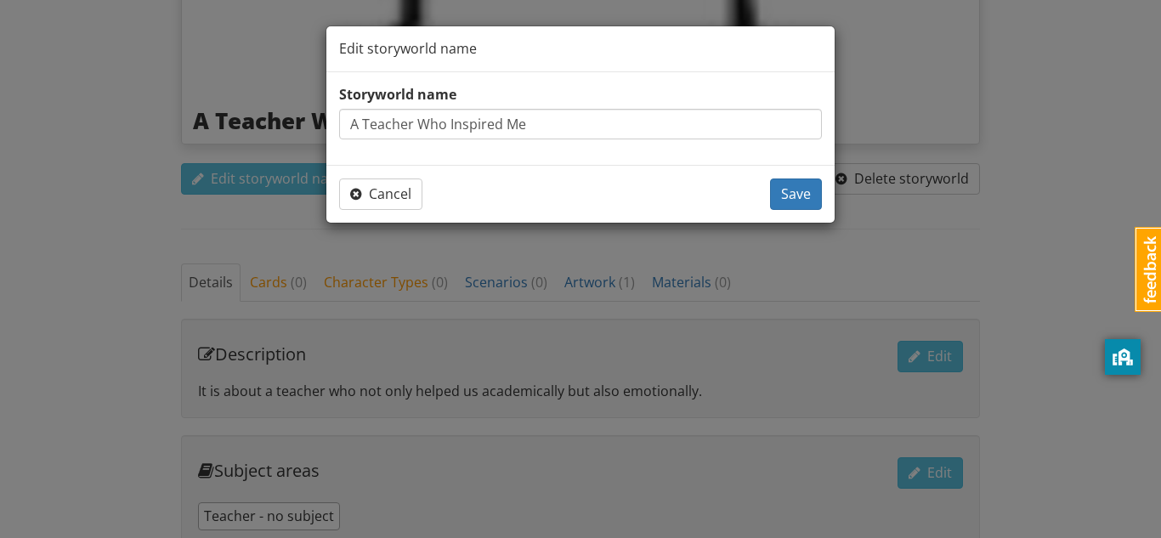
click at [738, 129] on input "A Teacher Who Inspired Me" at bounding box center [580, 124] width 483 height 31
click at [368, 209] on div "Cancel Save" at bounding box center [580, 194] width 508 height 58
click at [374, 202] on span "Cancel" at bounding box center [380, 193] width 61 height 19
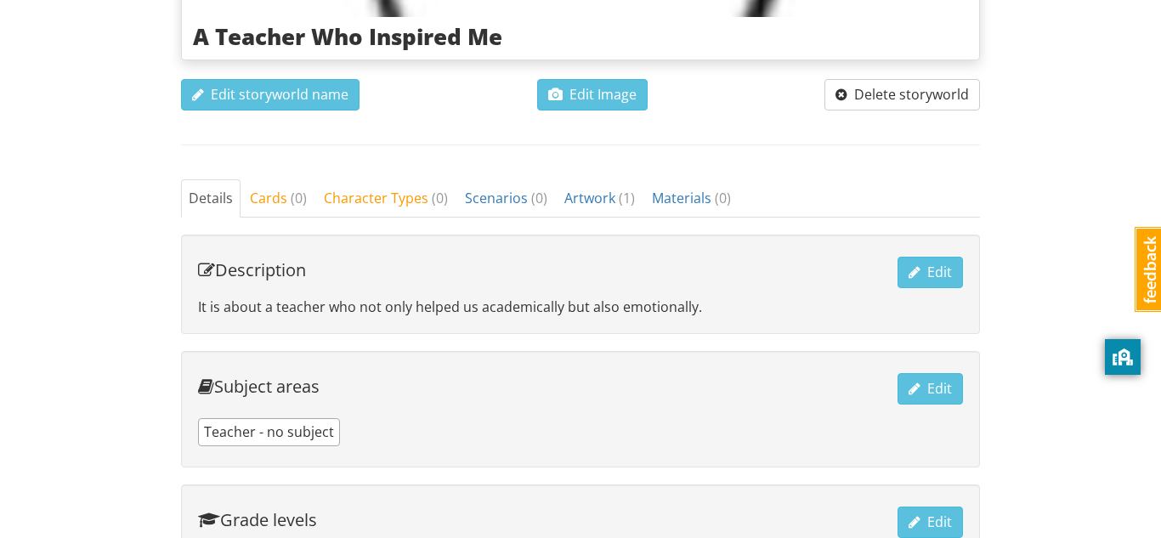
scroll to position [466, 0]
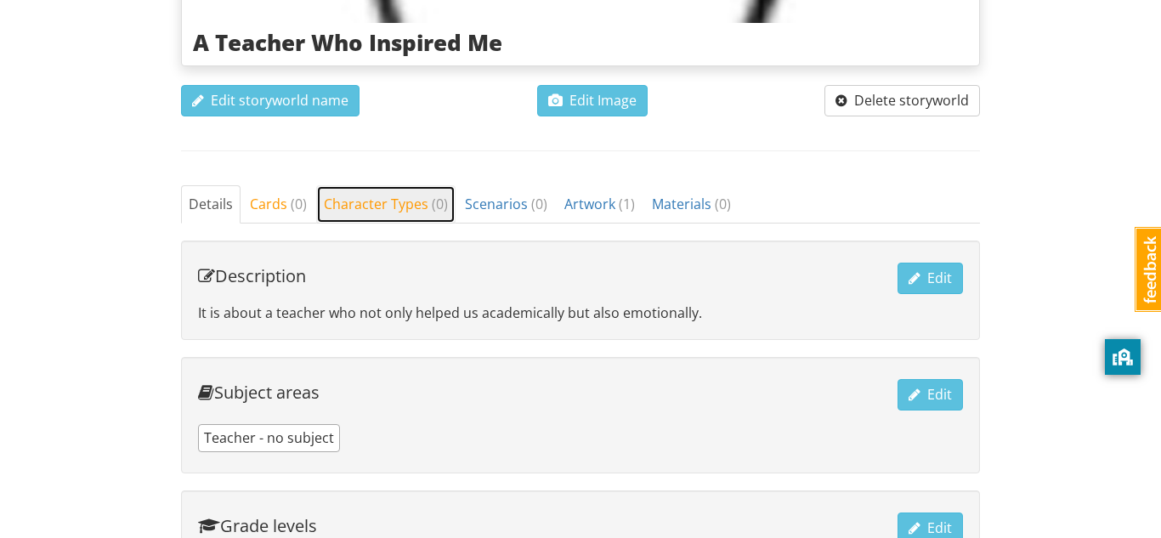
click at [386, 201] on span "Character Types ( 0 )" at bounding box center [386, 204] width 124 height 19
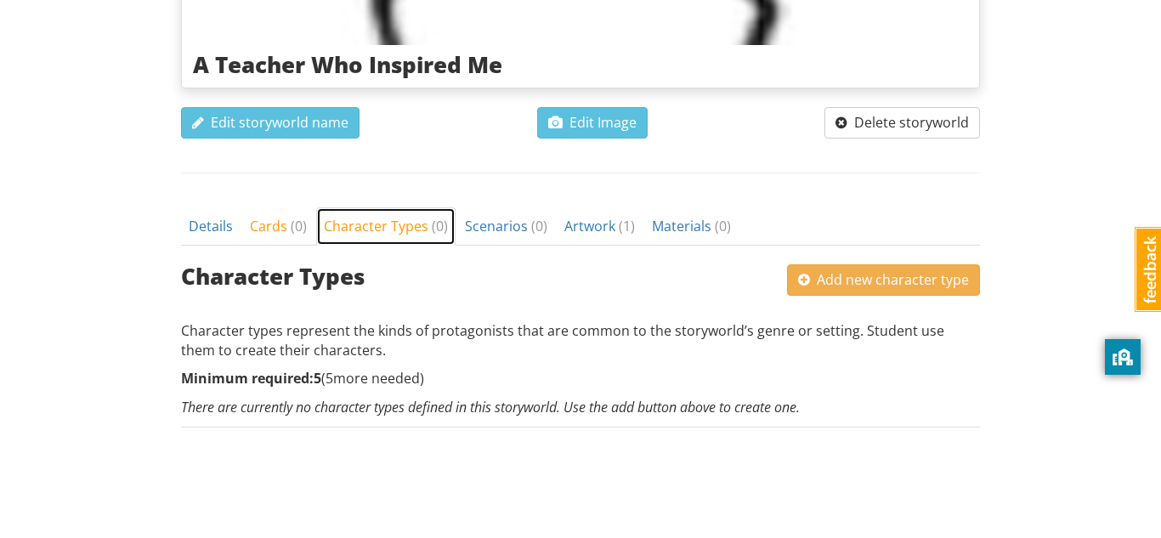
scroll to position [444, 0]
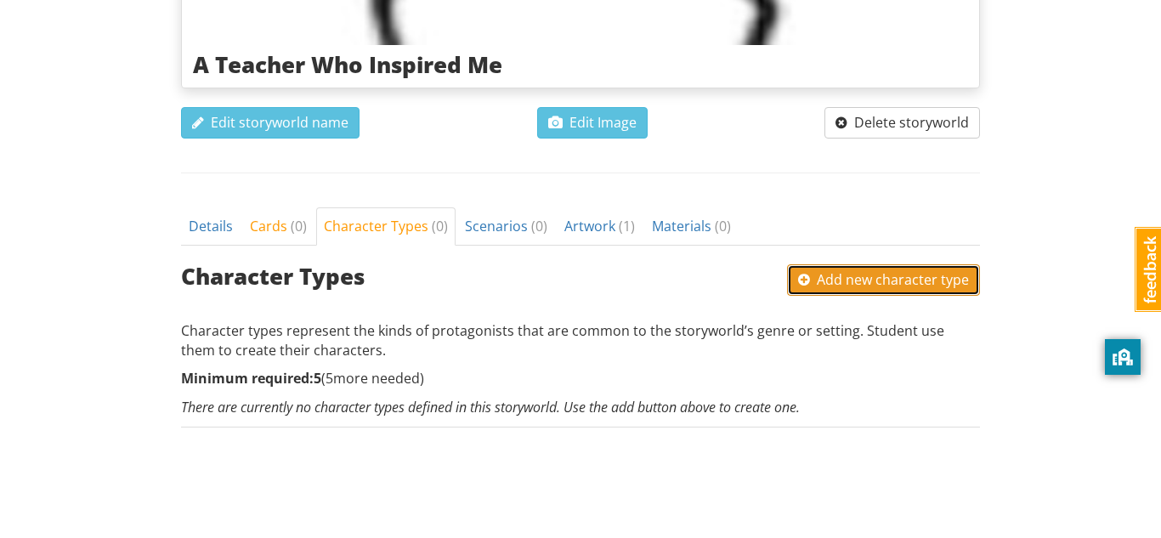
click at [885, 272] on span "Add new character type" at bounding box center [883, 279] width 171 height 19
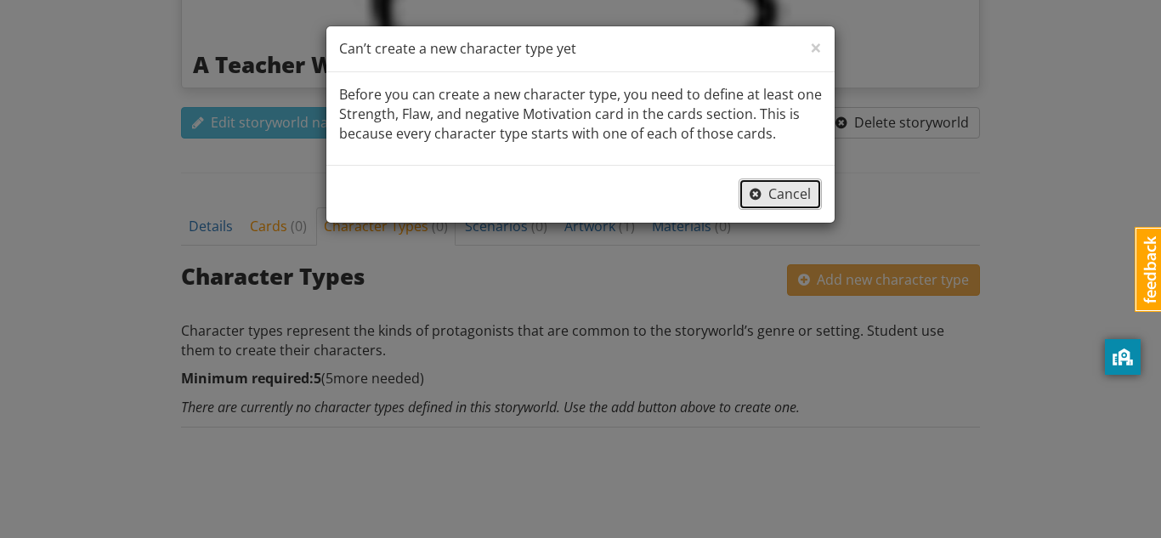
click at [783, 201] on span "Cancel" at bounding box center [779, 193] width 61 height 19
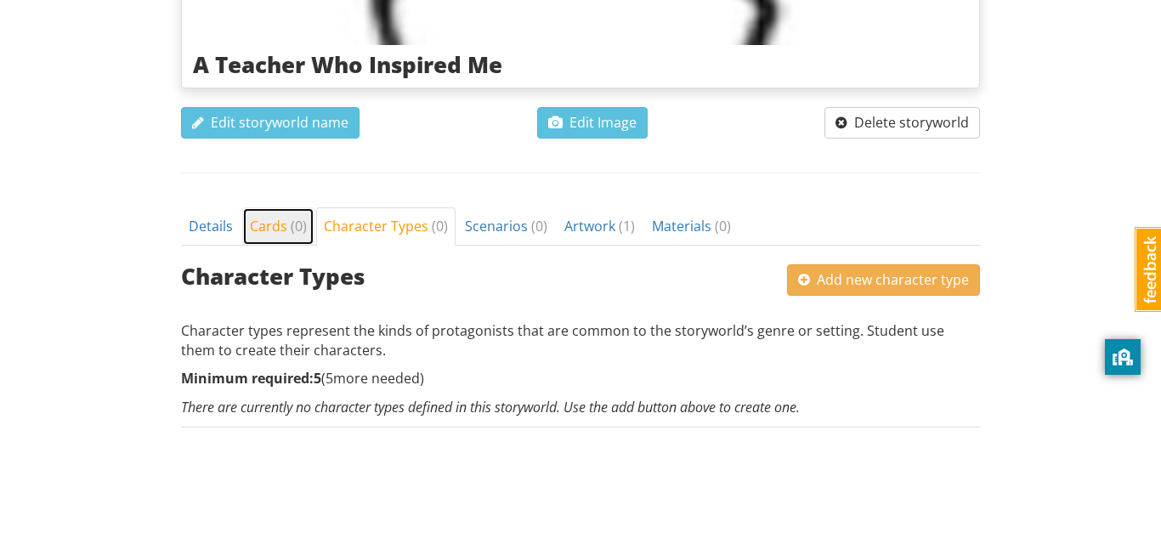
click at [306, 218] on link "Cards ( 0 )" at bounding box center [278, 226] width 72 height 38
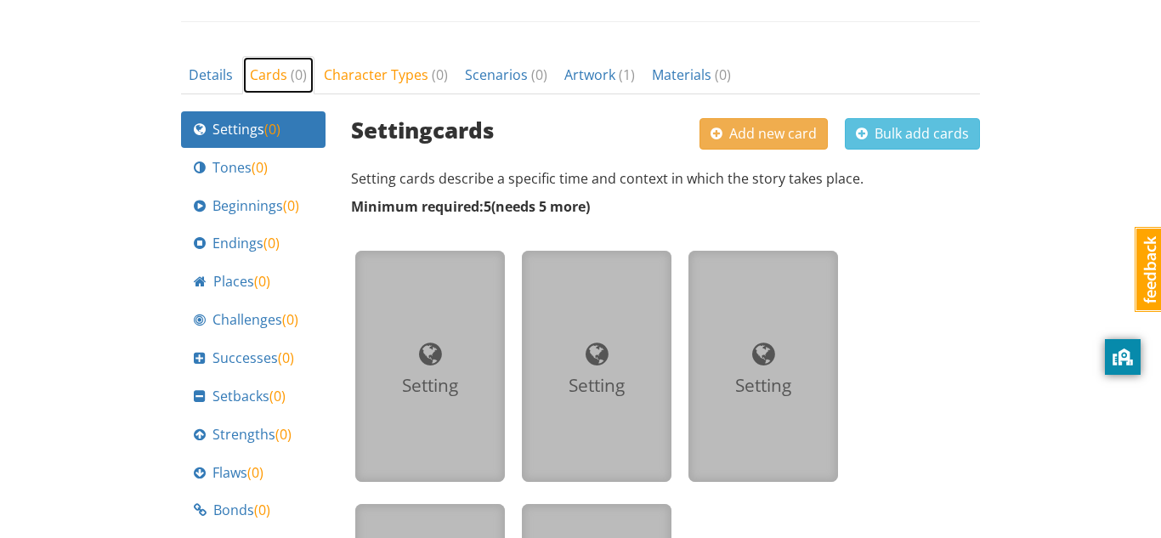
scroll to position [583, 0]
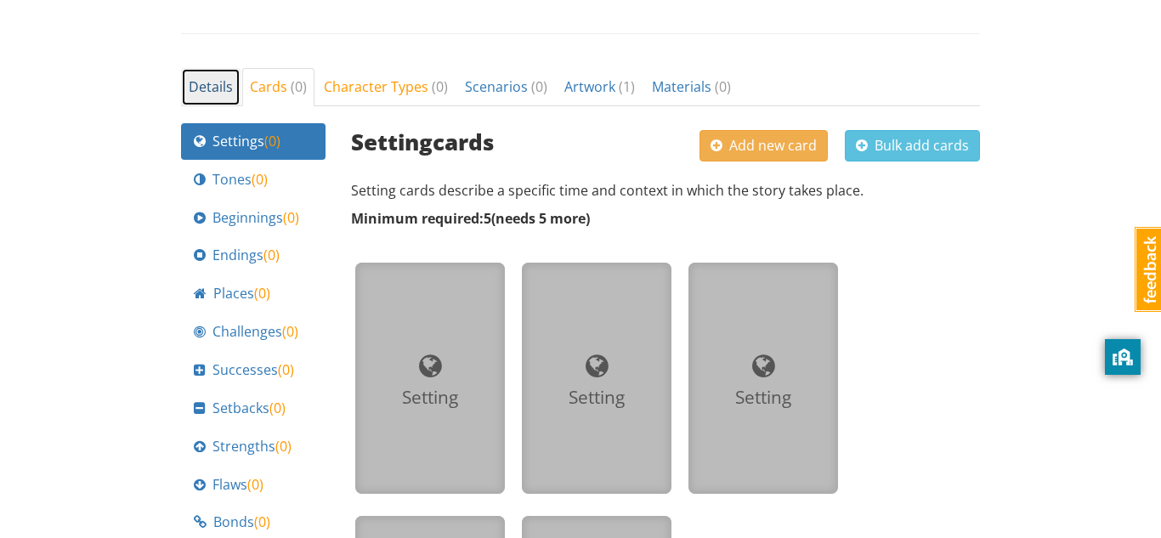
click at [222, 95] on span "Details" at bounding box center [211, 86] width 44 height 19
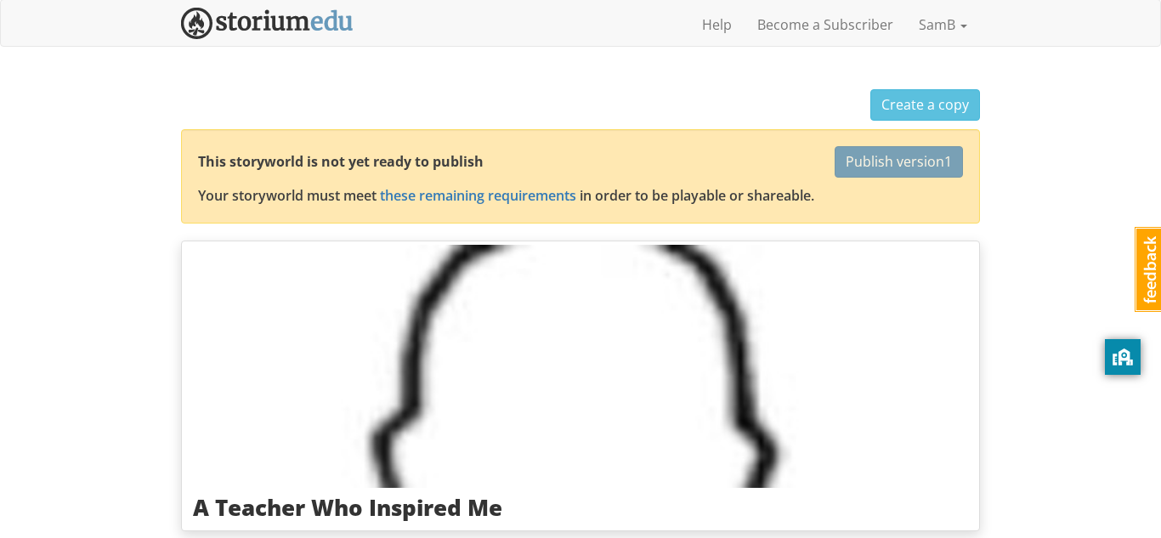
scroll to position [0, 0]
click at [725, 34] on link "Help" at bounding box center [716, 25] width 55 height 42
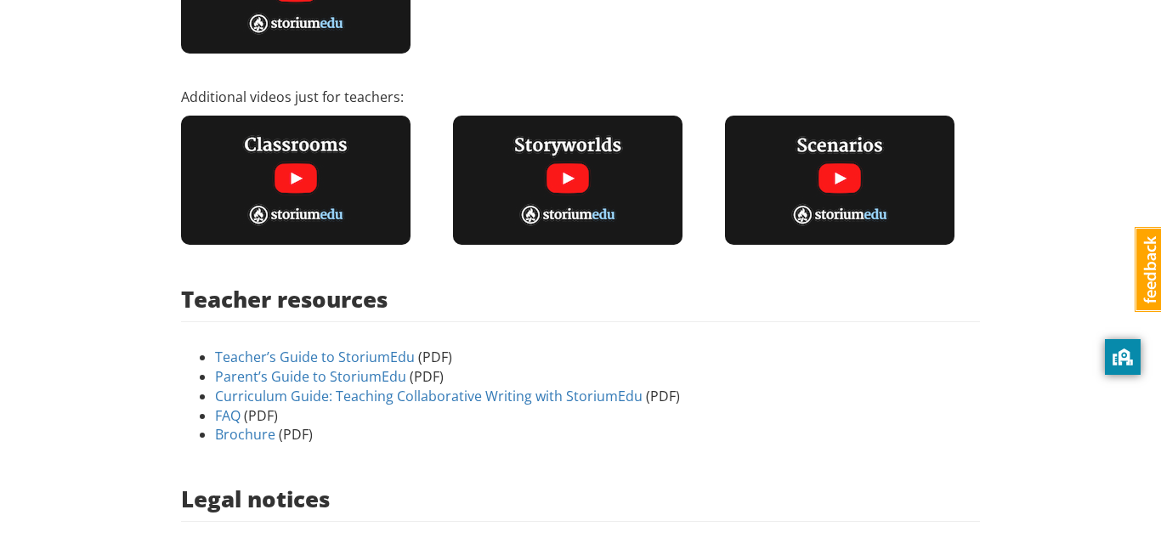
scroll to position [599, 0]
